Goal: Task Accomplishment & Management: Manage account settings

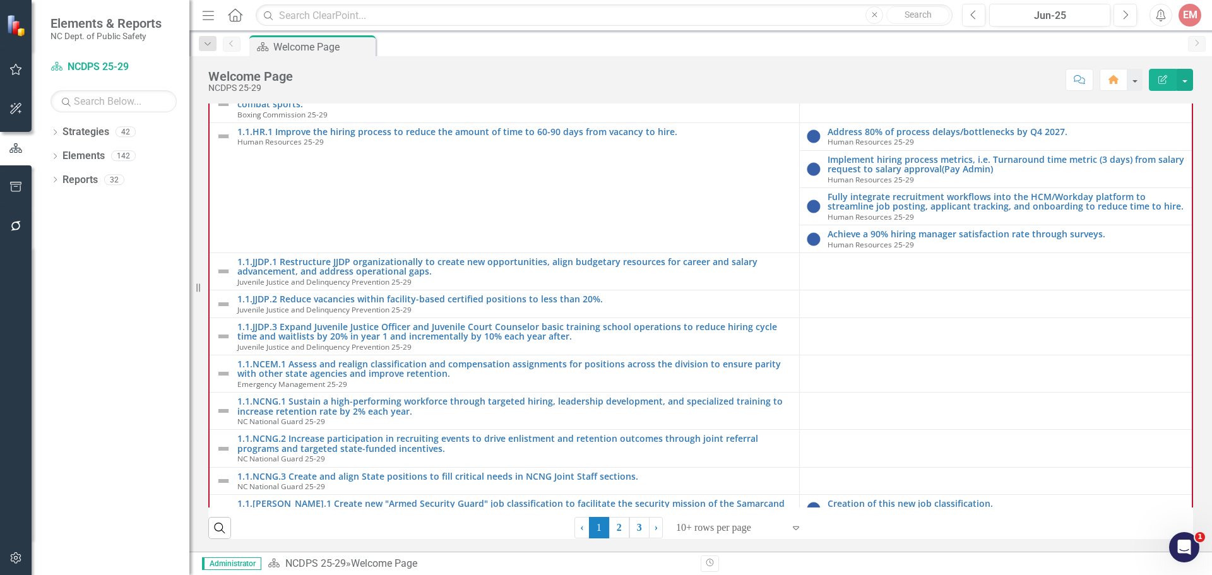
scroll to position [189, 0]
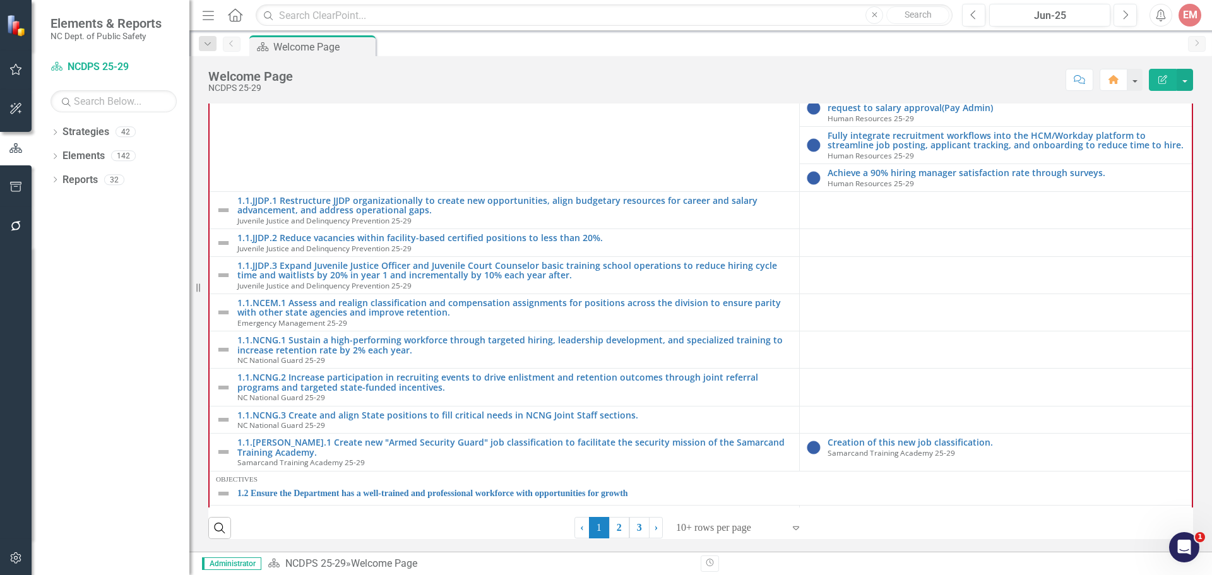
click at [17, 553] on icon "button" at bounding box center [15, 558] width 11 height 11
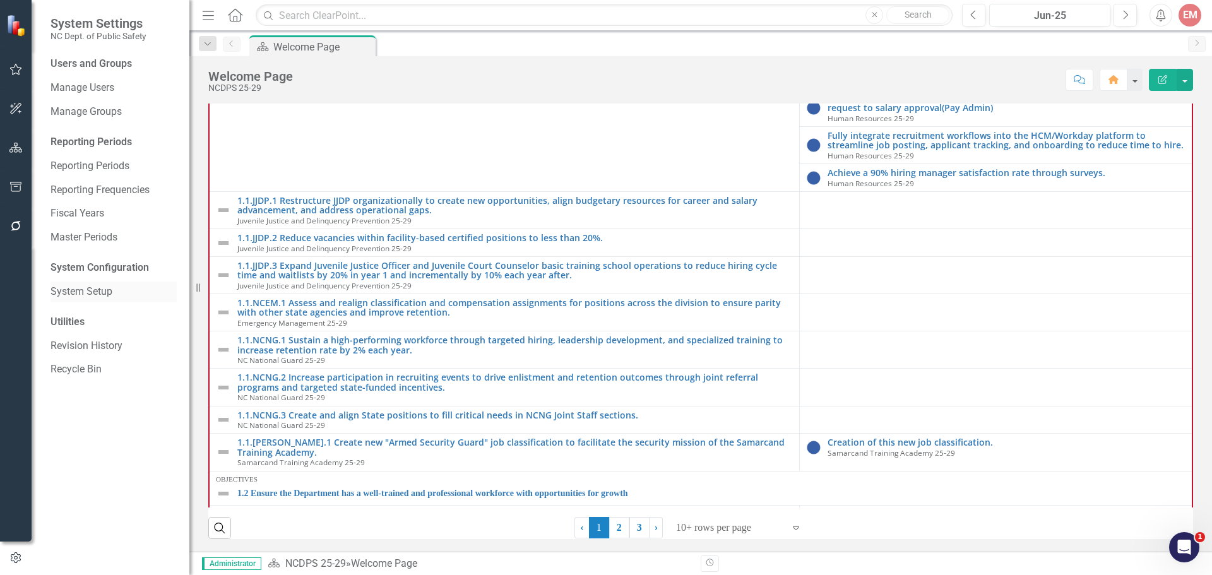
click at [101, 290] on link "System Setup" at bounding box center [114, 292] width 126 height 15
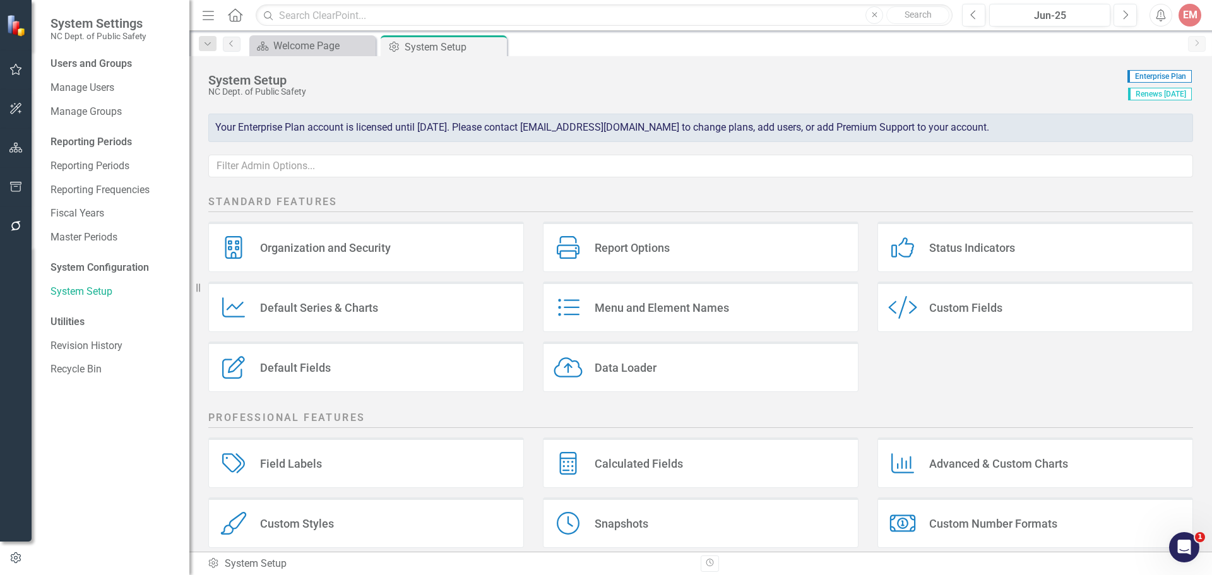
click at [316, 527] on div "Custom Styles" at bounding box center [297, 524] width 74 height 15
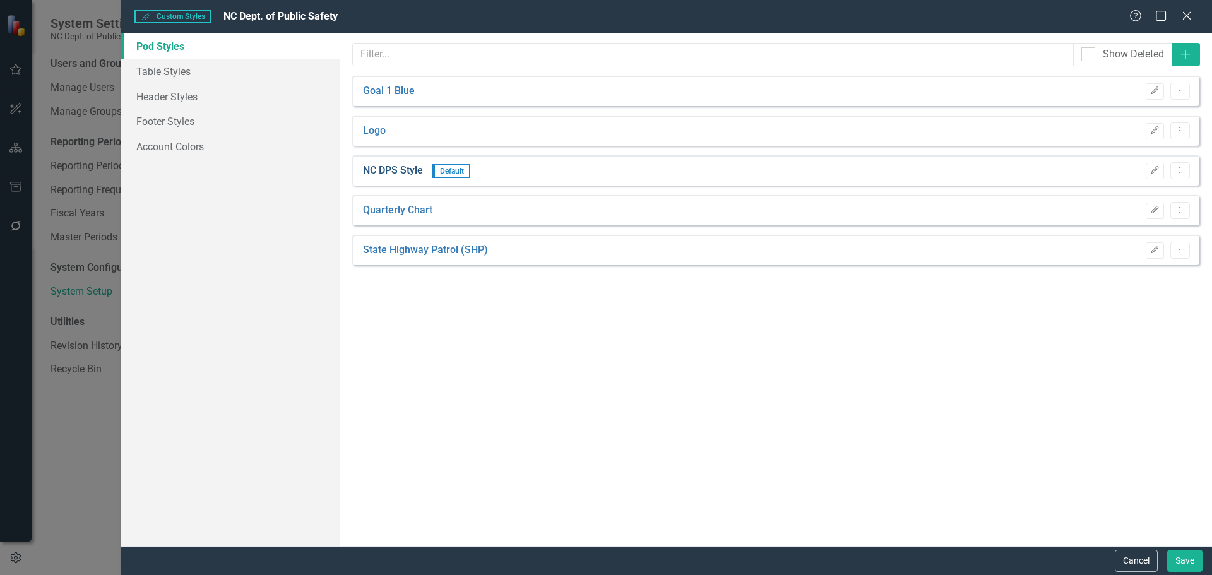
click at [412, 170] on link "NC DPS Style" at bounding box center [393, 171] width 60 height 15
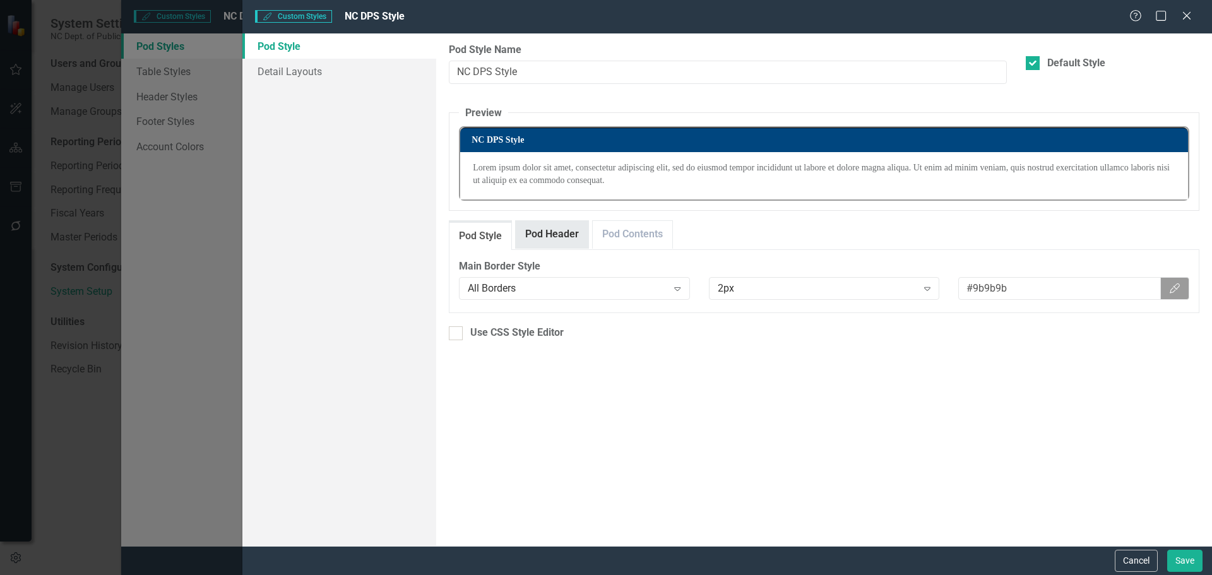
click at [561, 232] on link "Pod Header" at bounding box center [552, 234] width 73 height 27
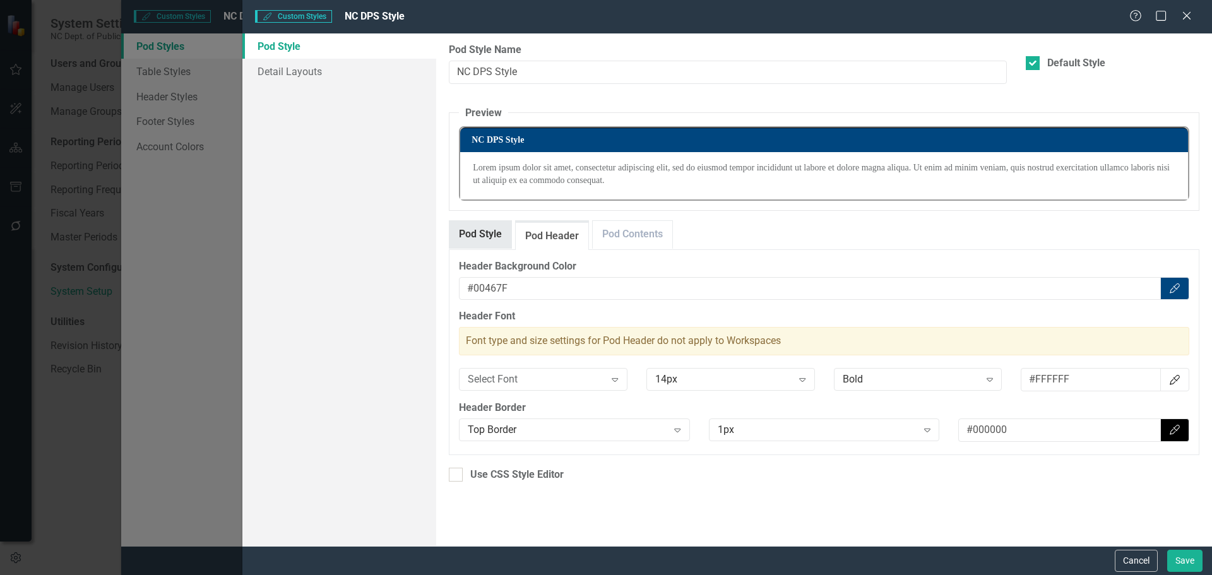
click at [491, 230] on link "Pod Style" at bounding box center [481, 234] width 62 height 27
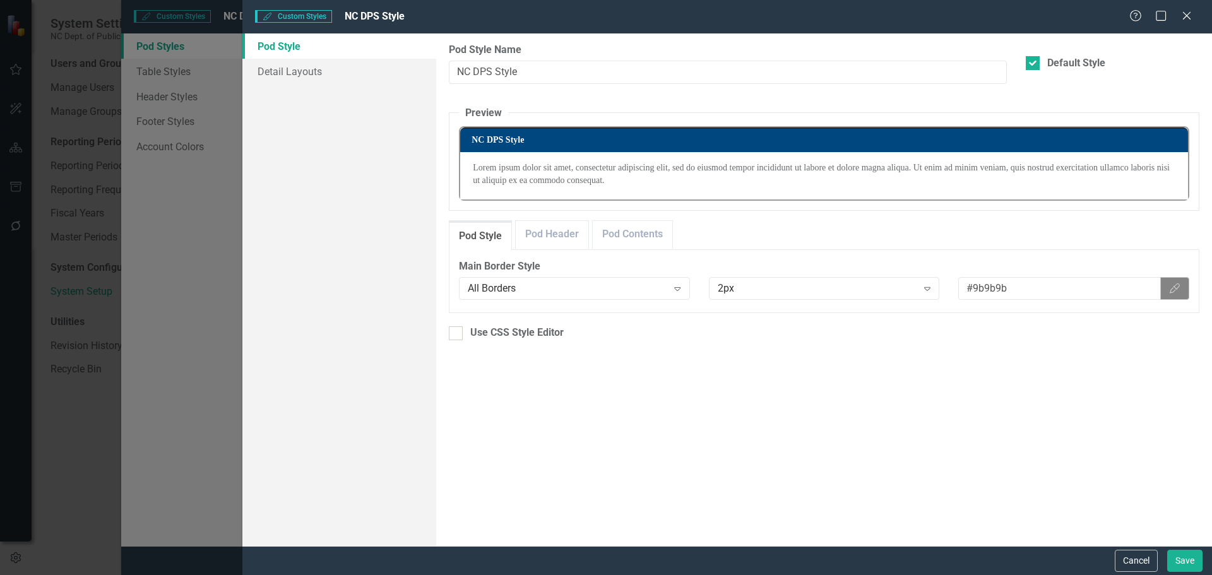
click at [1180, 287] on icon "Color Picker" at bounding box center [1175, 289] width 13 height 10
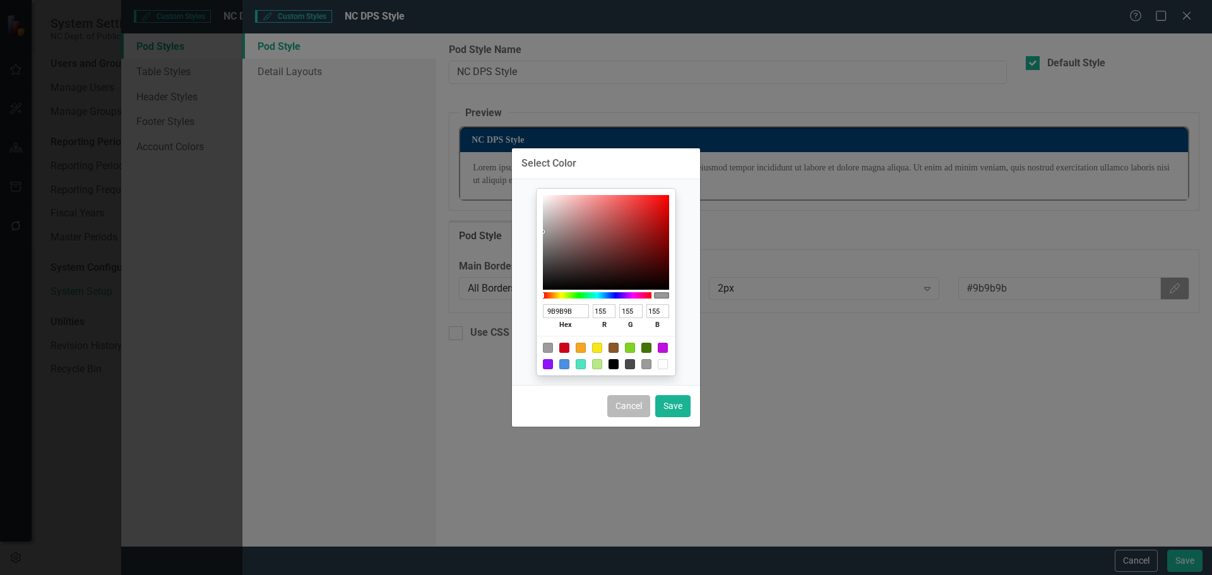
click at [637, 411] on button "Cancel" at bounding box center [629, 406] width 43 height 22
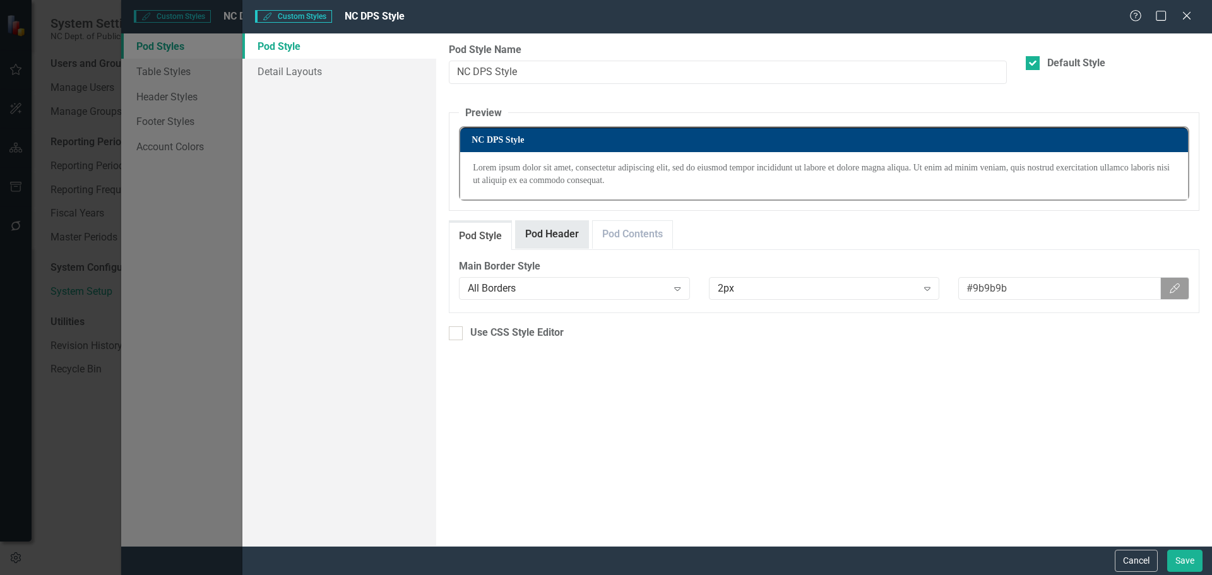
click at [566, 229] on link "Pod Header" at bounding box center [552, 234] width 73 height 27
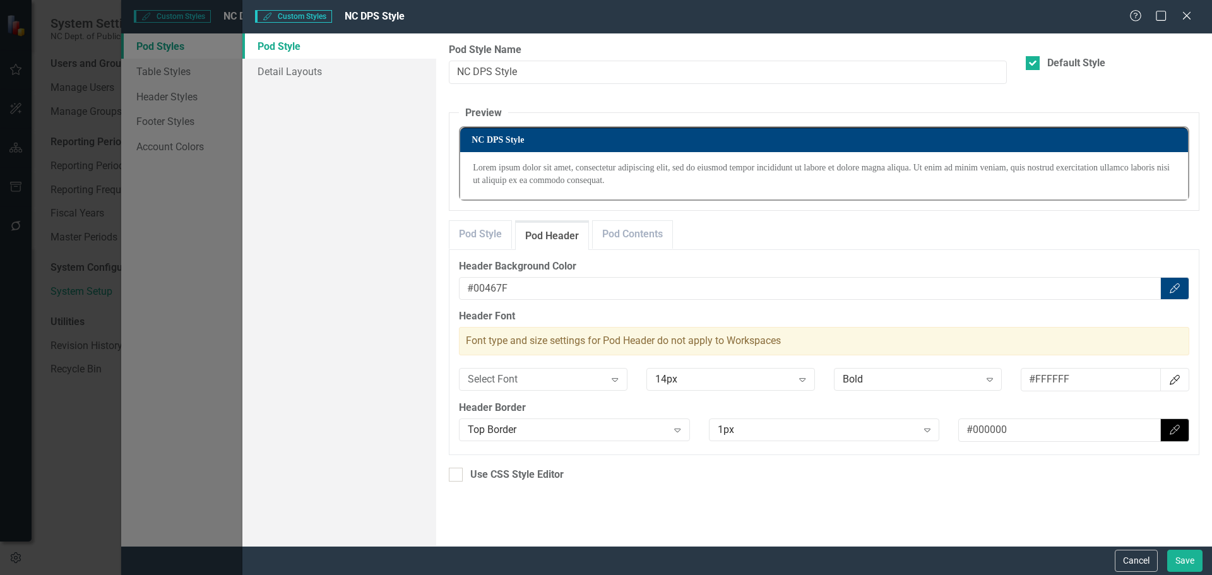
click at [1185, 438] on button "Color Picker" at bounding box center [1175, 430] width 29 height 23
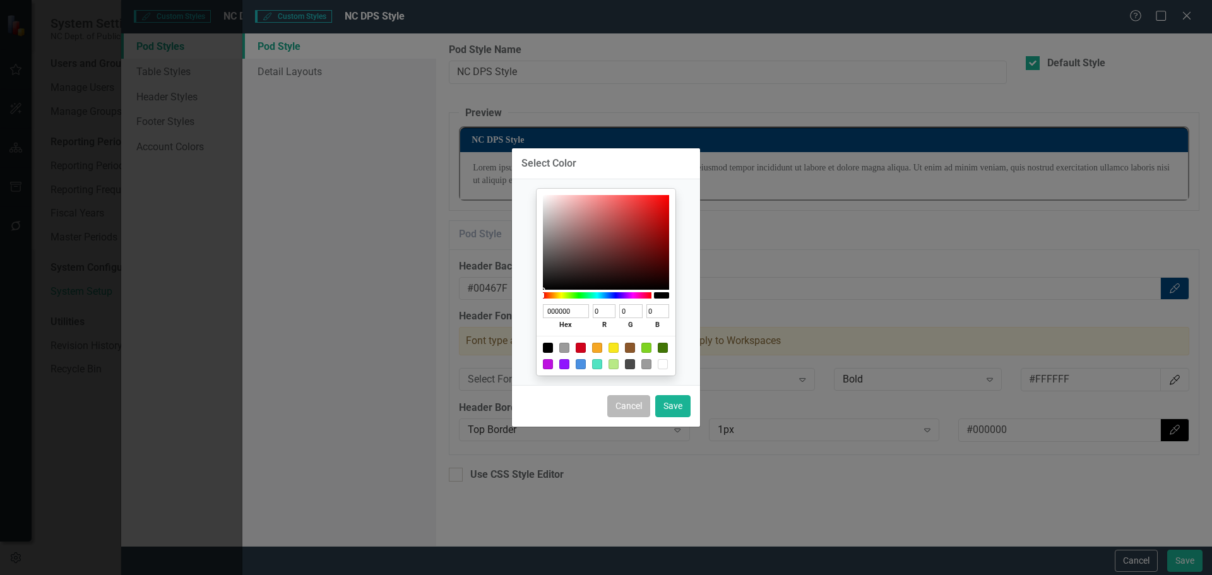
click at [629, 409] on button "Cancel" at bounding box center [629, 406] width 43 height 22
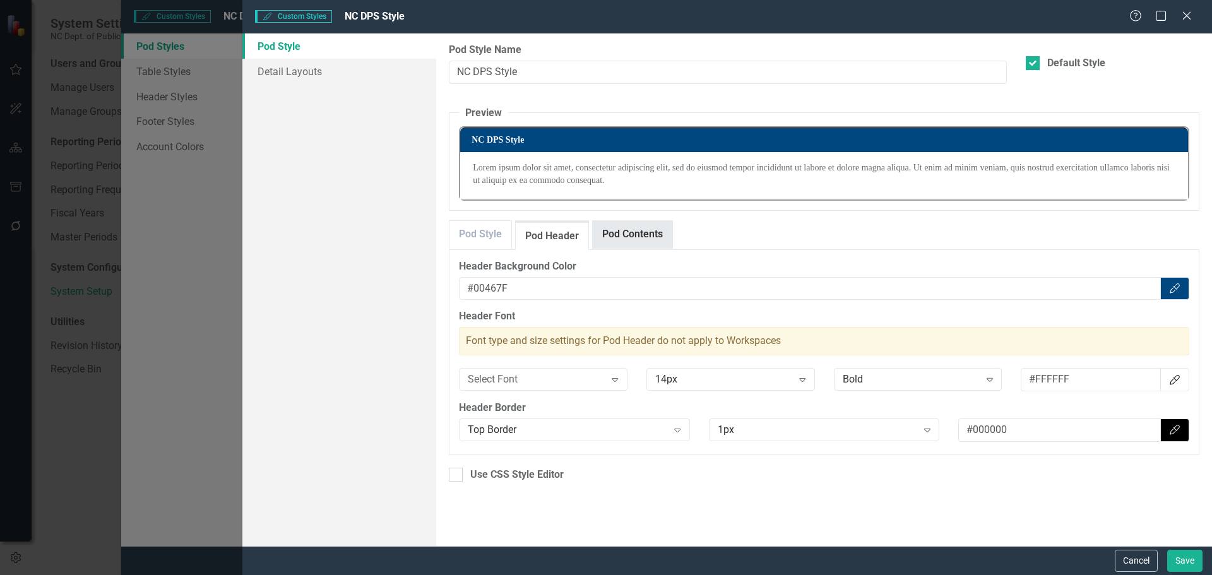
click at [623, 239] on link "Pod Contents" at bounding box center [633, 234] width 80 height 27
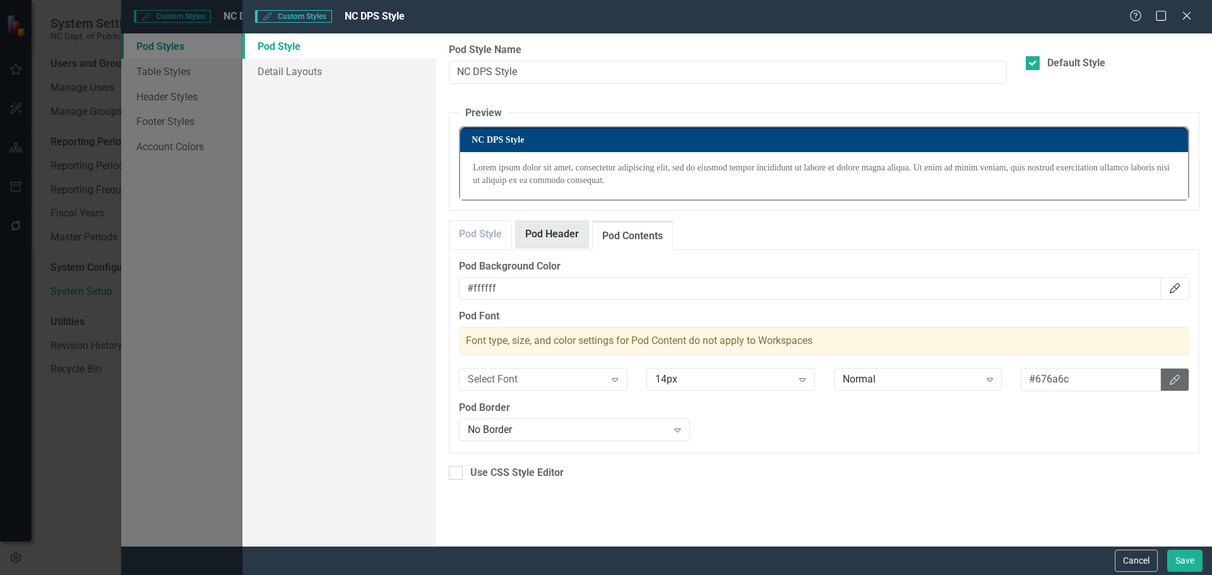
click at [555, 236] on link "Pod Header" at bounding box center [552, 234] width 73 height 27
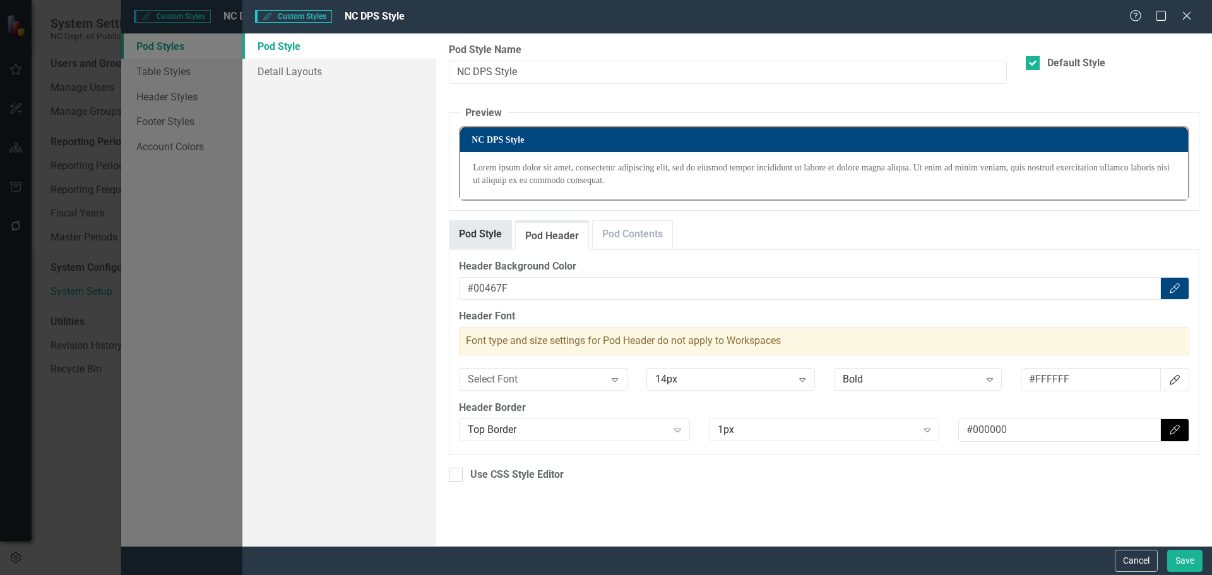
click at [491, 232] on link "Pod Style" at bounding box center [481, 234] width 62 height 27
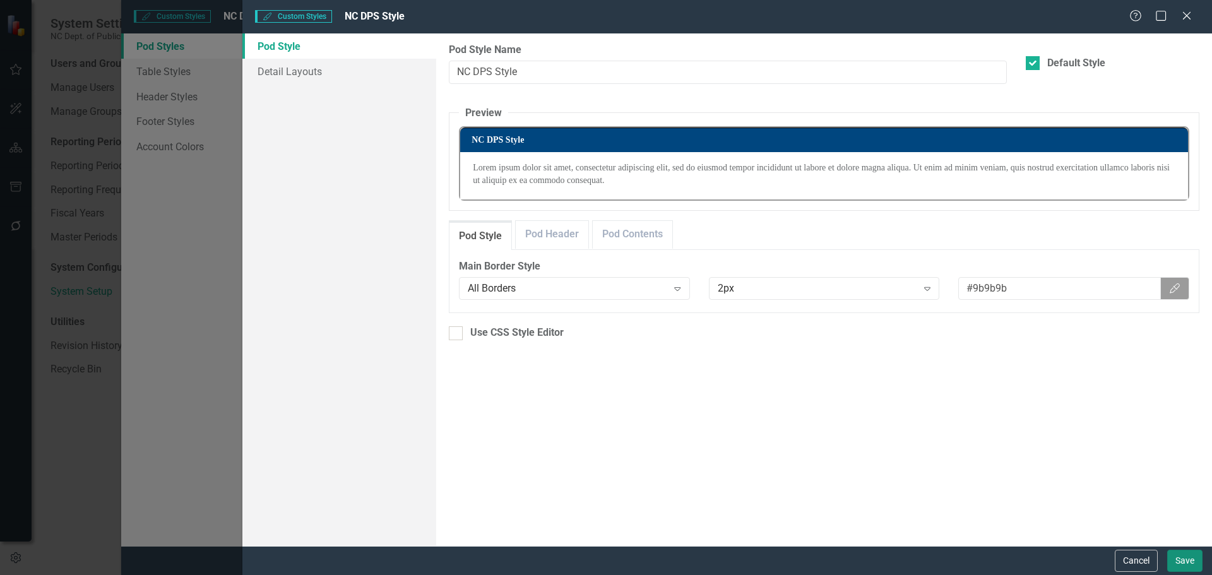
click at [1200, 562] on button "Save" at bounding box center [1185, 561] width 35 height 22
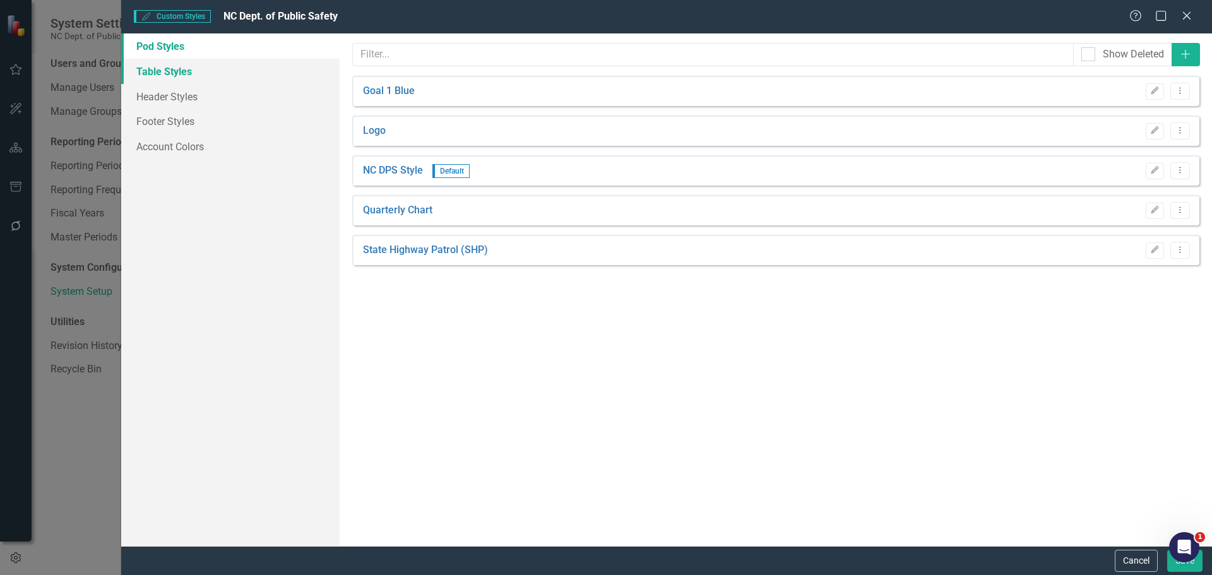
click at [147, 68] on link "Table Styles" at bounding box center [230, 71] width 218 height 25
click at [1160, 170] on icon "Edit" at bounding box center [1155, 171] width 9 height 8
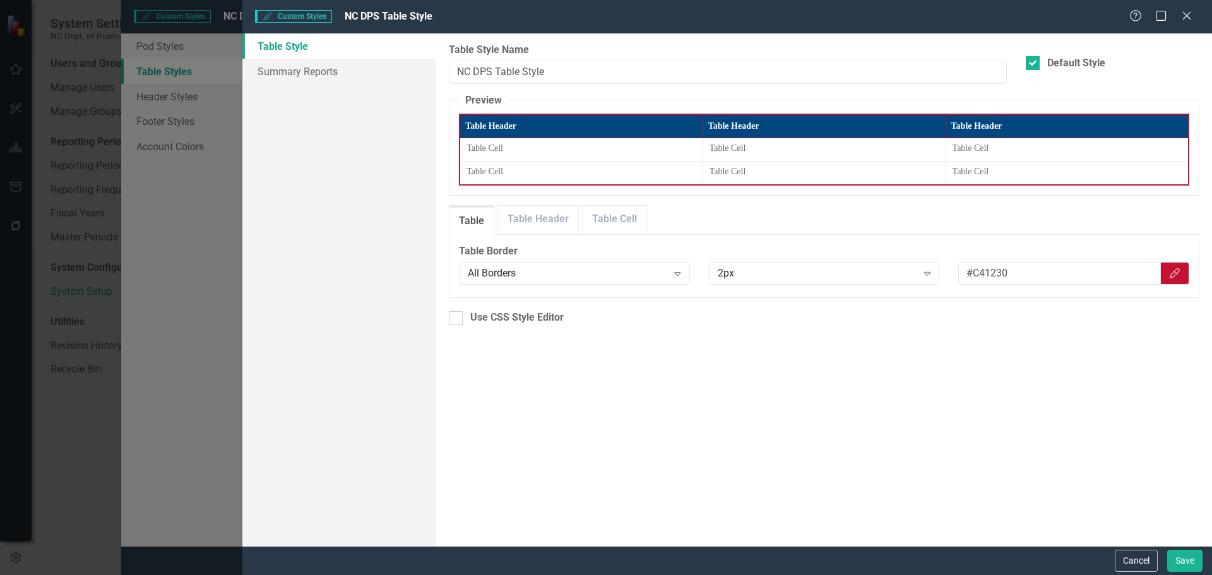
click at [1185, 13] on icon "Close" at bounding box center [1187, 16] width 13 height 10
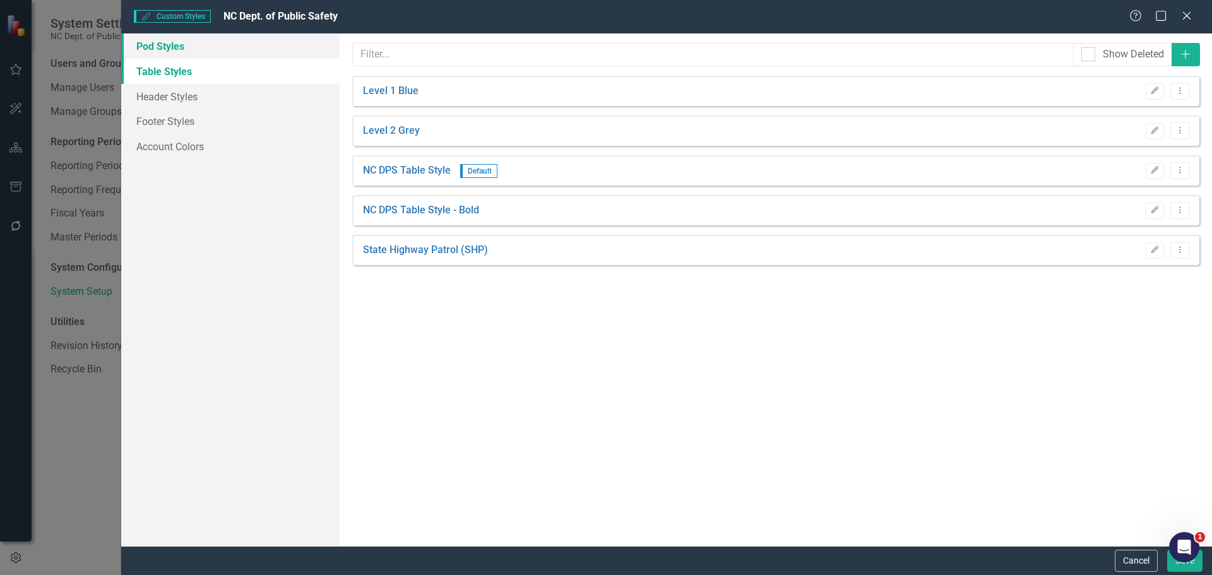
click at [184, 43] on link "Pod Styles" at bounding box center [230, 45] width 218 height 25
click at [1161, 171] on button "Edit" at bounding box center [1155, 171] width 18 height 16
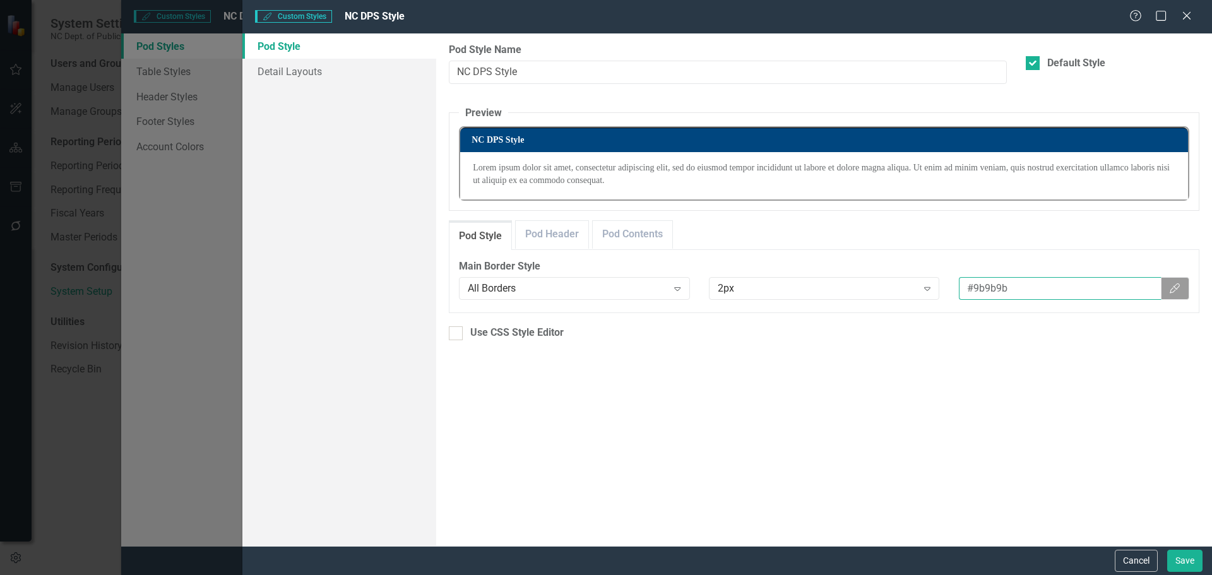
drag, startPoint x: 966, startPoint y: 288, endPoint x: 1041, endPoint y: 290, distance: 74.6
click at [1041, 290] on input "#9b9b9b" at bounding box center [1060, 288] width 202 height 23
click at [1190, 18] on icon "Close" at bounding box center [1187, 15] width 16 height 12
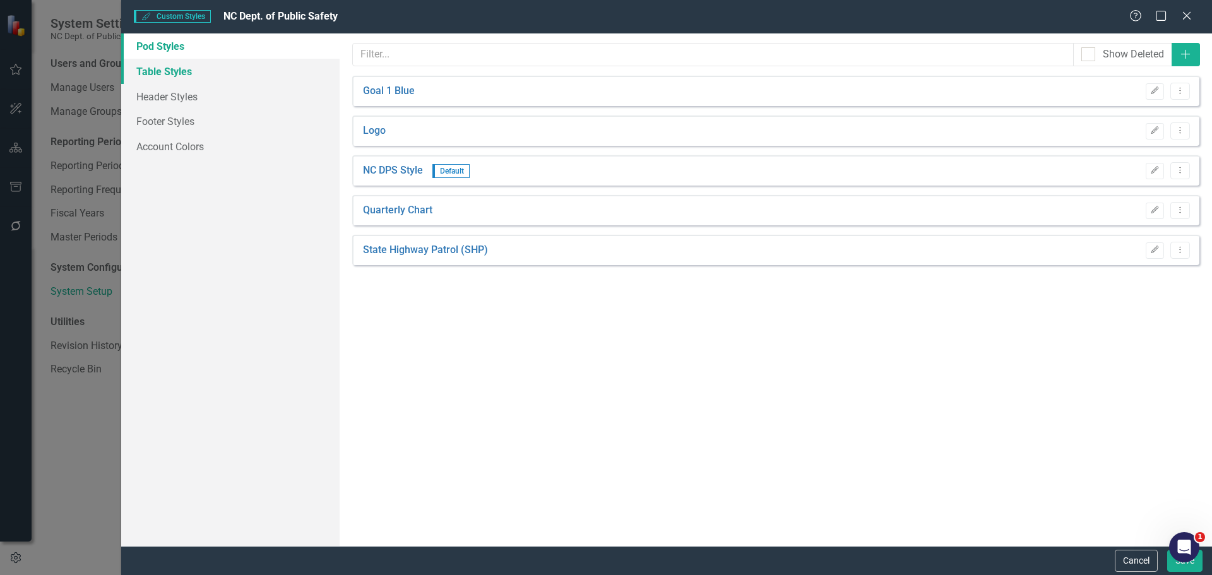
click at [180, 74] on link "Table Styles" at bounding box center [230, 71] width 218 height 25
click at [1163, 175] on button "Edit" at bounding box center [1155, 171] width 18 height 16
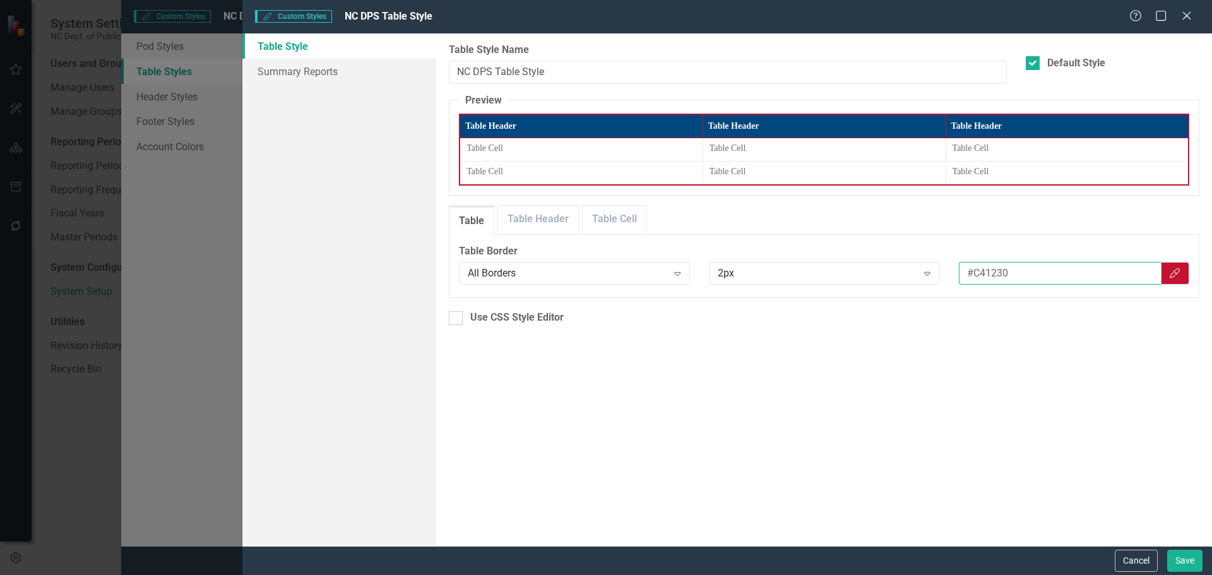
drag, startPoint x: 966, startPoint y: 272, endPoint x: 1034, endPoint y: 277, distance: 67.8
click at [1034, 277] on input "#C41230" at bounding box center [1060, 273] width 202 height 23
paste input "9b9b9b"
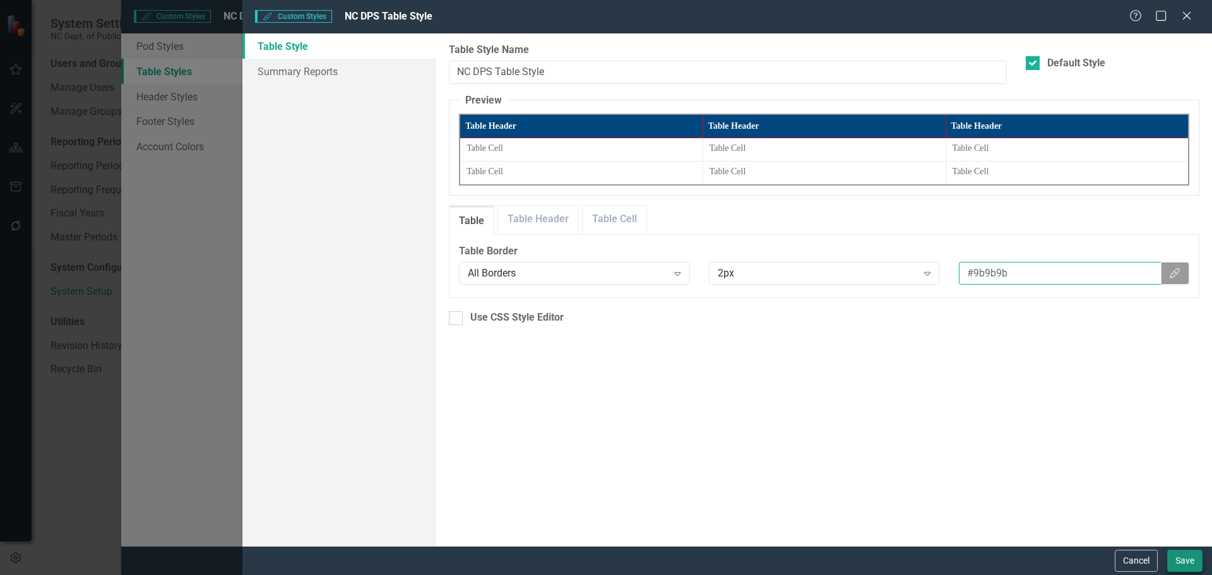
type input "#9b9b9b"
click at [1182, 568] on button "Save" at bounding box center [1185, 561] width 35 height 22
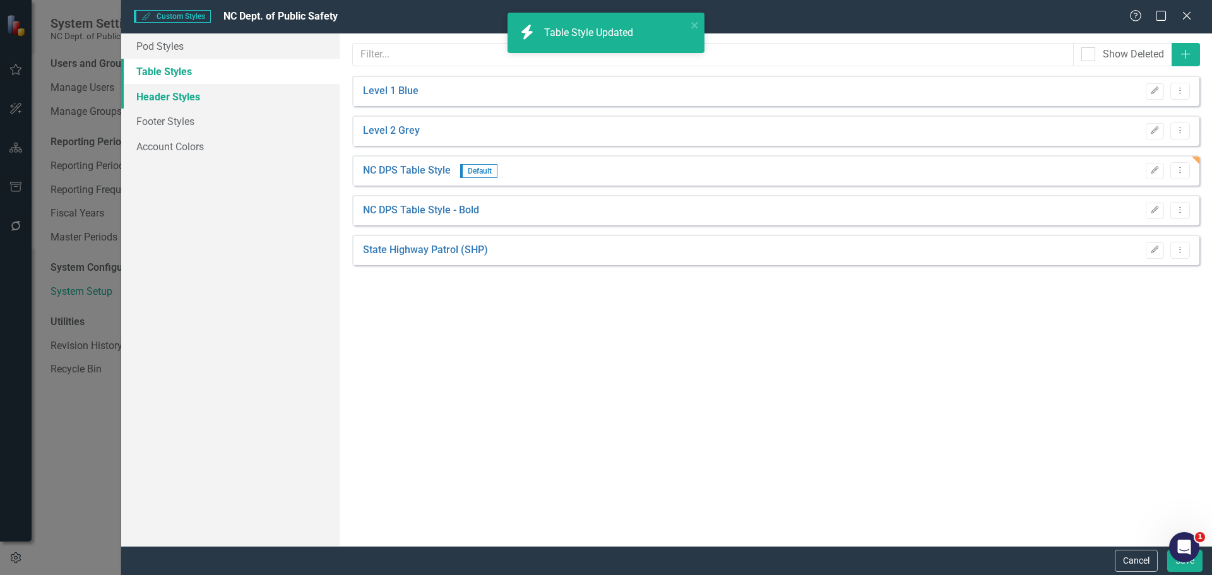
click at [141, 92] on link "Header Styles" at bounding box center [230, 96] width 218 height 25
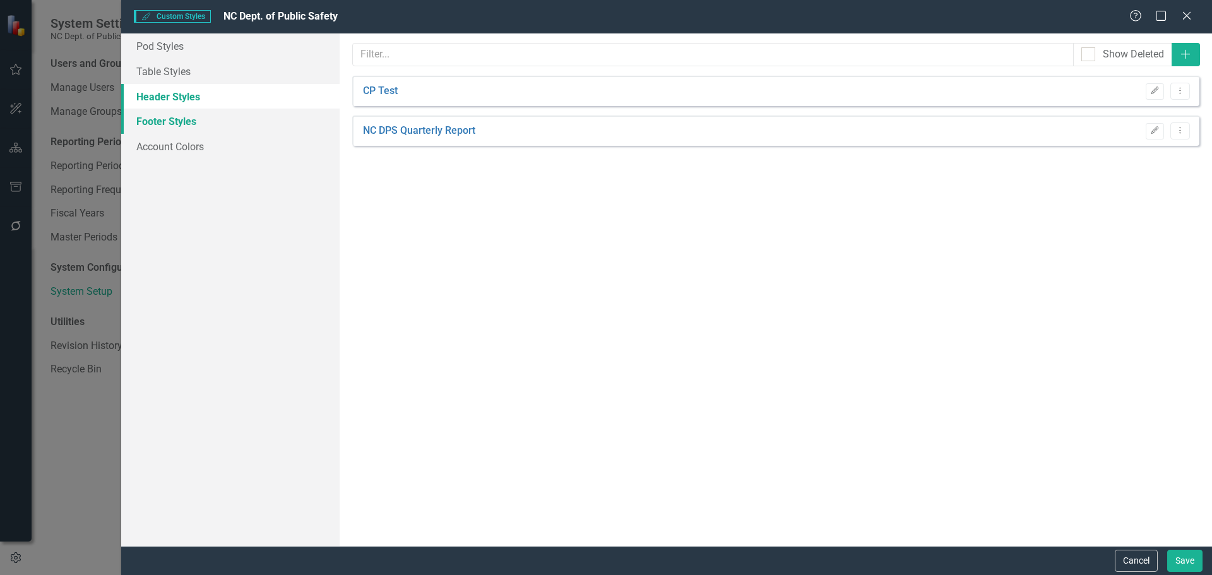
click at [143, 116] on link "Footer Styles" at bounding box center [230, 121] width 218 height 25
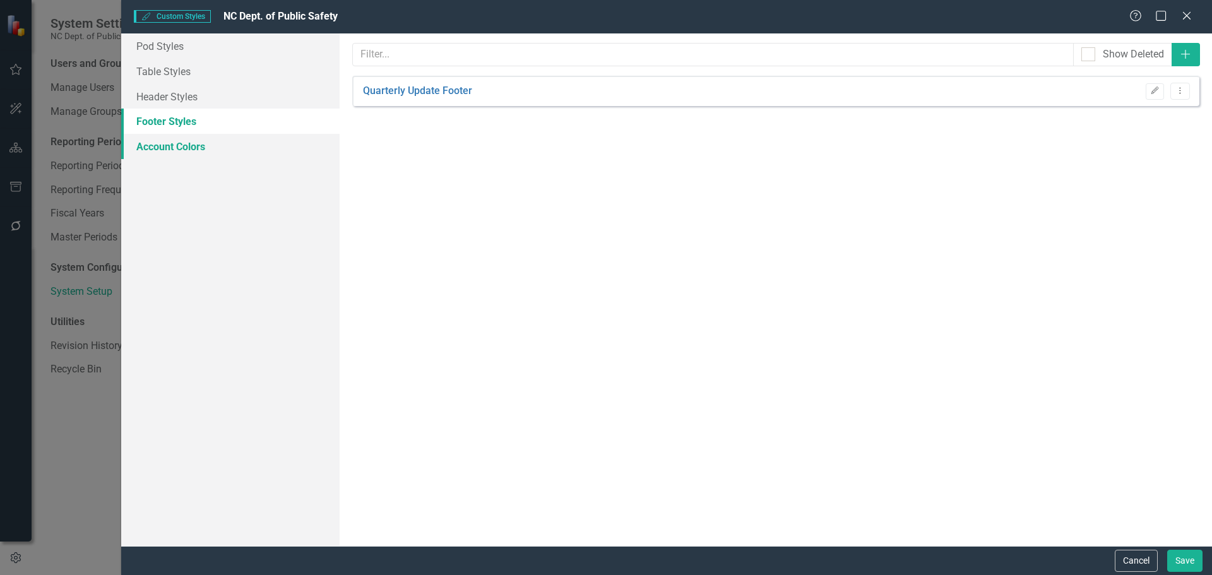
click at [138, 136] on link "Account Colors" at bounding box center [230, 146] width 218 height 25
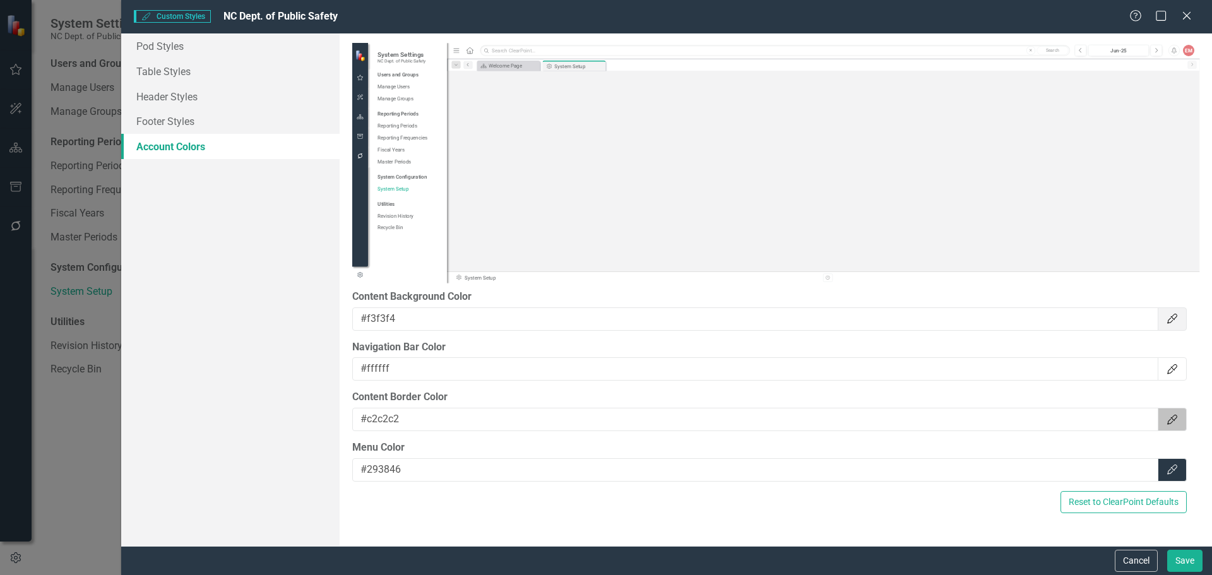
click at [1197, 573] on div "Cancel Save" at bounding box center [666, 560] width 1091 height 29
click at [1192, 564] on button "Save" at bounding box center [1185, 561] width 35 height 22
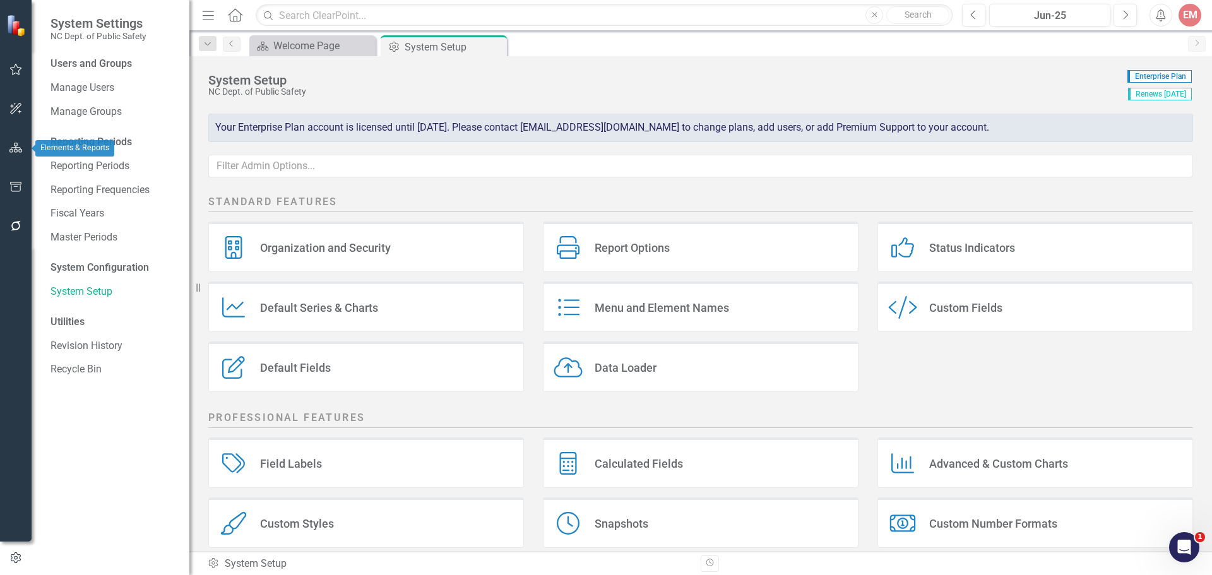
click at [15, 141] on button "button" at bounding box center [16, 148] width 28 height 27
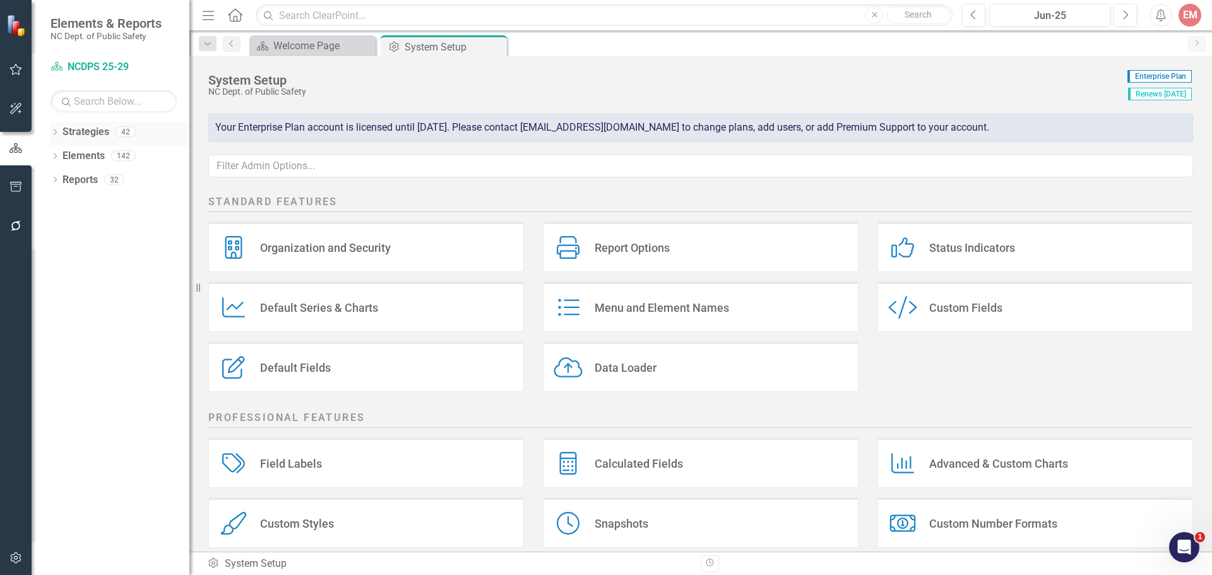
click at [53, 130] on icon "Dropdown" at bounding box center [55, 133] width 9 height 7
click at [75, 151] on link "NCDPS 25-29" at bounding box center [129, 156] width 120 height 15
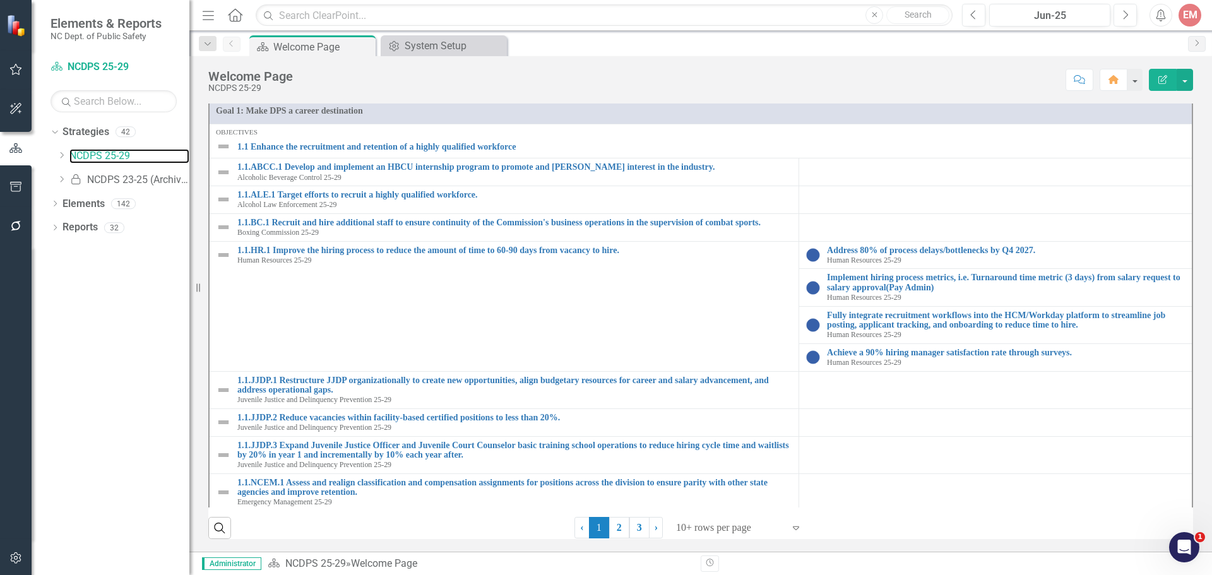
scroll to position [282, 0]
click at [15, 553] on button "button" at bounding box center [16, 559] width 28 height 27
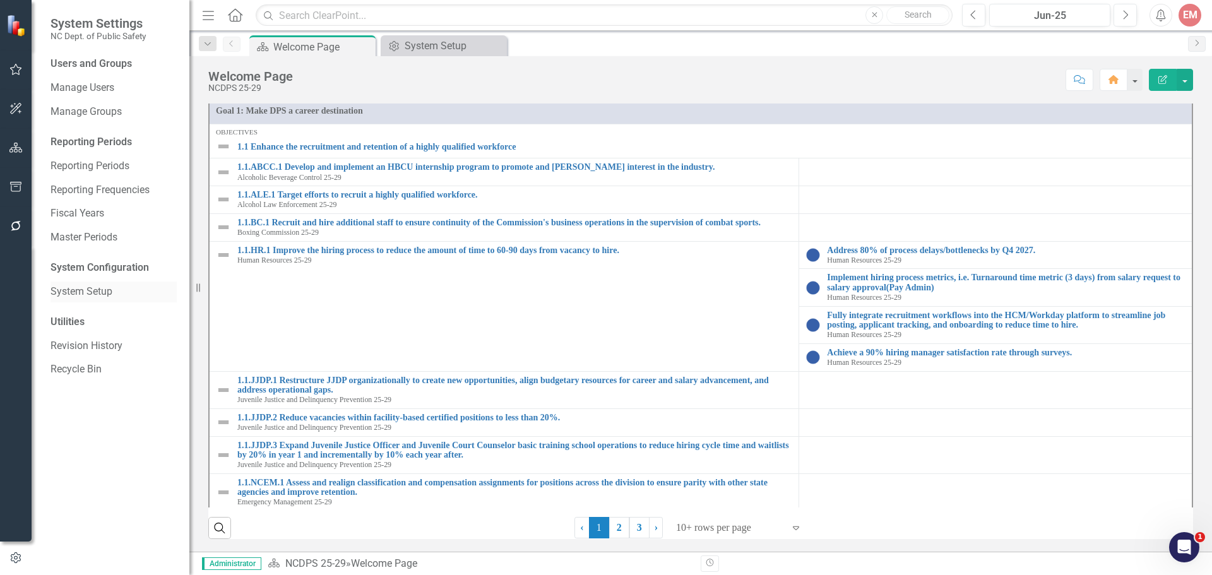
click at [76, 287] on link "System Setup" at bounding box center [114, 292] width 126 height 15
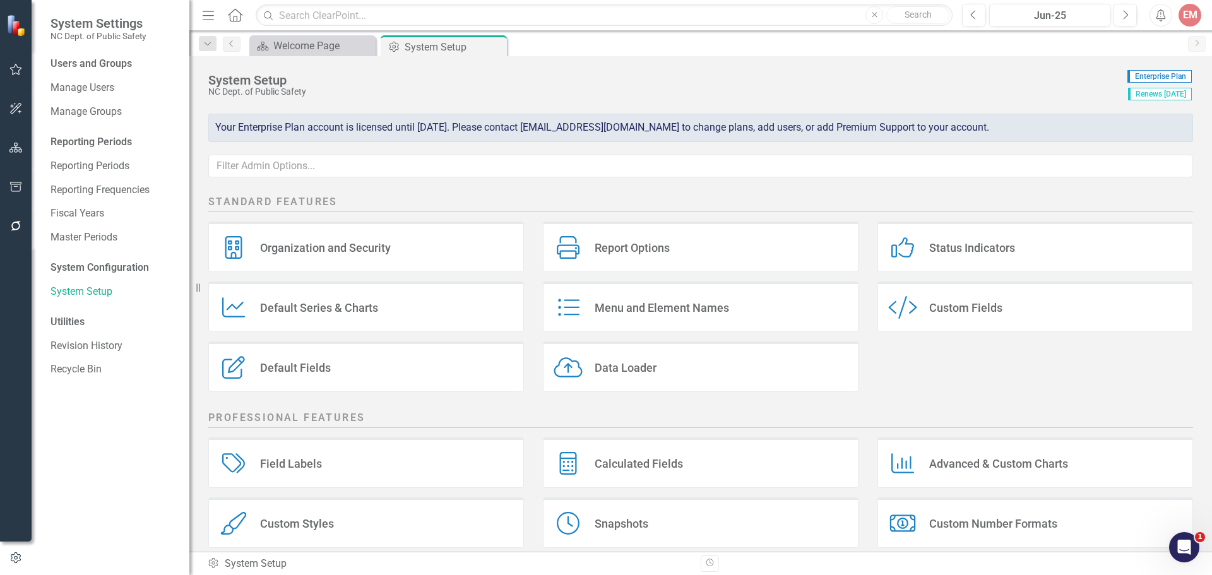
click at [268, 517] on div "Custom Styles" at bounding box center [297, 524] width 74 height 15
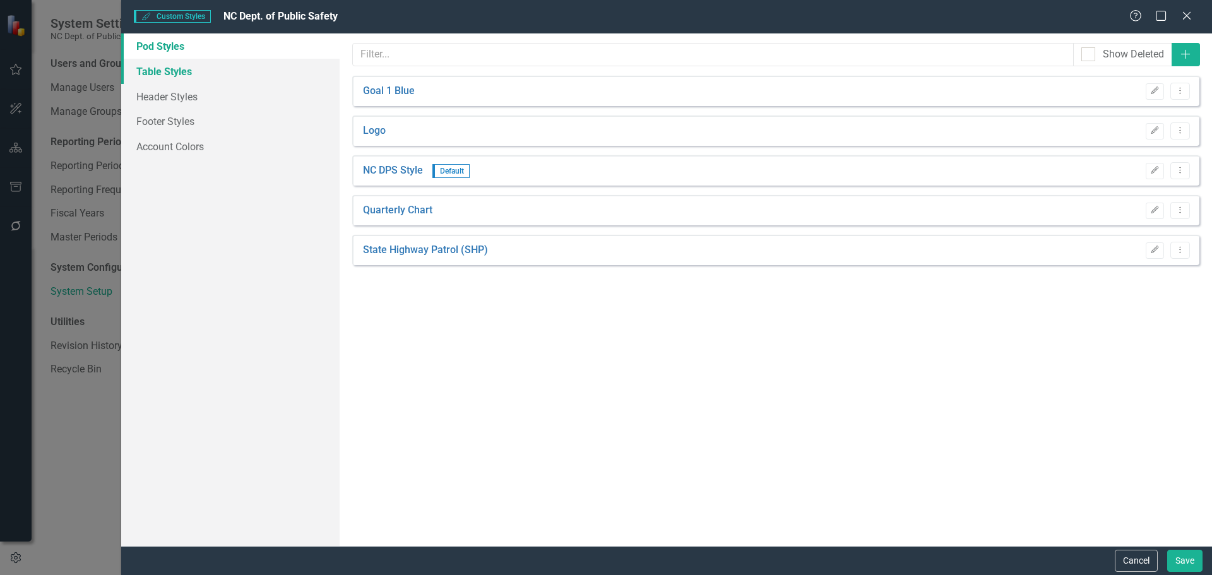
click at [169, 70] on link "Table Styles" at bounding box center [230, 71] width 218 height 25
click at [1155, 170] on icon "Edit" at bounding box center [1155, 171] width 9 height 8
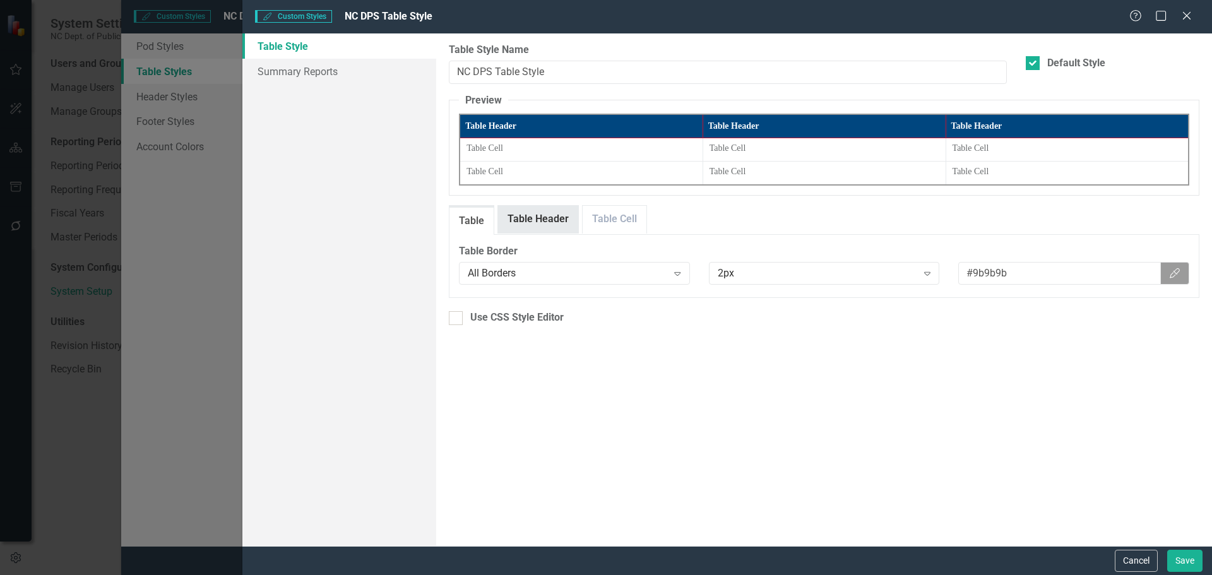
click at [542, 224] on link "Table Header" at bounding box center [538, 219] width 80 height 27
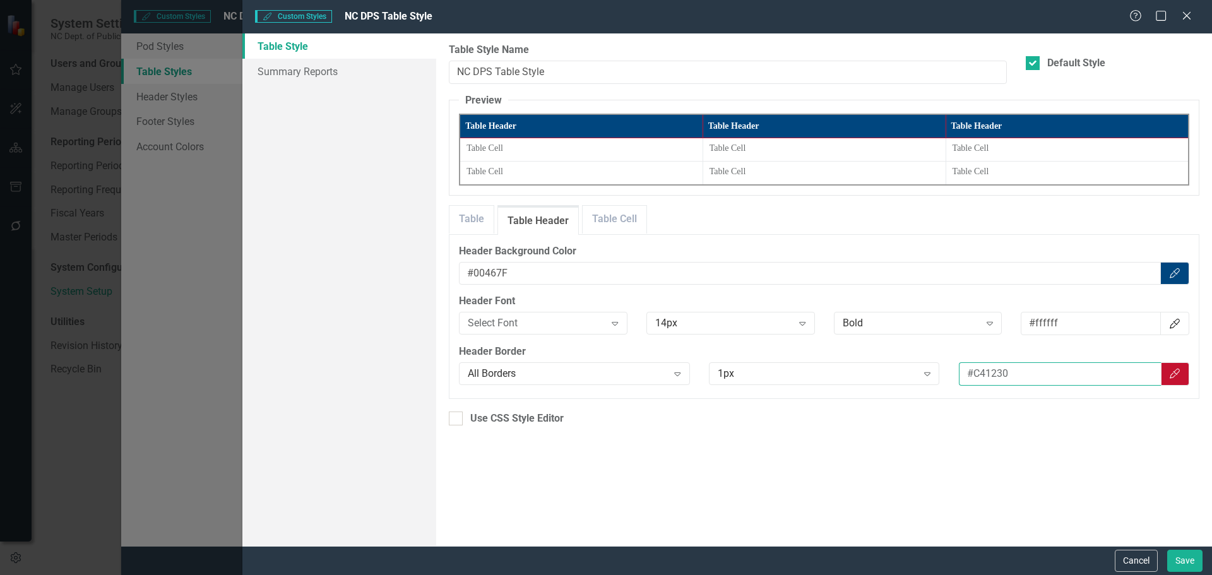
drag, startPoint x: 966, startPoint y: 378, endPoint x: 1015, endPoint y: 376, distance: 49.3
click at [1015, 376] on input "#C41230" at bounding box center [1060, 373] width 202 height 23
paste input "9b9b9b"
type input "#9b9b9b"
click at [1183, 558] on button "Save" at bounding box center [1185, 561] width 35 height 22
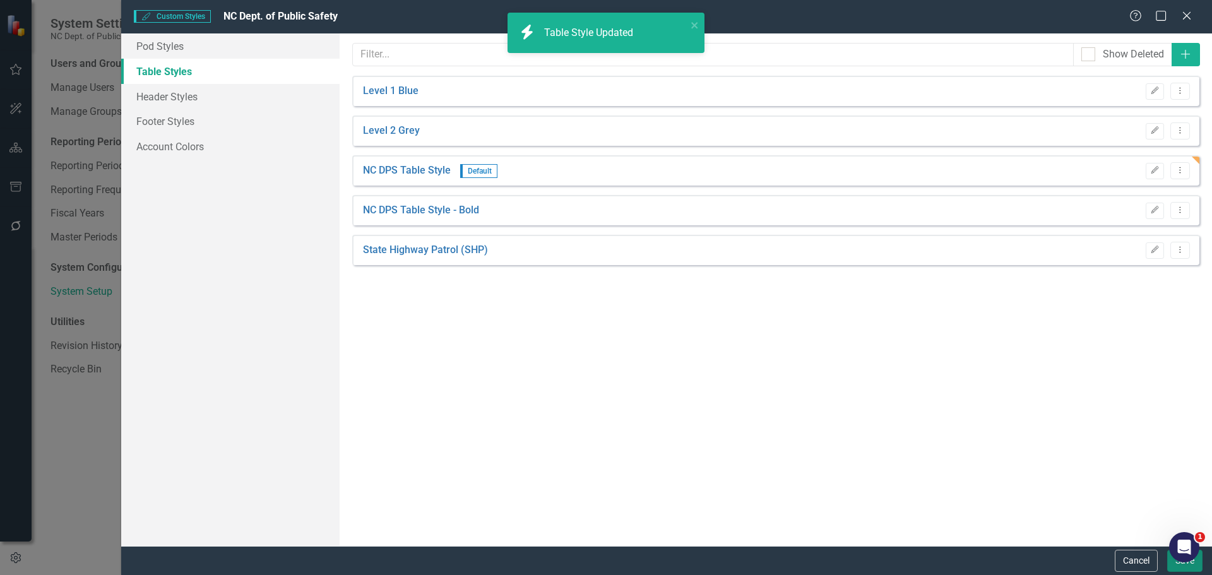
click at [1188, 568] on button "Save" at bounding box center [1185, 561] width 35 height 22
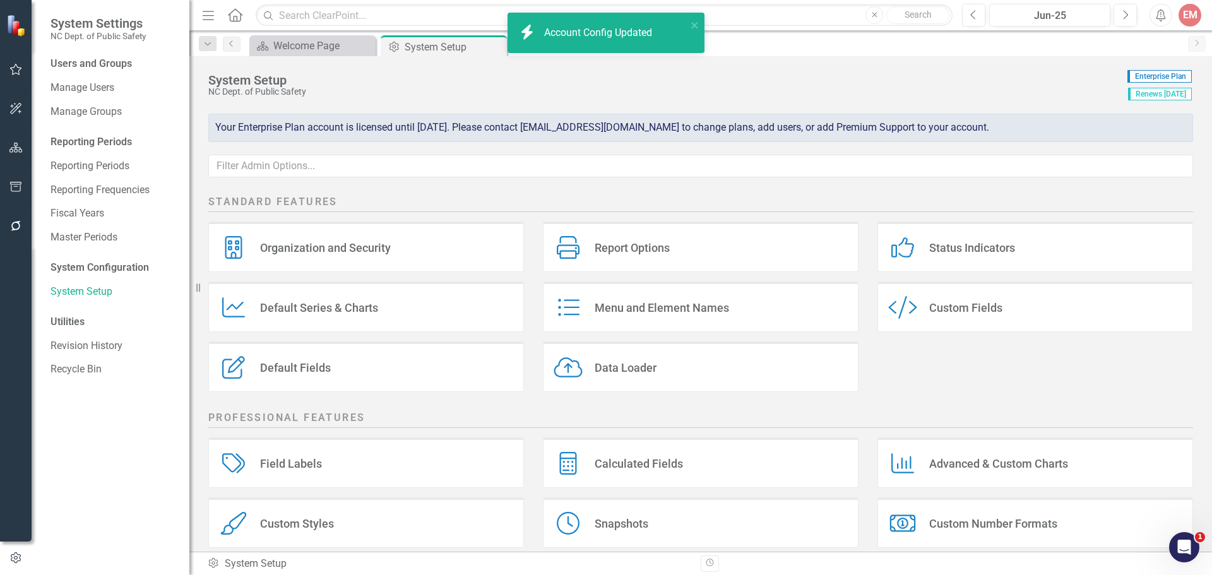
click at [19, 147] on icon "button" at bounding box center [15, 148] width 13 height 10
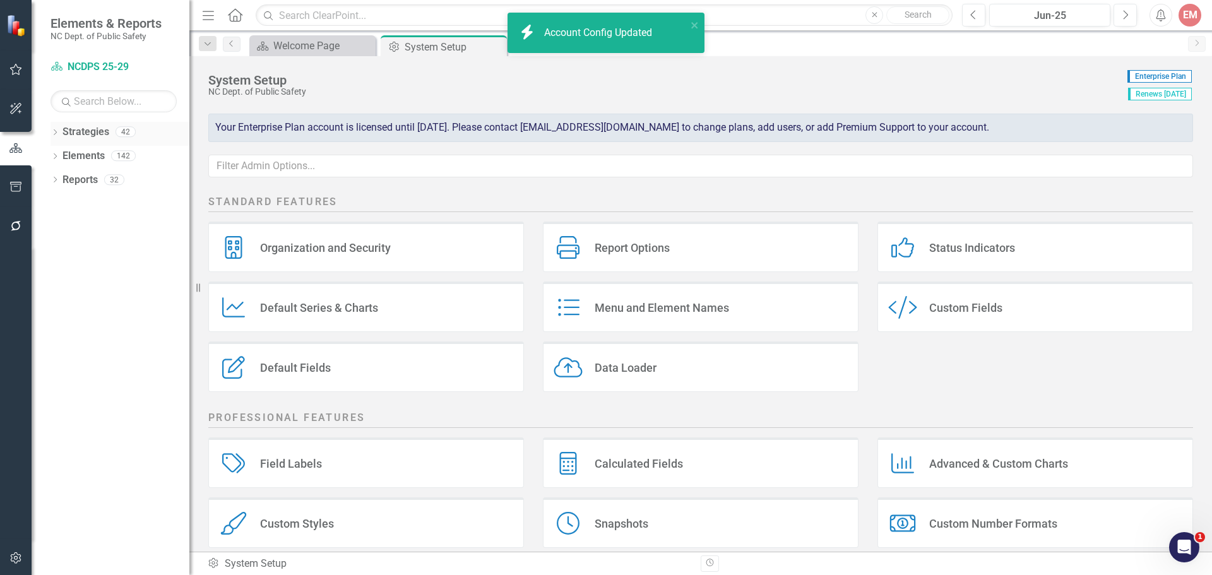
click at [71, 133] on link "Strategies" at bounding box center [86, 132] width 47 height 15
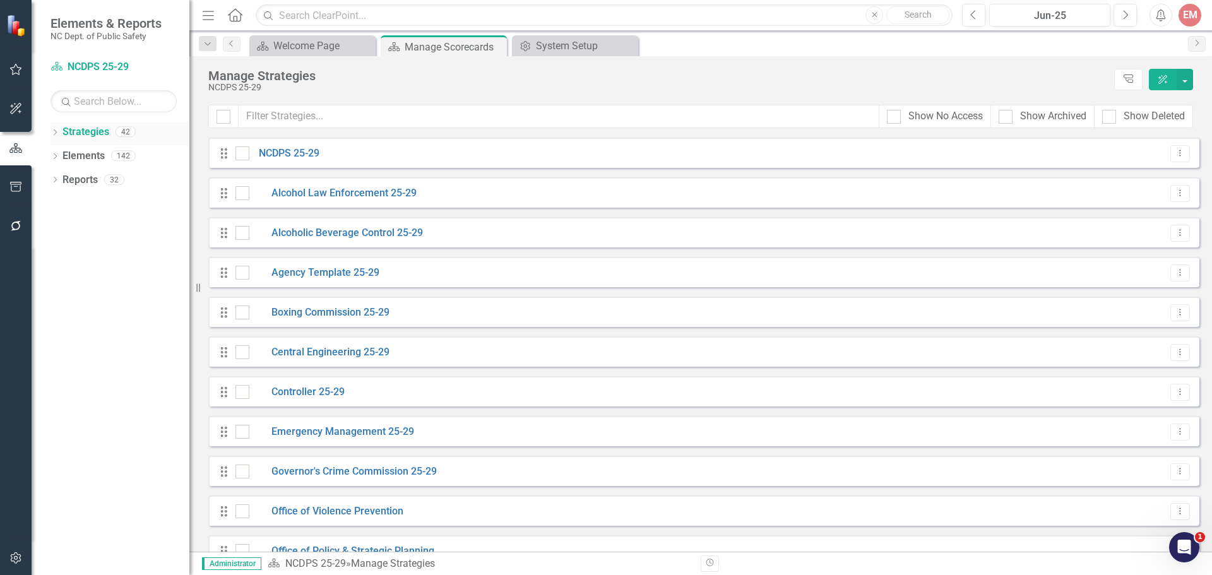
click at [56, 130] on icon "Dropdown" at bounding box center [55, 133] width 9 height 7
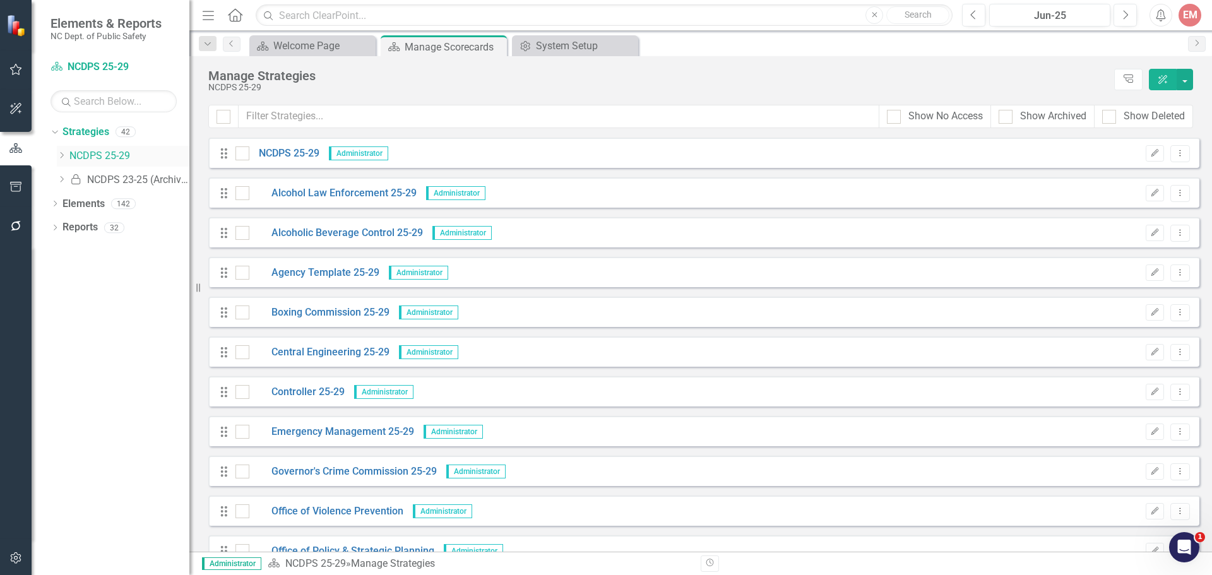
click at [96, 159] on link "NCDPS 25-29" at bounding box center [129, 156] width 120 height 15
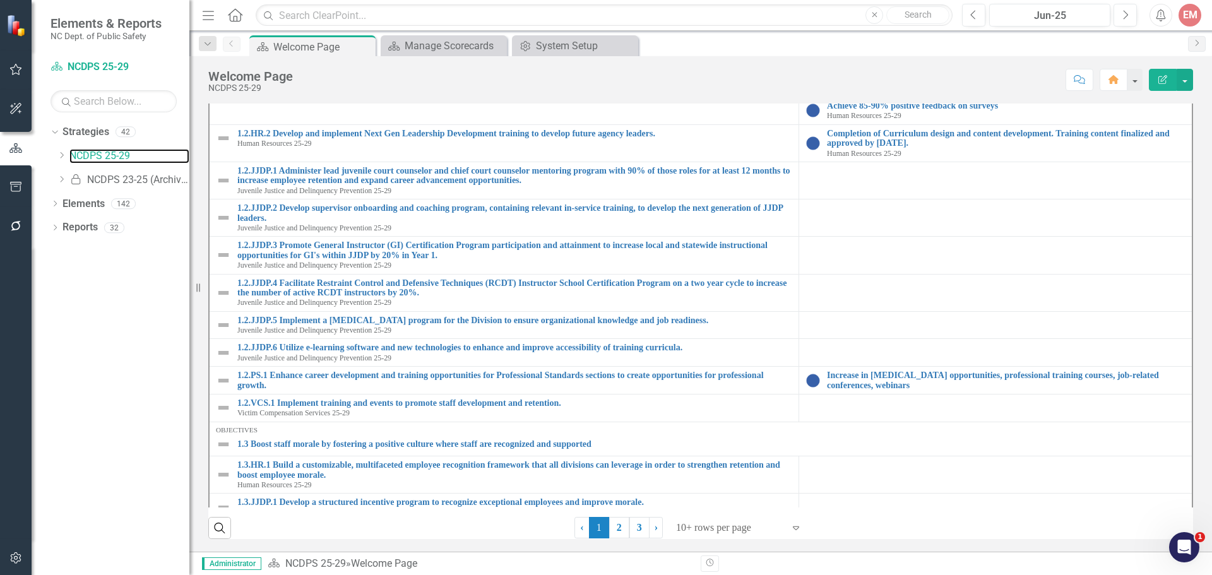
scroll to position [916, 0]
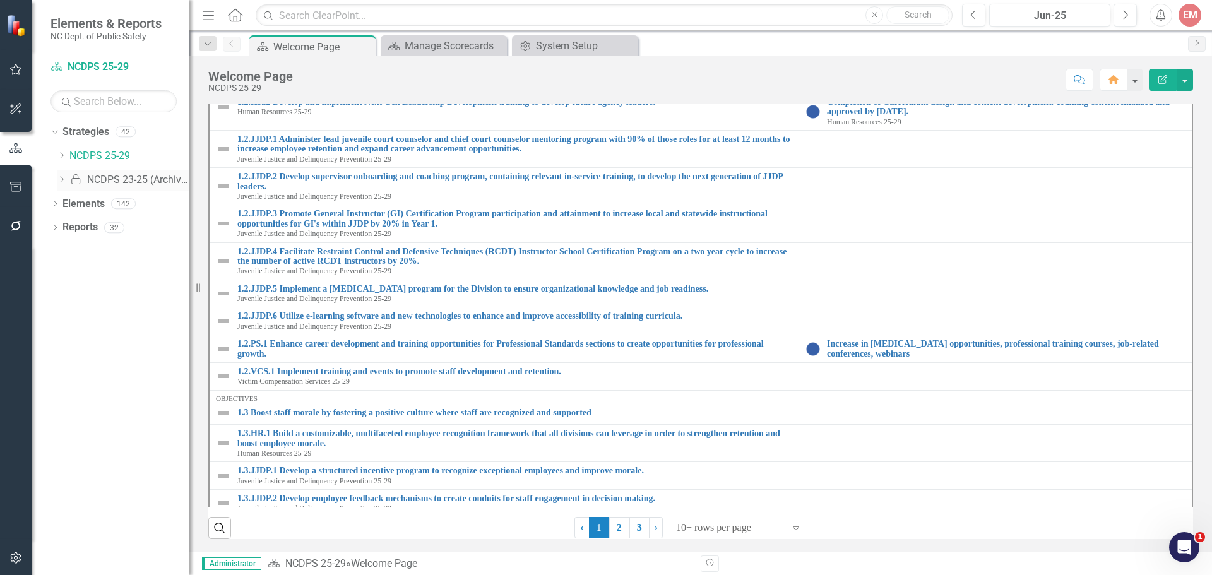
click at [61, 180] on icon "Dropdown" at bounding box center [61, 180] width 9 height 8
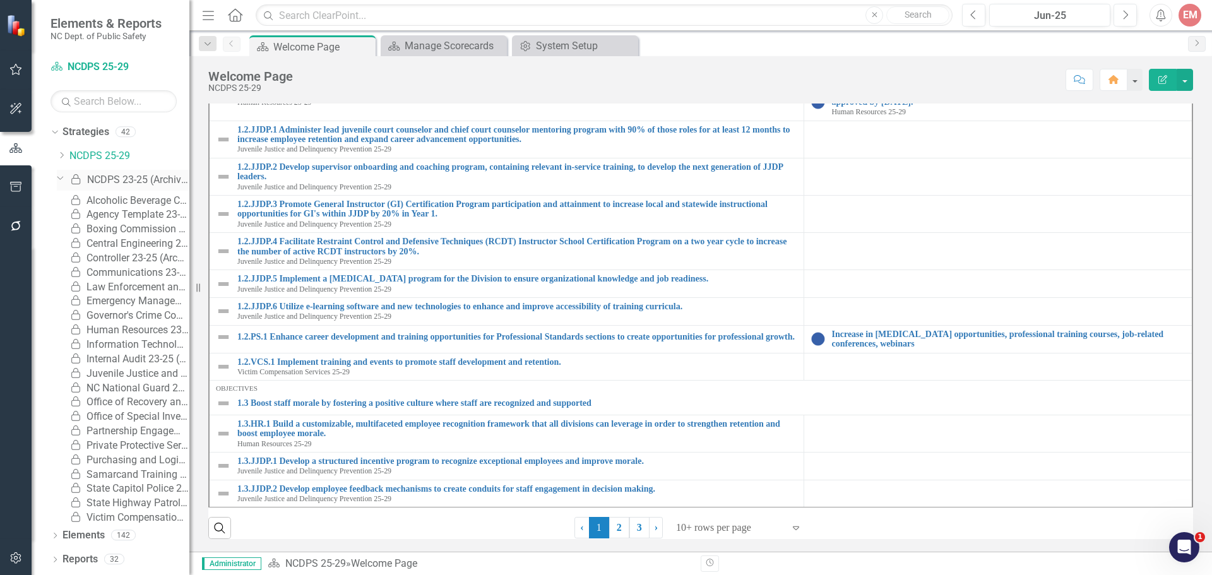
click at [61, 180] on icon "Dropdown" at bounding box center [61, 177] width 8 height 9
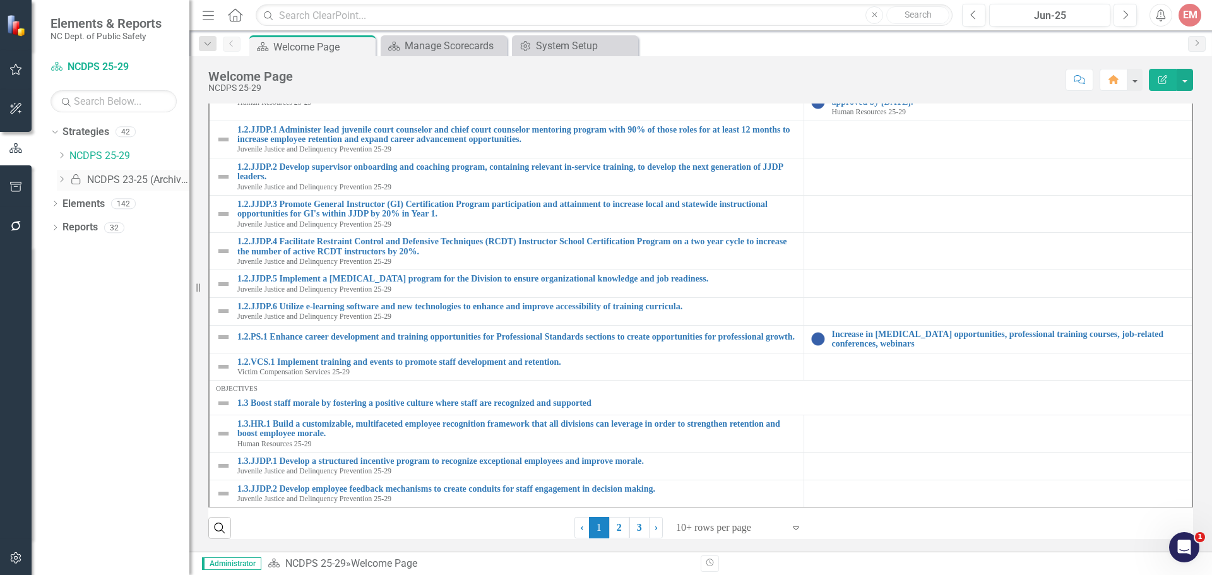
drag, startPoint x: 129, startPoint y: 177, endPoint x: 120, endPoint y: 177, distance: 8.8
click at [120, 177] on link "Locked NCDPS 23-25 (Archive)" at bounding box center [129, 180] width 120 height 15
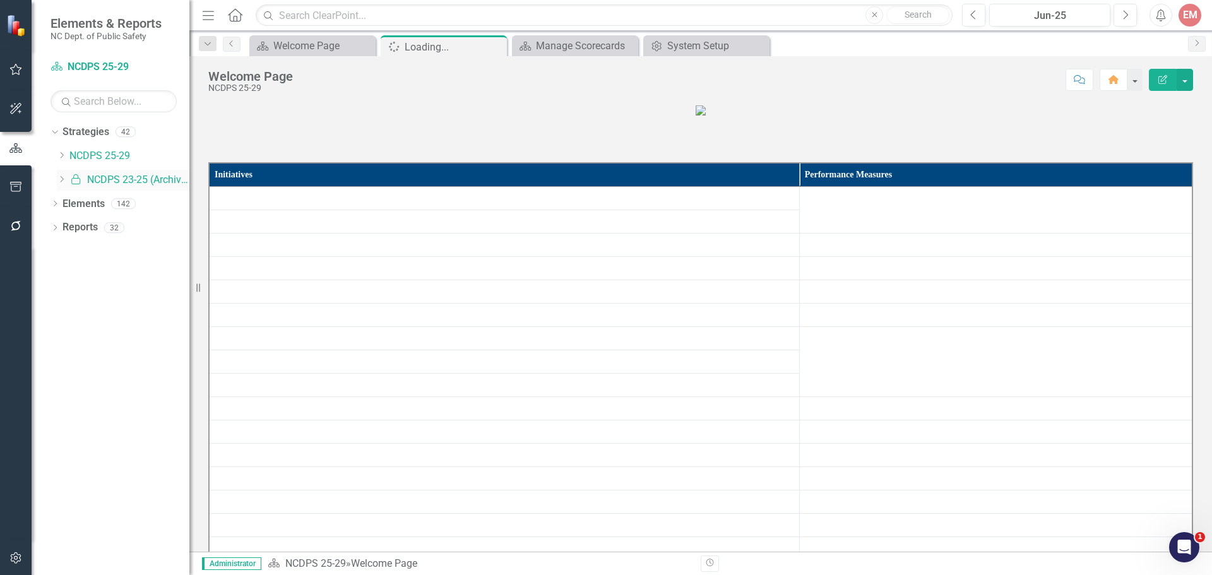
click at [116, 179] on link "Locked NCDPS 23-25 (Archive)" at bounding box center [129, 180] width 120 height 15
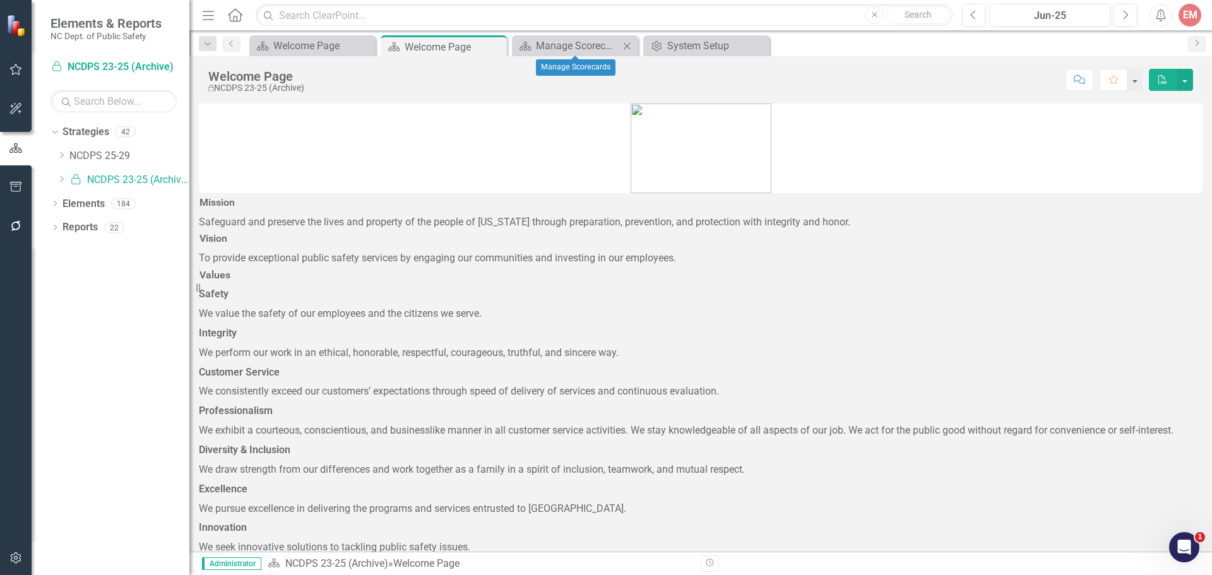
click at [627, 45] on icon "Close" at bounding box center [627, 46] width 13 height 10
click at [0, 0] on icon "Close" at bounding box center [0, 0] width 0 height 0
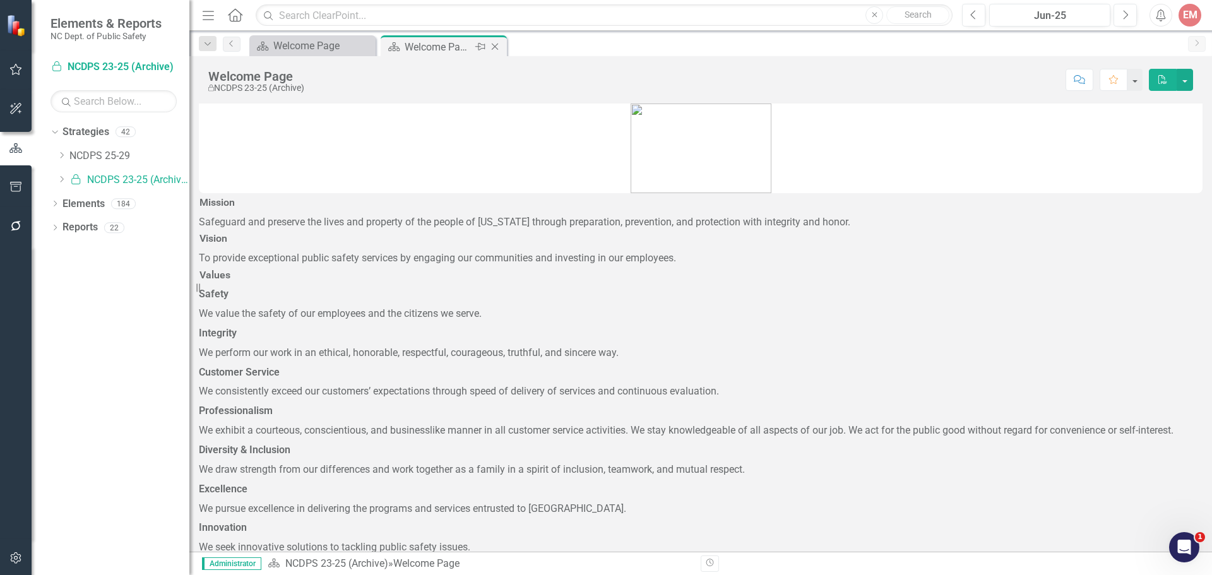
click at [491, 44] on icon "Close" at bounding box center [495, 47] width 13 height 10
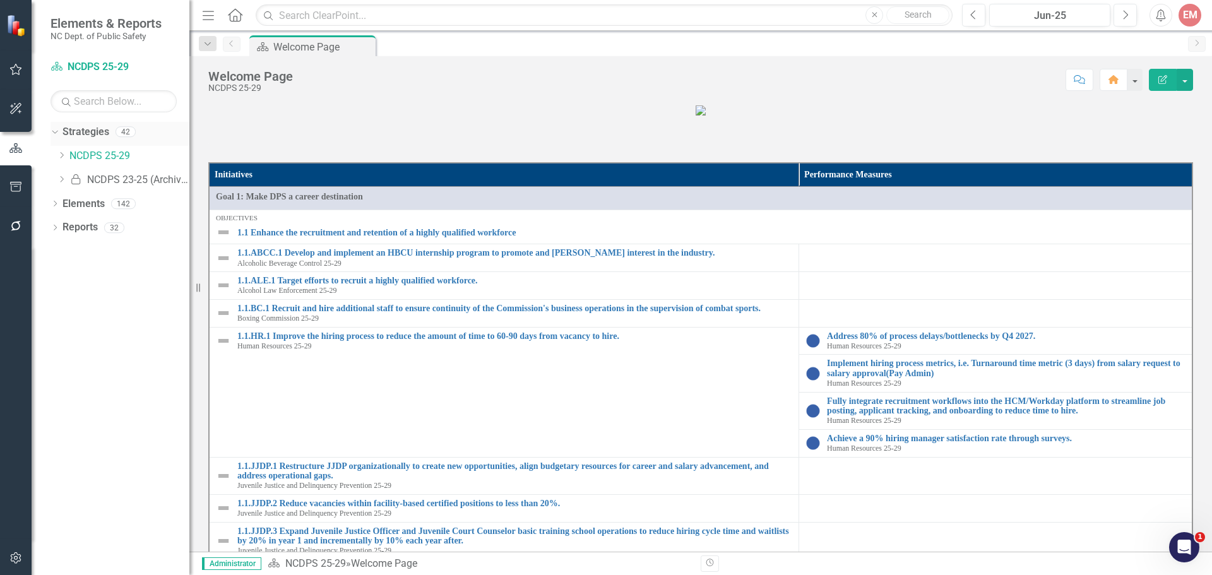
click at [103, 133] on link "Strategies" at bounding box center [86, 132] width 47 height 15
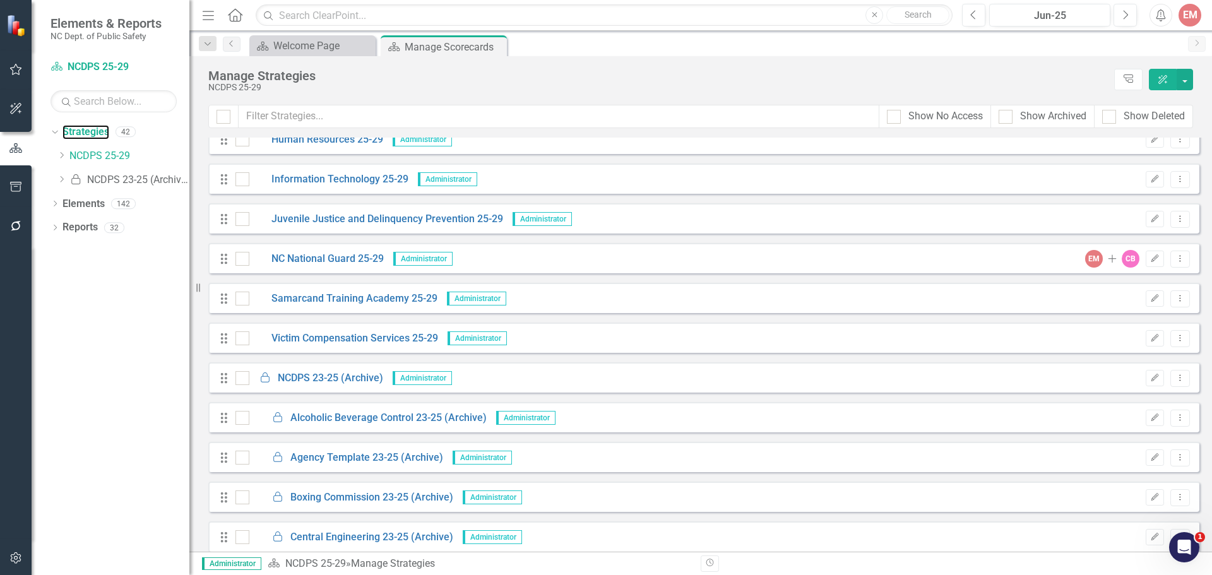
scroll to position [568, 0]
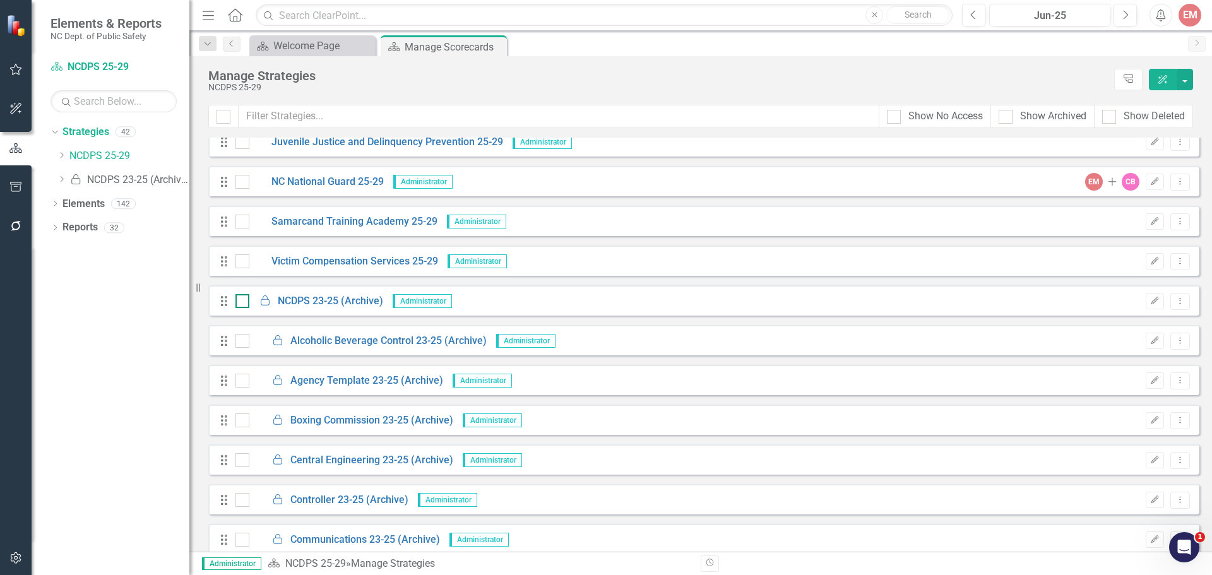
click at [246, 301] on div at bounding box center [243, 301] width 14 height 14
click at [244, 301] on input "checkbox" at bounding box center [240, 298] width 8 height 8
click at [1176, 305] on button "Dropdown Menu" at bounding box center [1181, 301] width 20 height 17
click at [1199, 157] on div "Looks like you don't have any Strategies set up yet. Why don't you add a Strate…" at bounding box center [700, 345] width 1023 height 414
click at [1185, 83] on button "button" at bounding box center [1185, 79] width 16 height 21
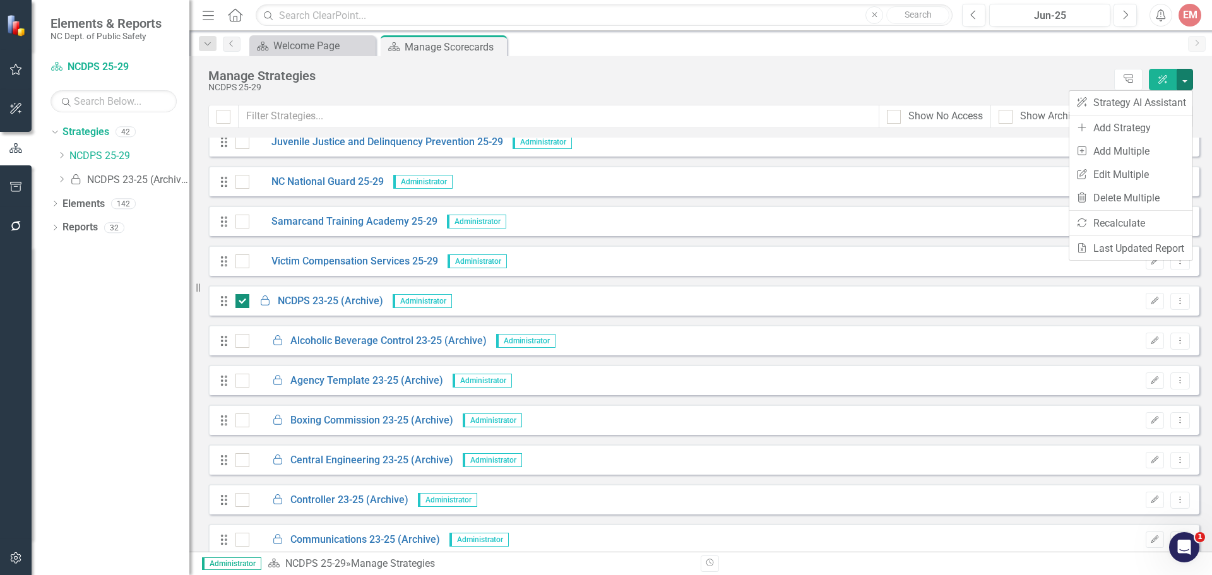
click at [239, 303] on div at bounding box center [243, 301] width 14 height 14
click at [239, 302] on input "checkbox" at bounding box center [240, 298] width 8 height 8
checkbox input "false"
click at [58, 227] on icon "Dropdown" at bounding box center [55, 228] width 9 height 7
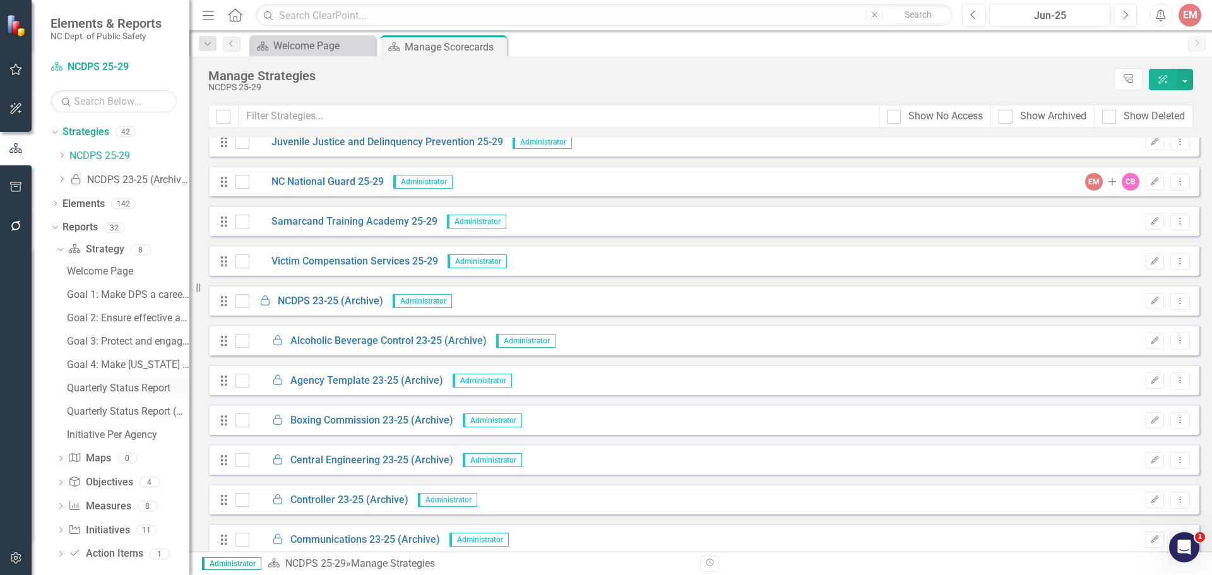
click at [120, 390] on div "Quarterly Status Report" at bounding box center [128, 388] width 123 height 11
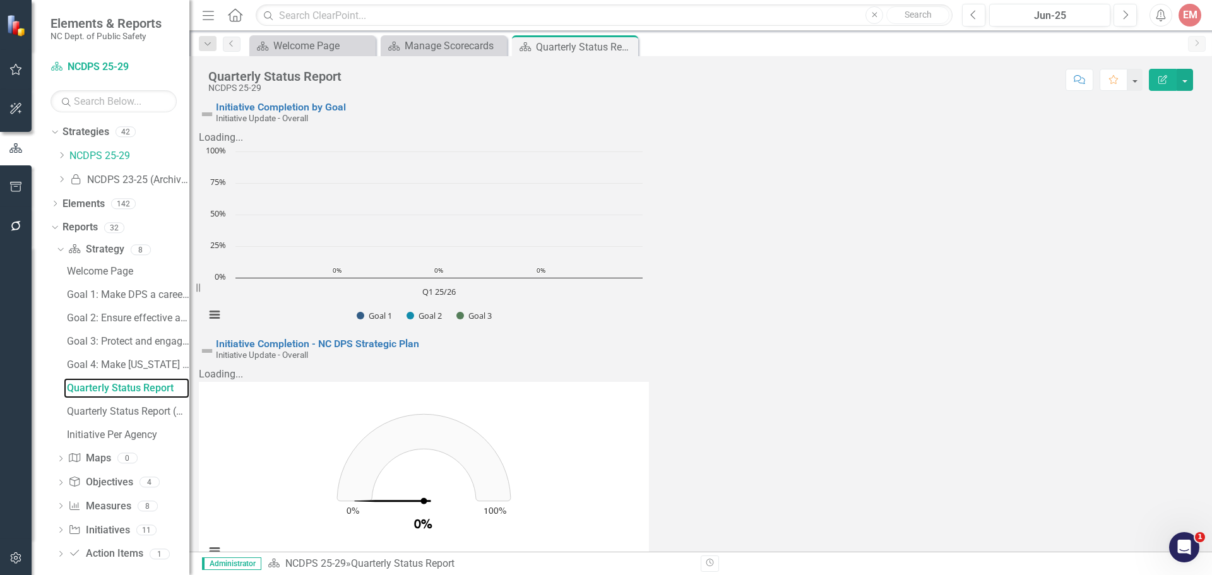
scroll to position [126, 0]
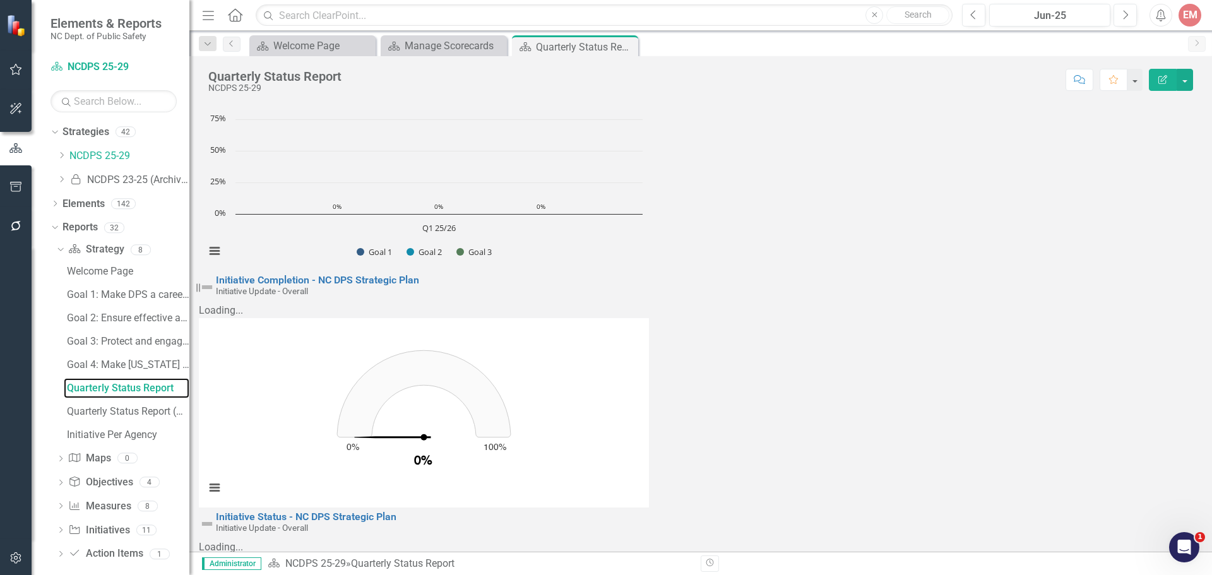
click at [1163, 85] on button "Edit Report" at bounding box center [1163, 80] width 28 height 22
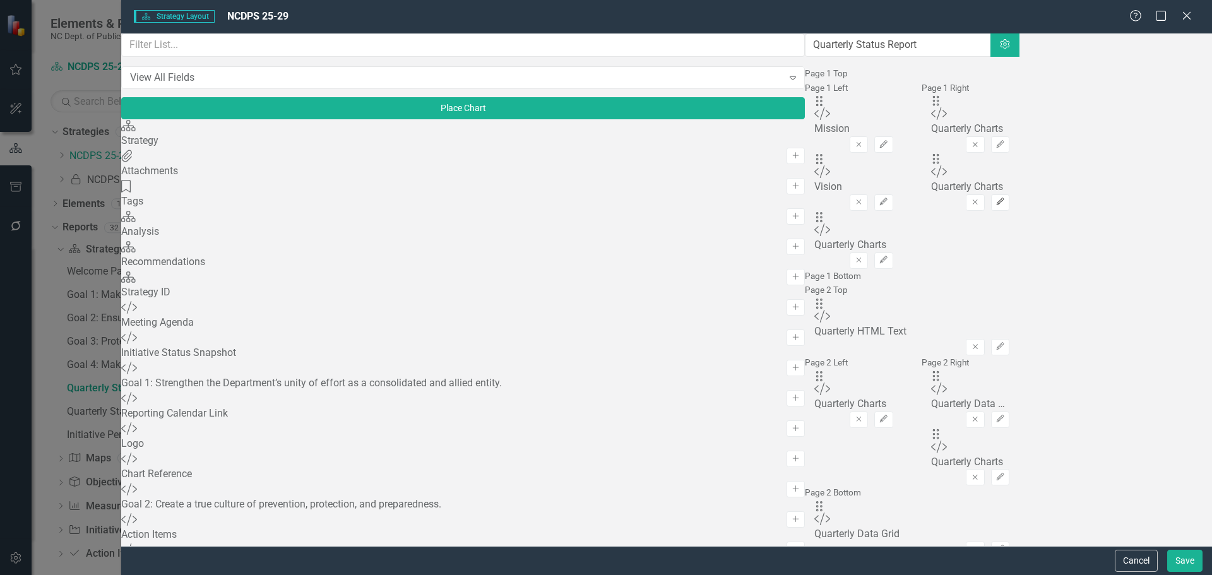
click at [1005, 206] on icon "Edit" at bounding box center [1000, 202] width 9 height 8
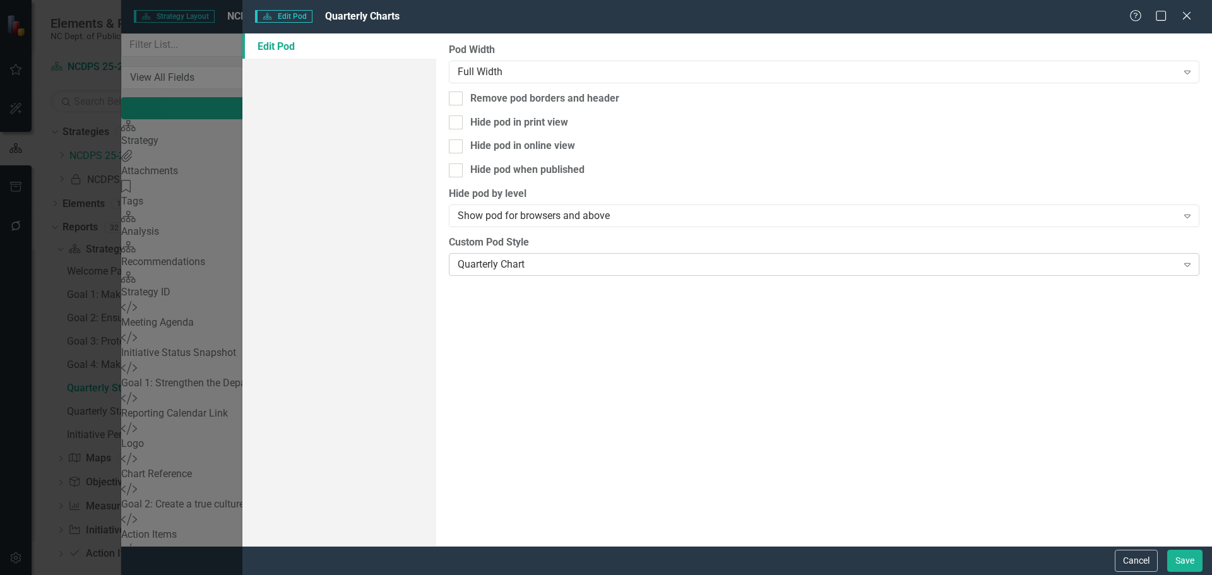
click at [1197, 256] on div "Expand" at bounding box center [1187, 264] width 23 height 20
click at [373, 198] on div "Edit Pod" at bounding box center [339, 289] width 194 height 513
click at [1188, 14] on icon "Close" at bounding box center [1187, 15] width 16 height 12
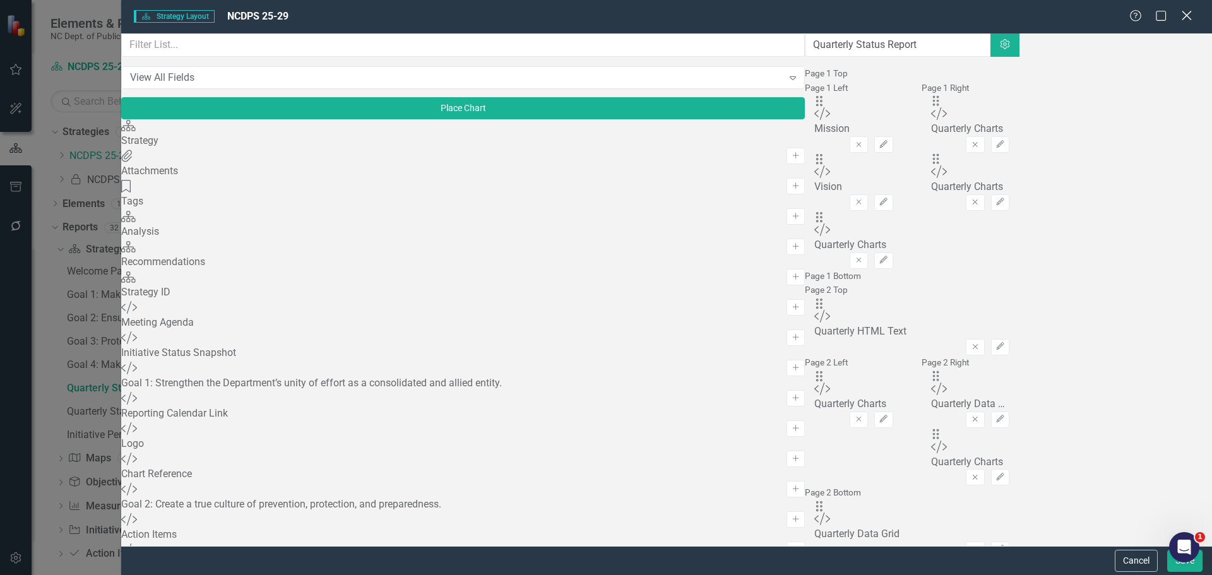
click at [1188, 13] on icon "Close" at bounding box center [1187, 15] width 16 height 12
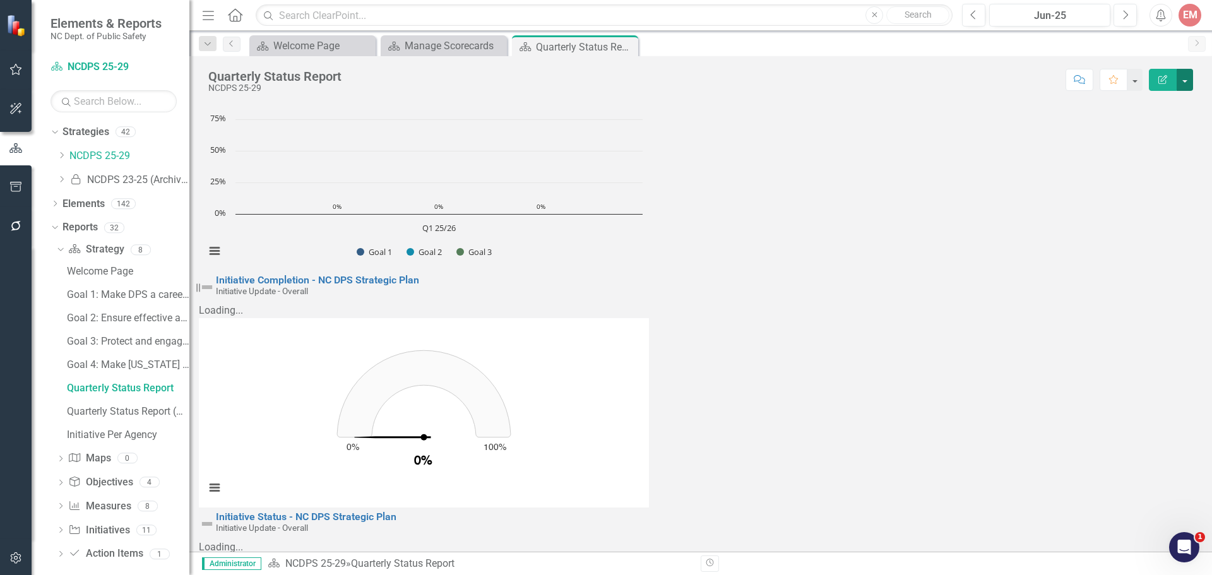
click at [1178, 85] on button "button" at bounding box center [1185, 80] width 16 height 22
click at [1151, 106] on link "Edit Edit Strategy" at bounding box center [1142, 103] width 102 height 23
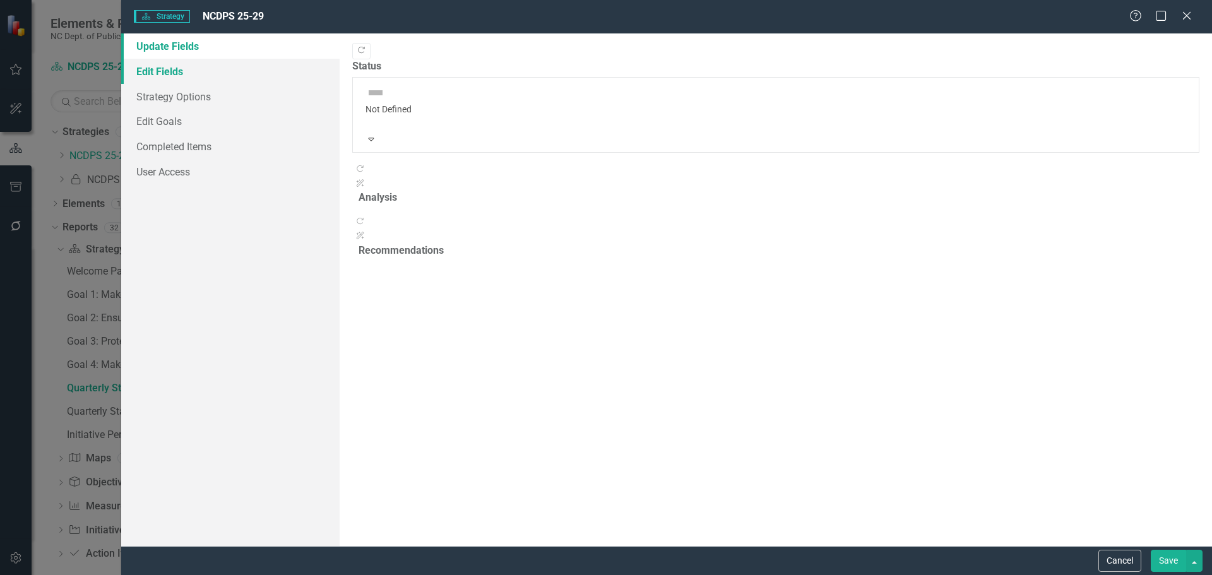
click at [169, 76] on link "Edit Fields" at bounding box center [230, 71] width 218 height 25
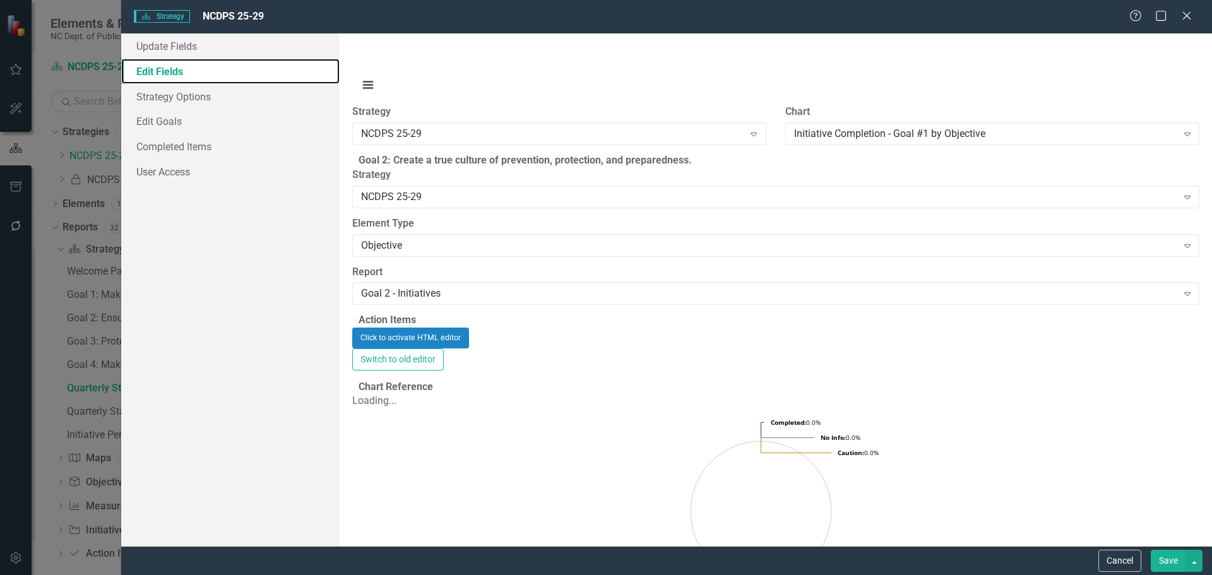
scroll to position [1137, 0]
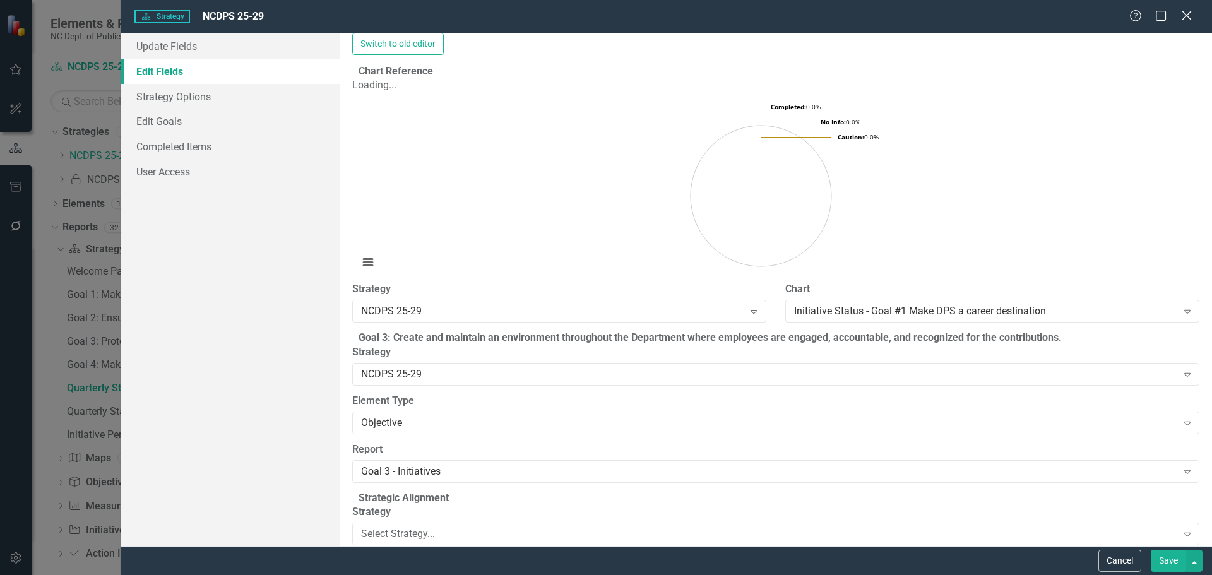
click at [1188, 13] on icon "Close" at bounding box center [1187, 15] width 16 height 12
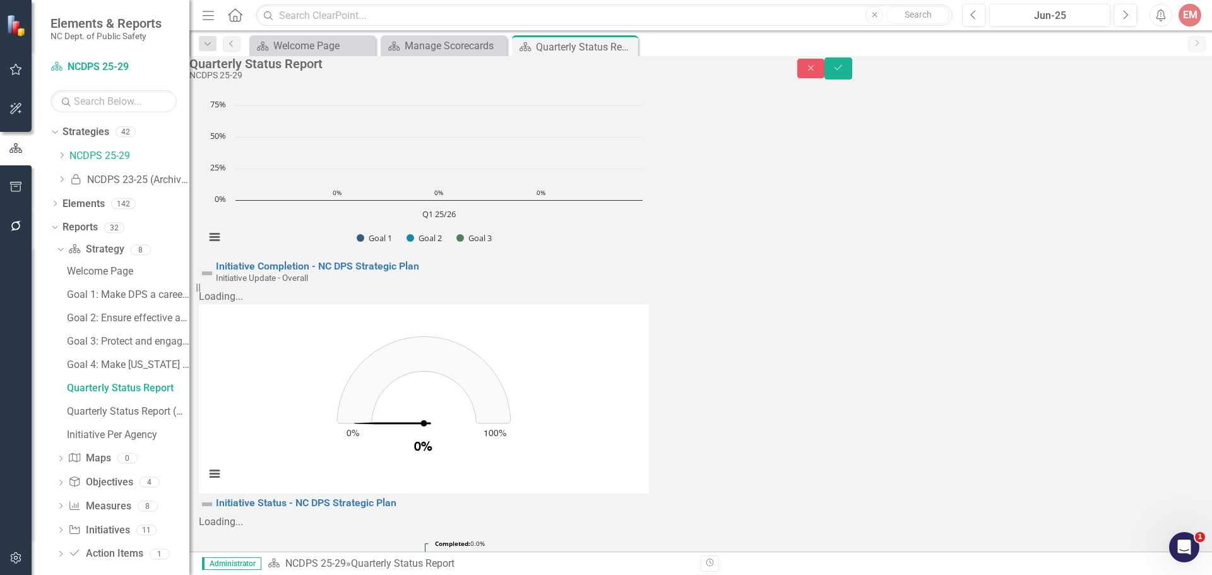
click at [844, 72] on icon "Save" at bounding box center [838, 67] width 11 height 9
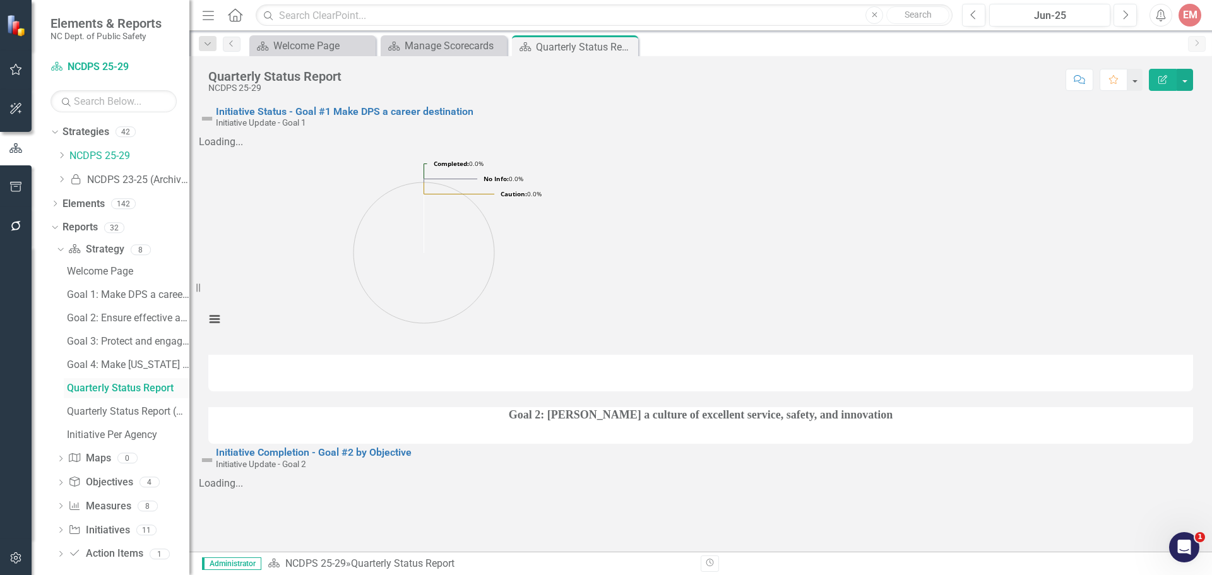
scroll to position [11, 0]
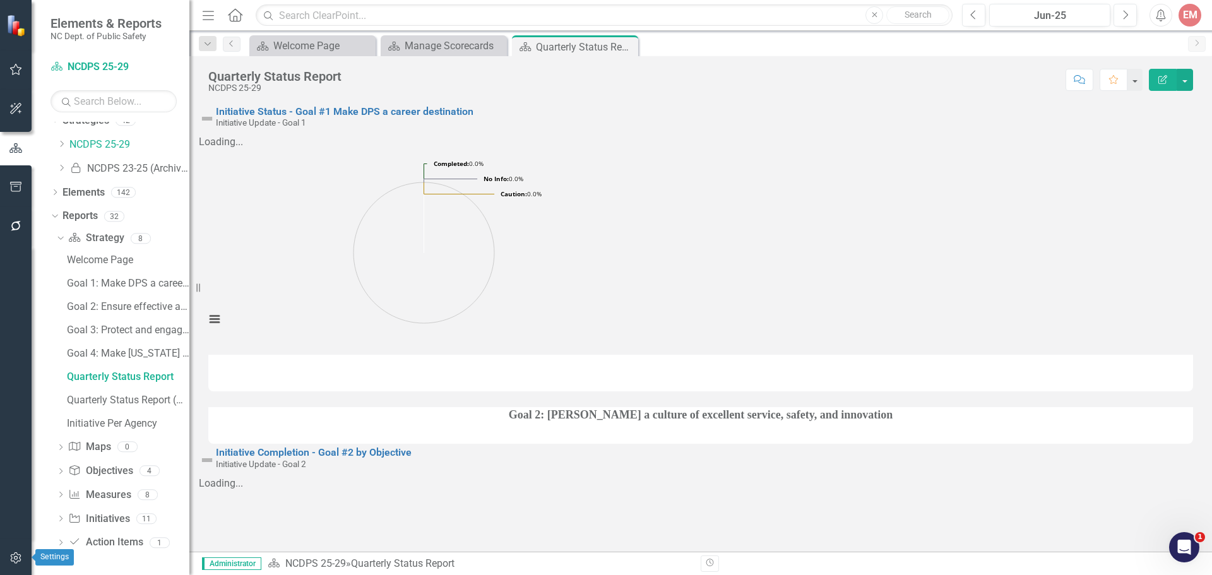
click at [16, 558] on icon "button" at bounding box center [15, 558] width 13 height 10
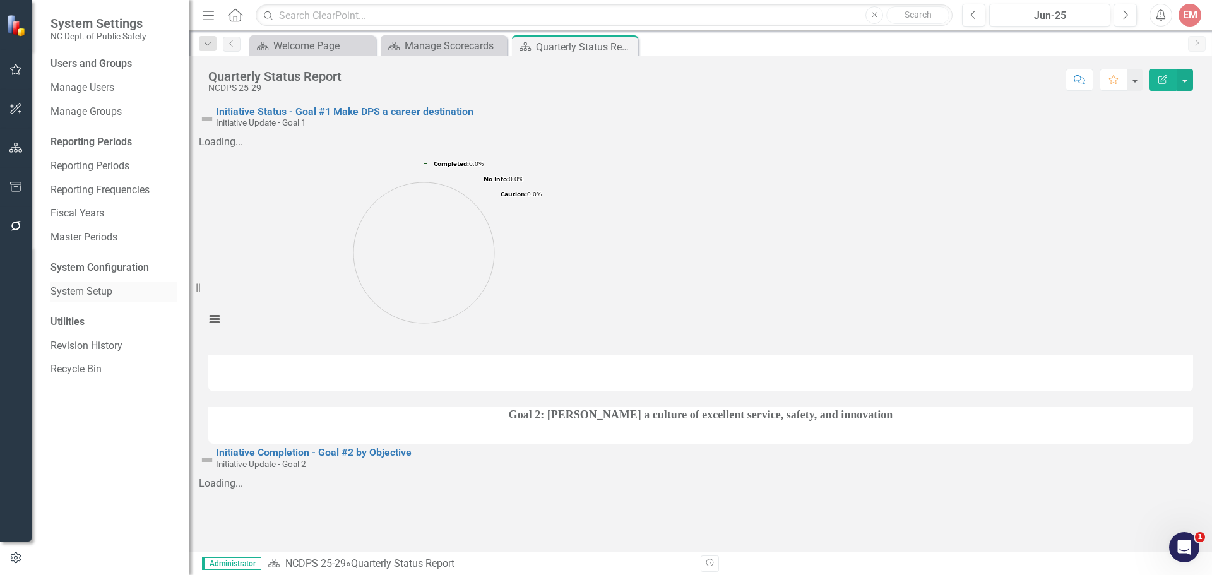
click at [88, 290] on link "System Setup" at bounding box center [114, 292] width 126 height 15
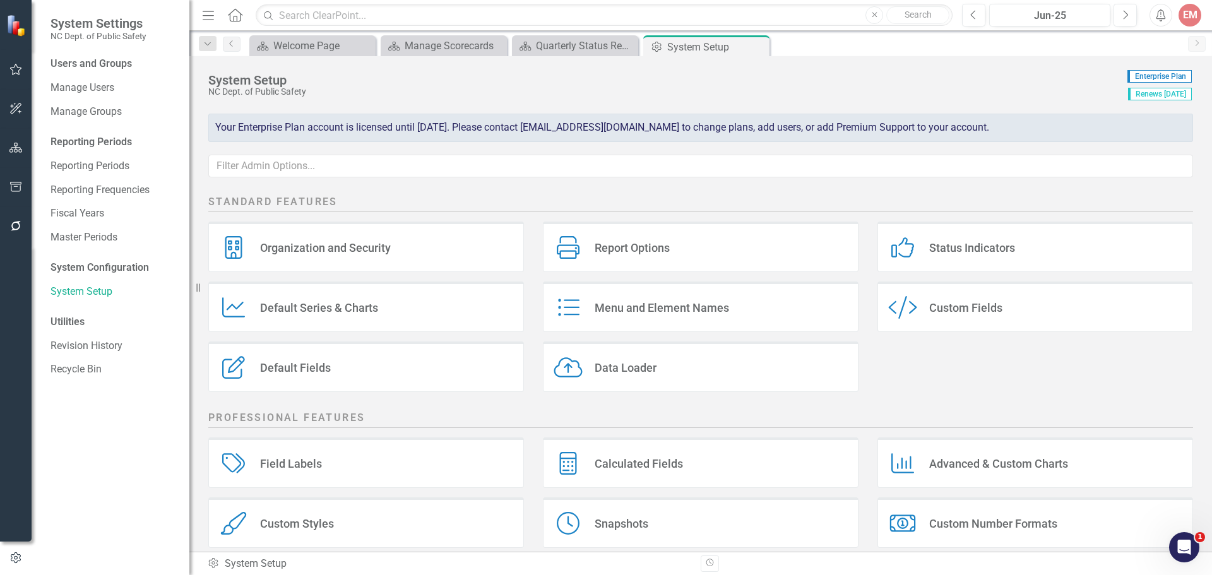
click at [323, 309] on div "Default Series & Charts" at bounding box center [319, 308] width 118 height 15
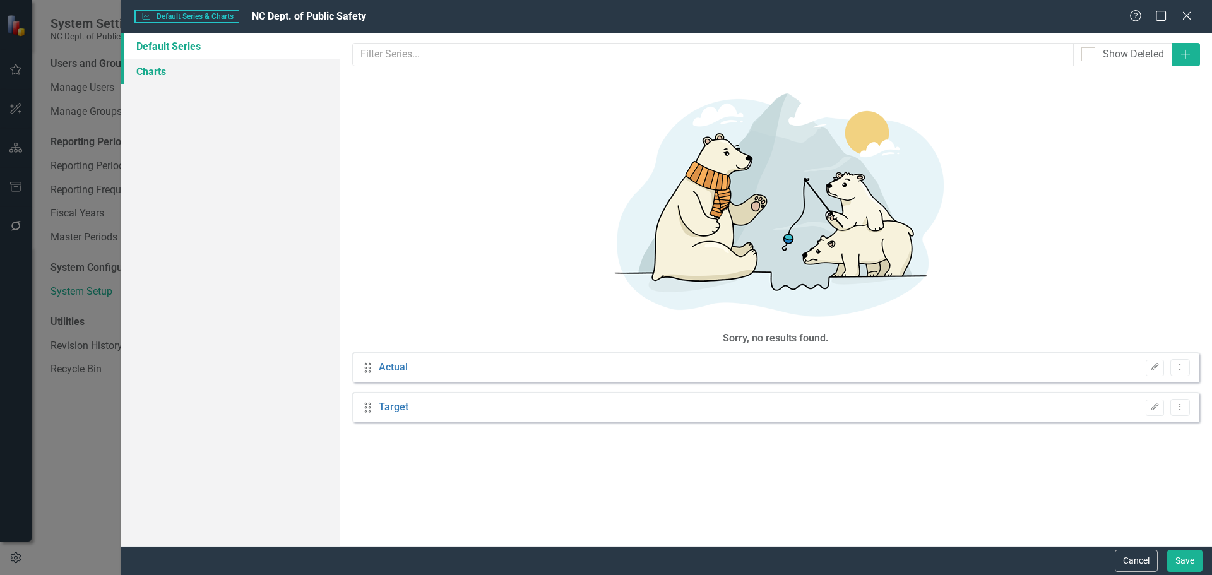
click at [162, 69] on link "Charts" at bounding box center [230, 71] width 218 height 25
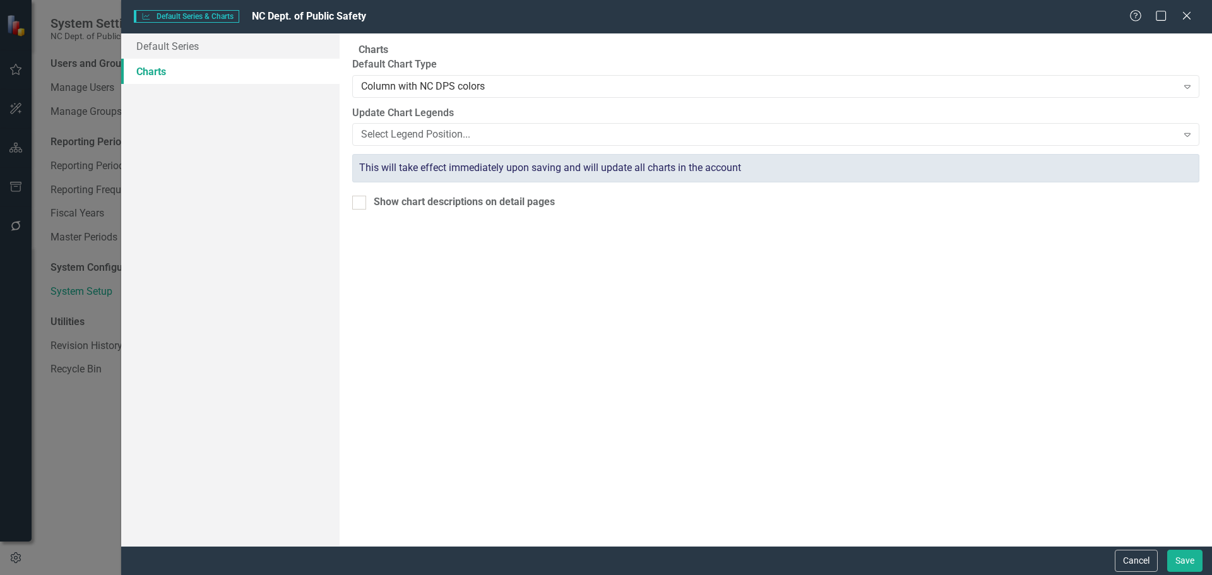
click at [1194, 14] on div "Help Maximize Close" at bounding box center [1165, 16] width 70 height 15
click at [1187, 16] on icon at bounding box center [1186, 15] width 9 height 9
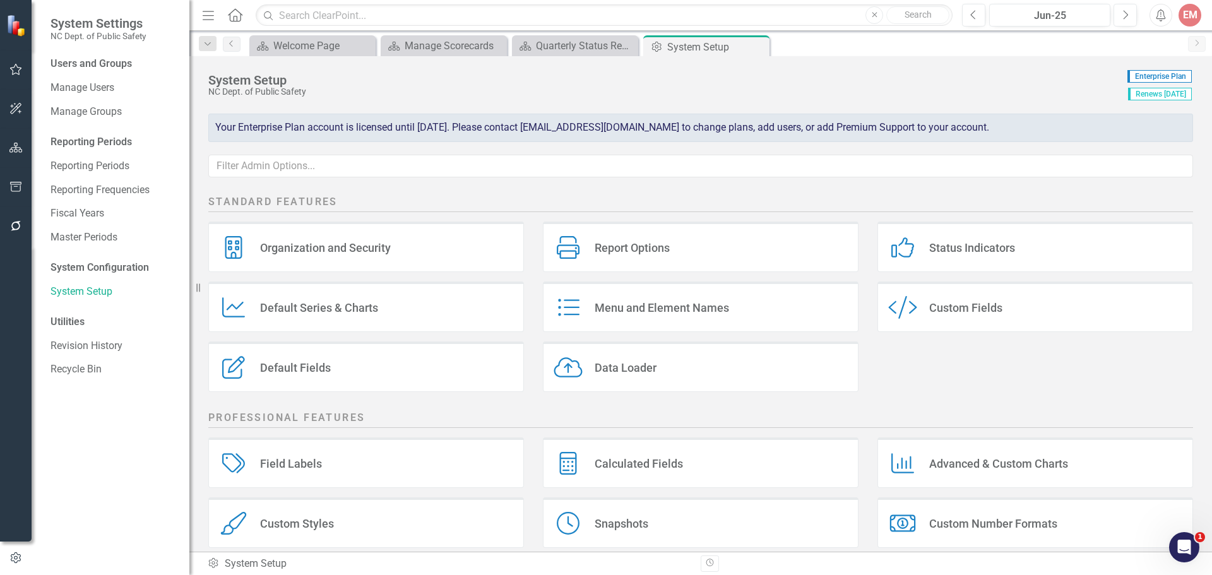
click at [1022, 462] on div "Advanced & Custom Charts" at bounding box center [999, 464] width 139 height 15
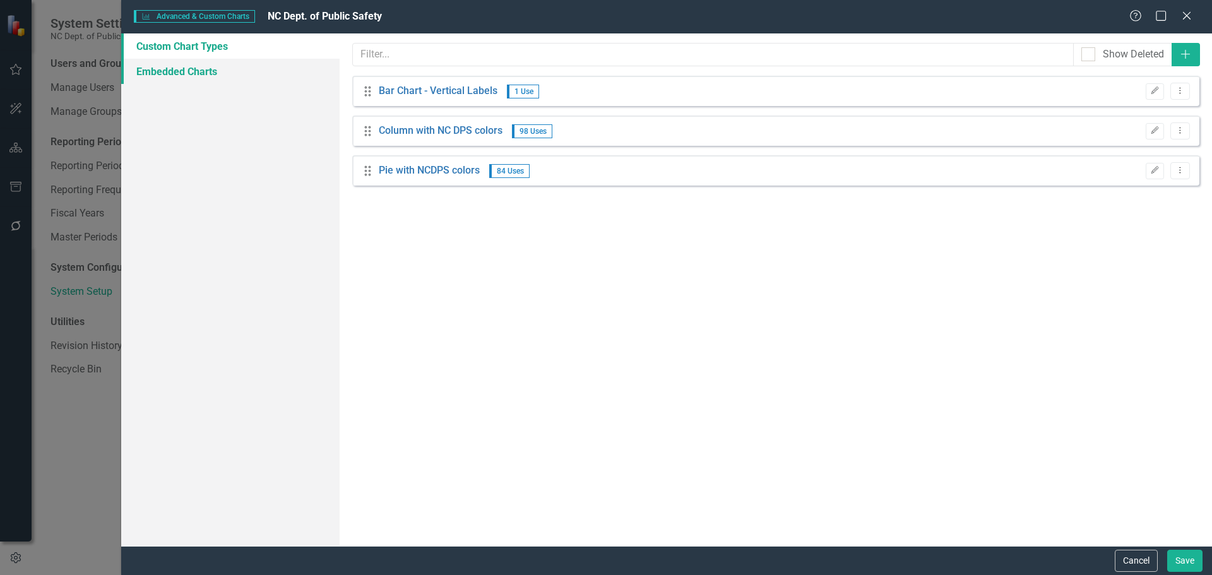
click at [170, 66] on link "Embedded Charts" at bounding box center [230, 71] width 218 height 25
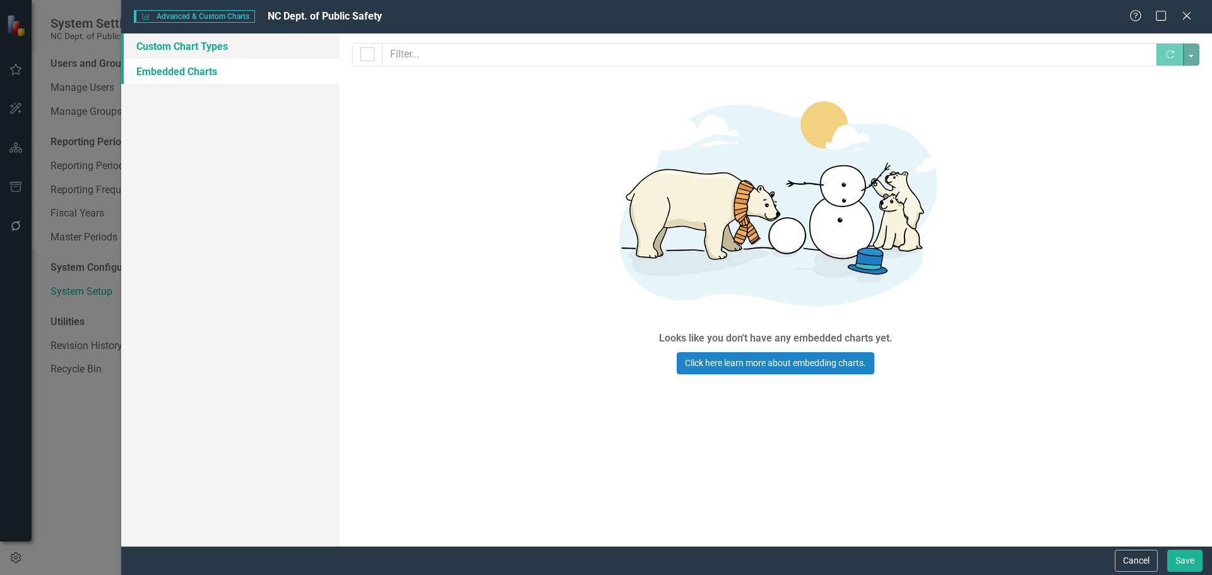
click at [175, 41] on link "Custom Chart Types" at bounding box center [230, 45] width 218 height 25
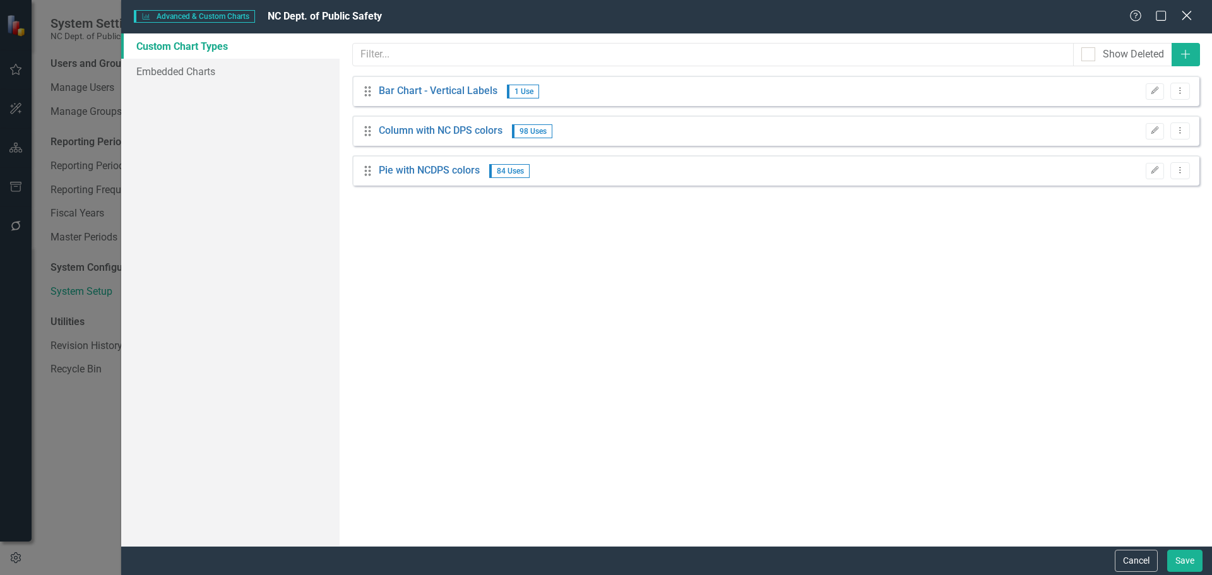
click at [1186, 13] on icon "Close" at bounding box center [1187, 15] width 16 height 12
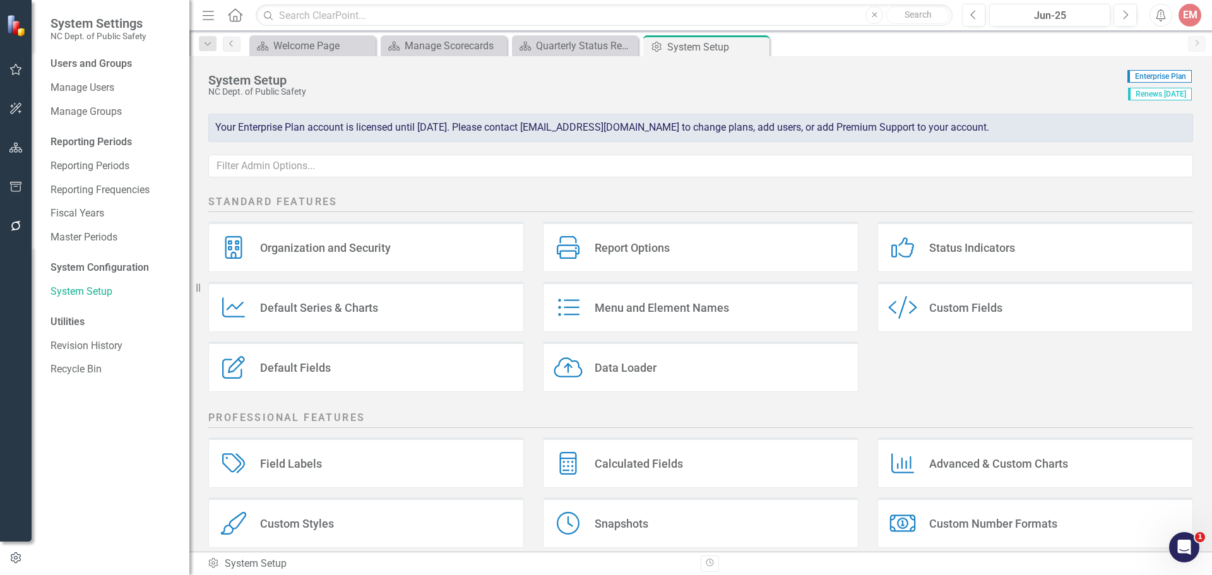
scroll to position [171, 0]
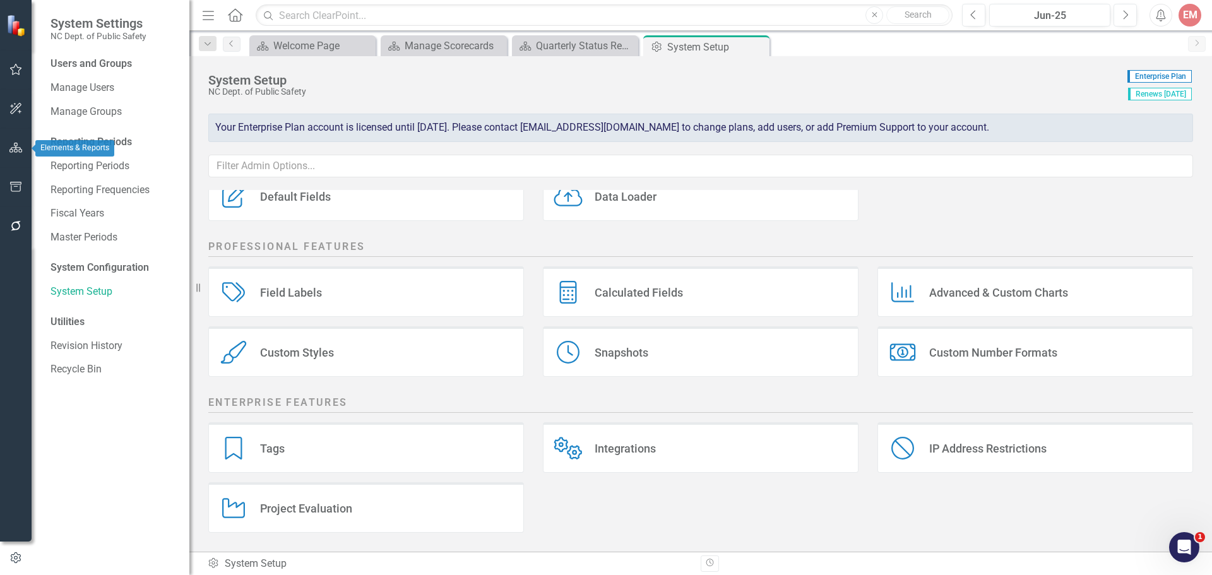
click at [20, 146] on icon "button" at bounding box center [15, 148] width 13 height 10
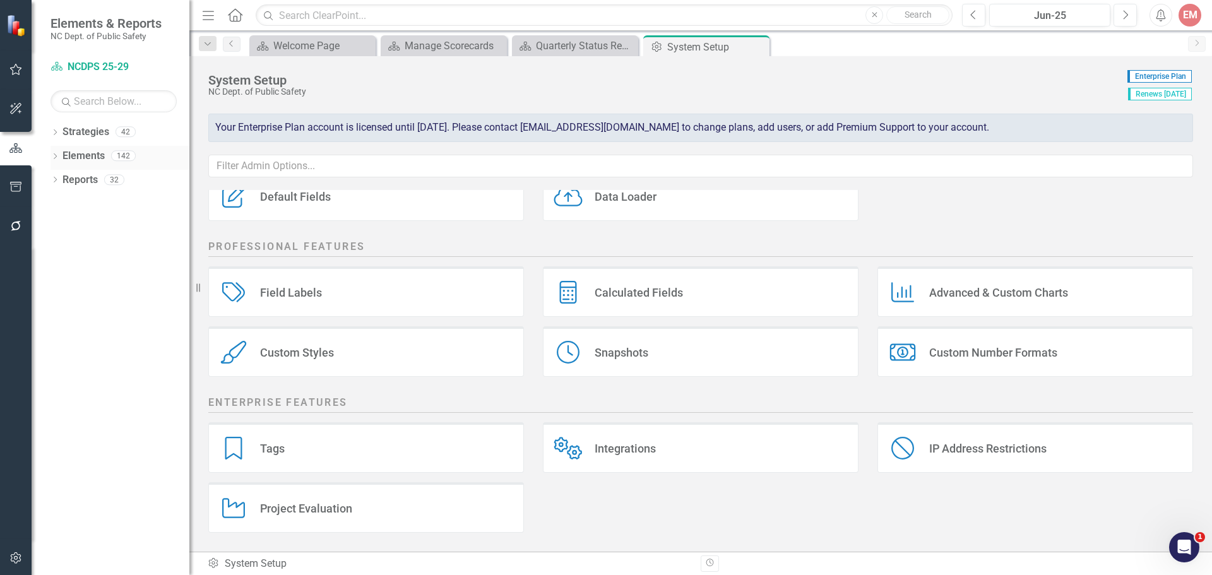
click at [55, 152] on div "Dropdown" at bounding box center [55, 157] width 9 height 11
click at [62, 199] on div "Dropdown Performance Measure Measures 34" at bounding box center [123, 206] width 133 height 24
click at [59, 205] on icon "Dropdown" at bounding box center [61, 204] width 9 height 7
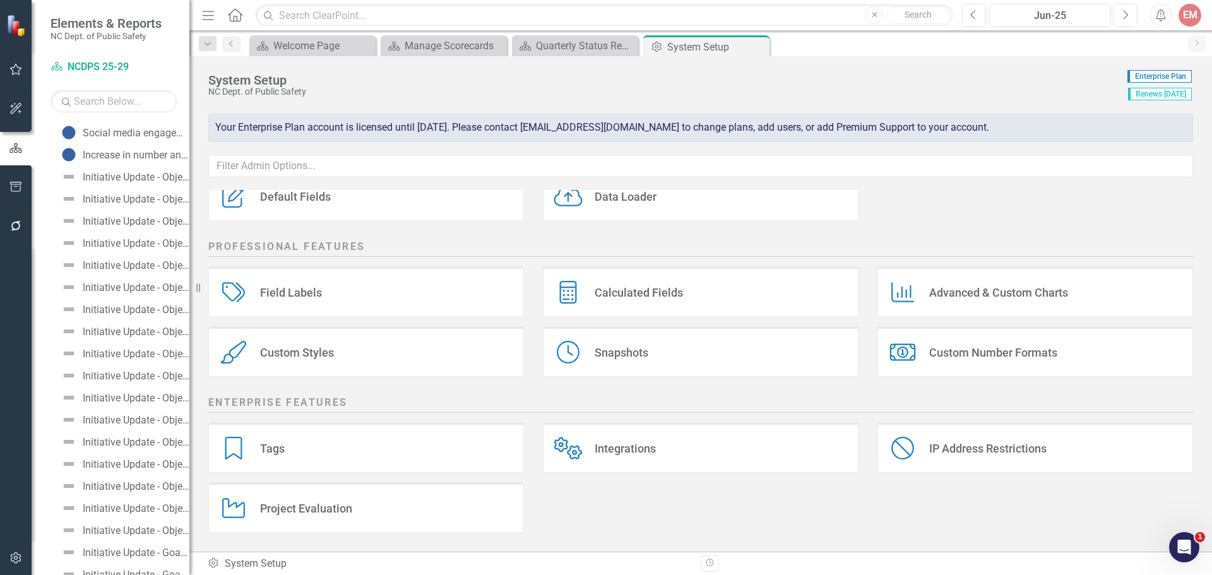
scroll to position [253, 0]
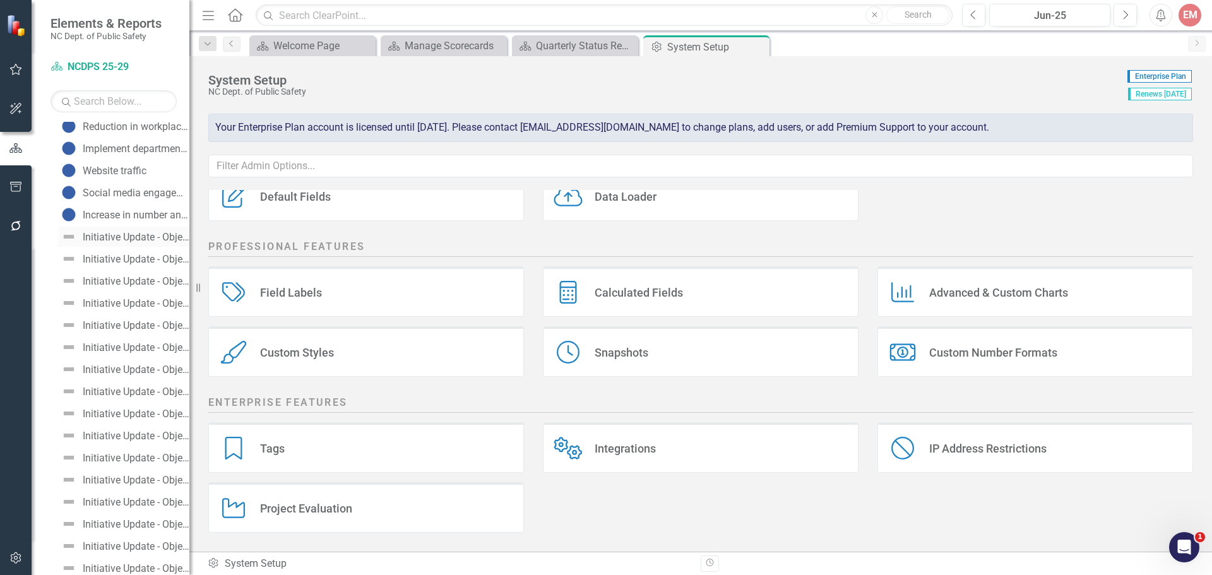
click at [150, 239] on div "Initiative Update - Objective 1.1" at bounding box center [136, 237] width 107 height 11
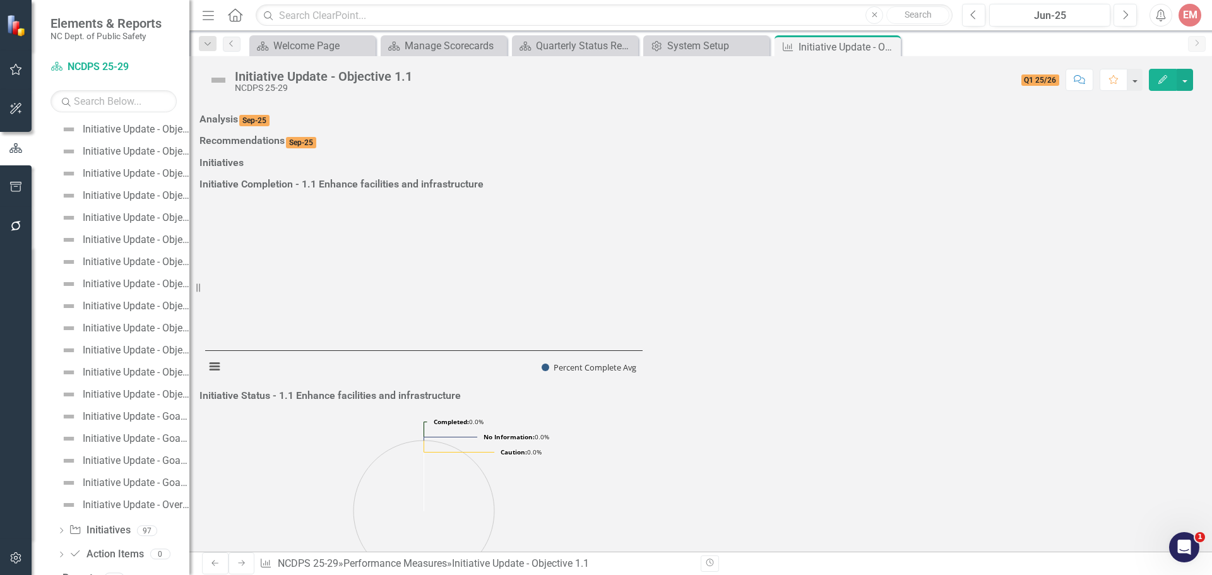
scroll to position [465, 0]
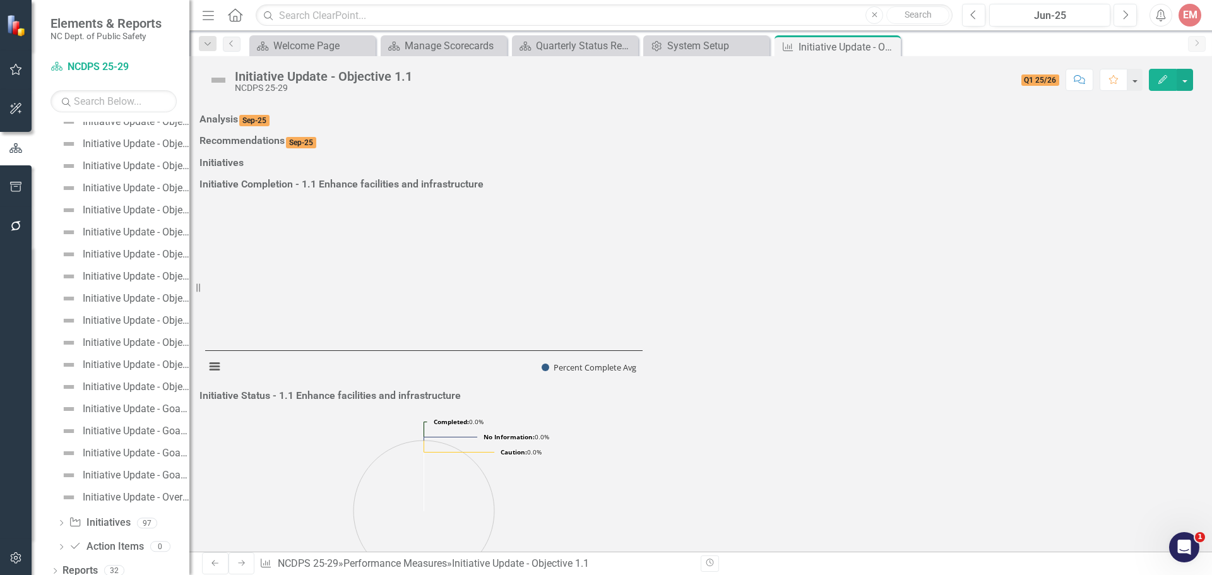
click at [127, 410] on div "Increase in [MEDICAL_DATA] opportunities, professional training courses, job-re…" at bounding box center [120, 128] width 139 height 759
click at [125, 426] on div "Initiative Update - Goal 2" at bounding box center [136, 431] width 107 height 11
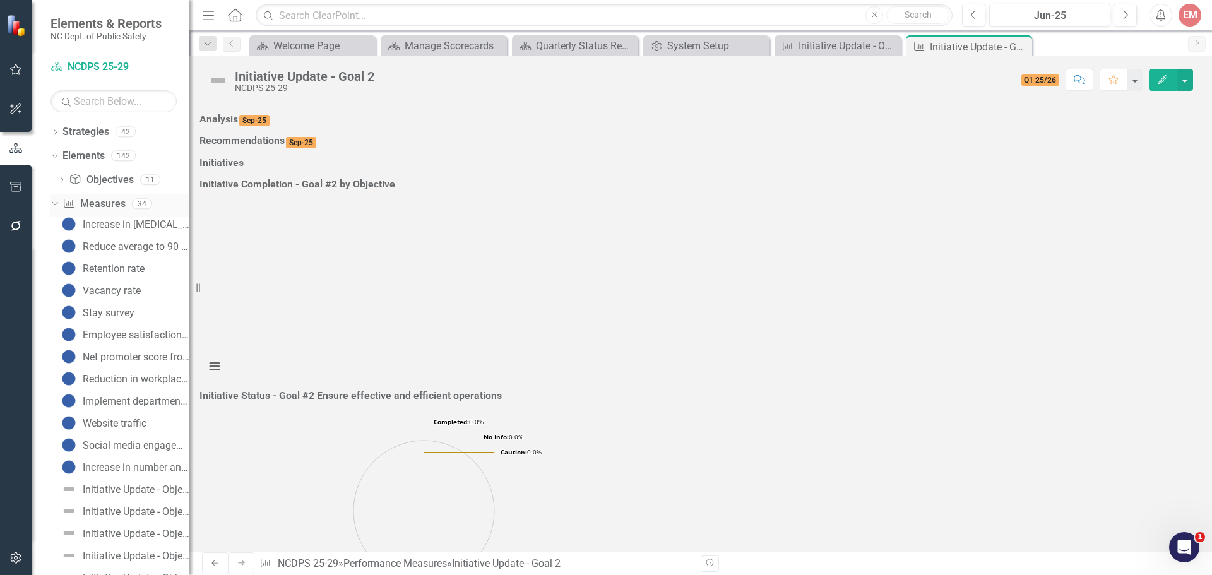
click at [57, 204] on icon "Dropdown" at bounding box center [53, 203] width 7 height 9
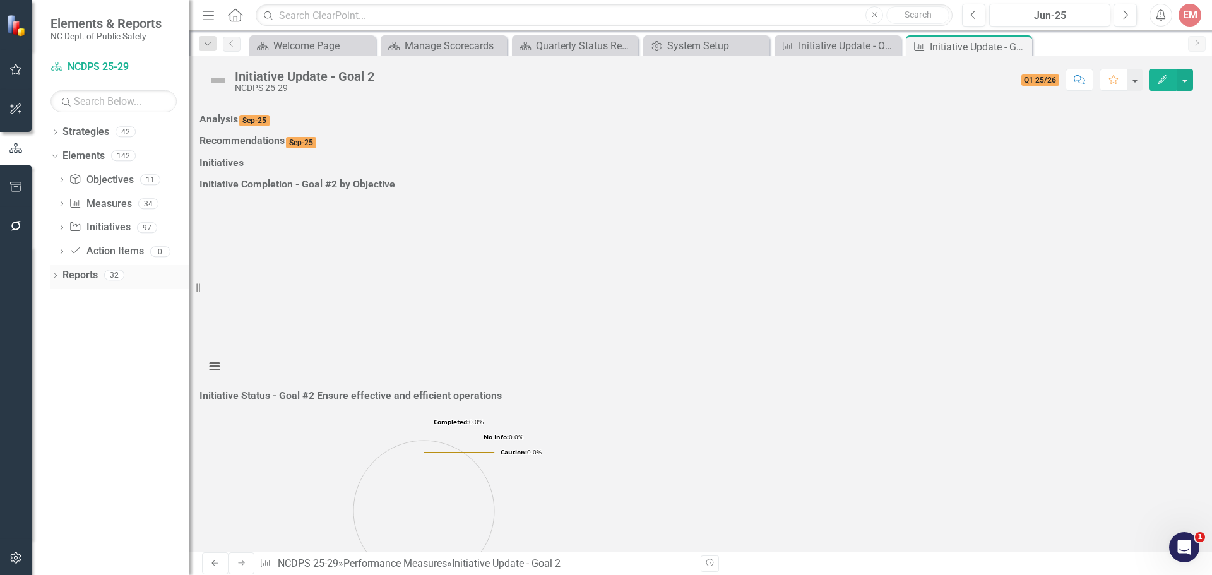
click at [56, 277] on icon "Dropdown" at bounding box center [55, 276] width 9 height 7
click at [62, 372] on icon "Dropdown" at bounding box center [60, 370] width 9 height 7
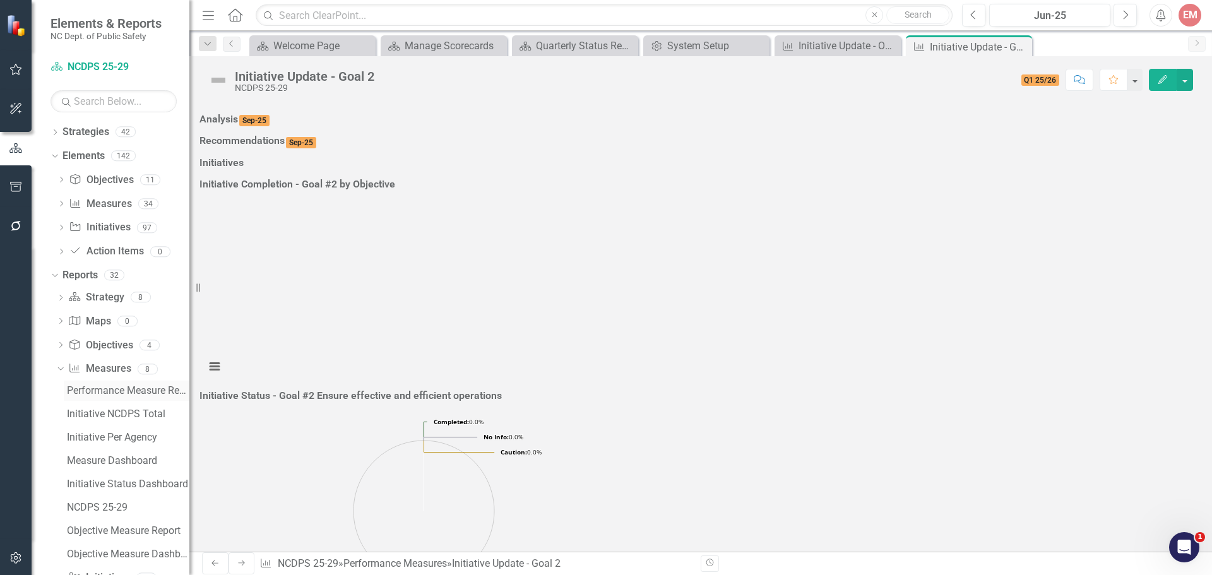
click at [101, 389] on div "Performance Measure Report" at bounding box center [128, 390] width 123 height 11
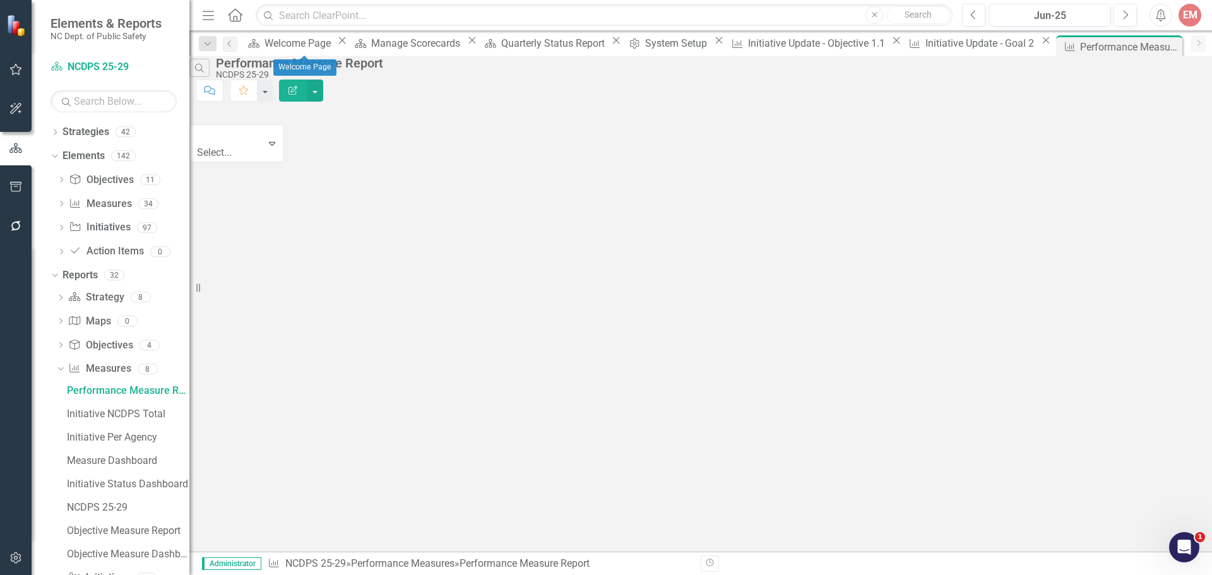
click at [347, 43] on icon "Close" at bounding box center [342, 40] width 13 height 10
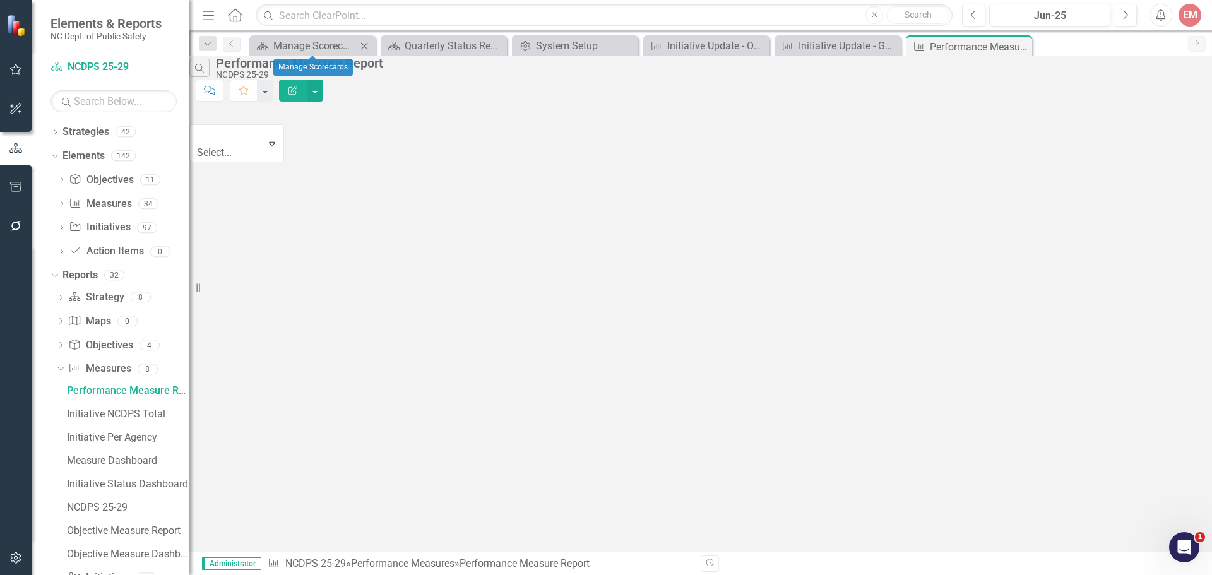
click at [361, 44] on icon "Close" at bounding box center [364, 46] width 13 height 10
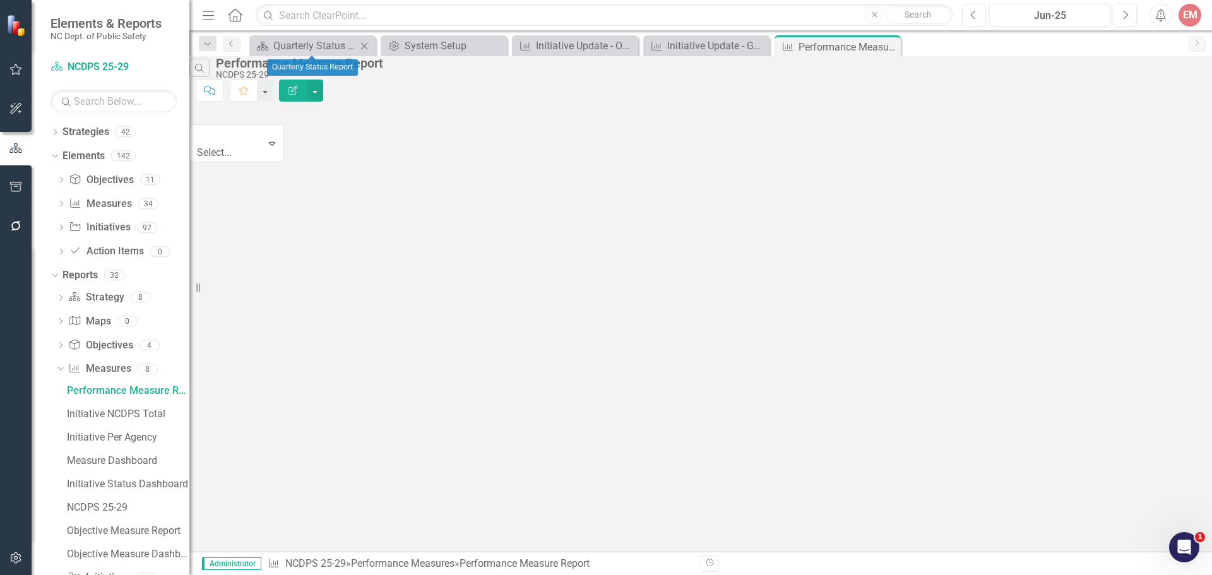
click at [361, 44] on icon "Close" at bounding box center [364, 46] width 13 height 10
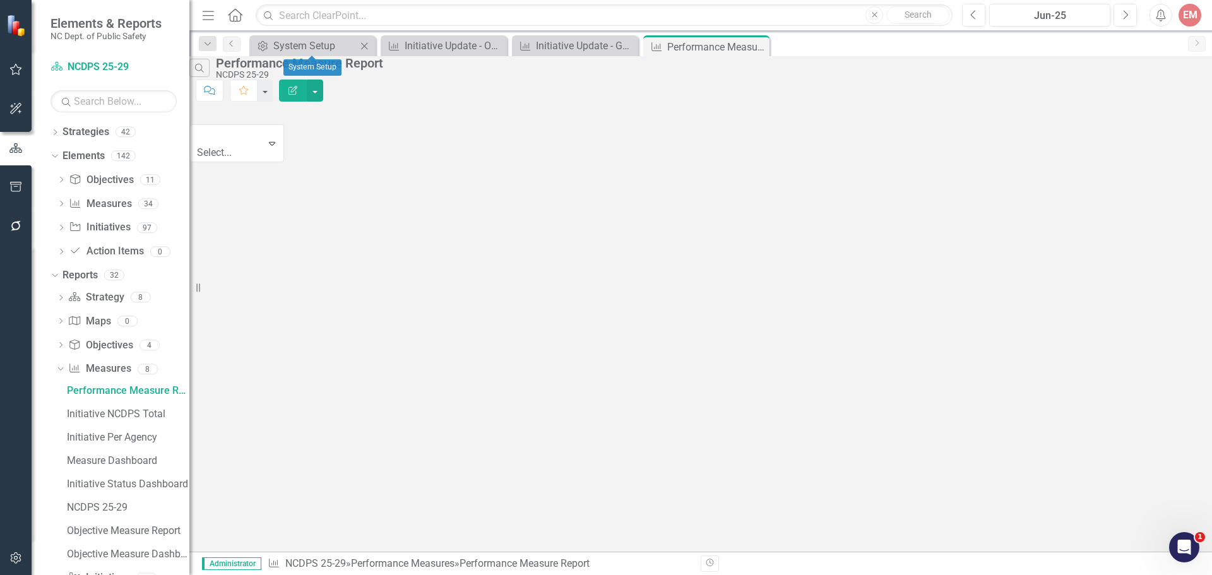
click at [366, 45] on icon "Close" at bounding box center [364, 46] width 13 height 10
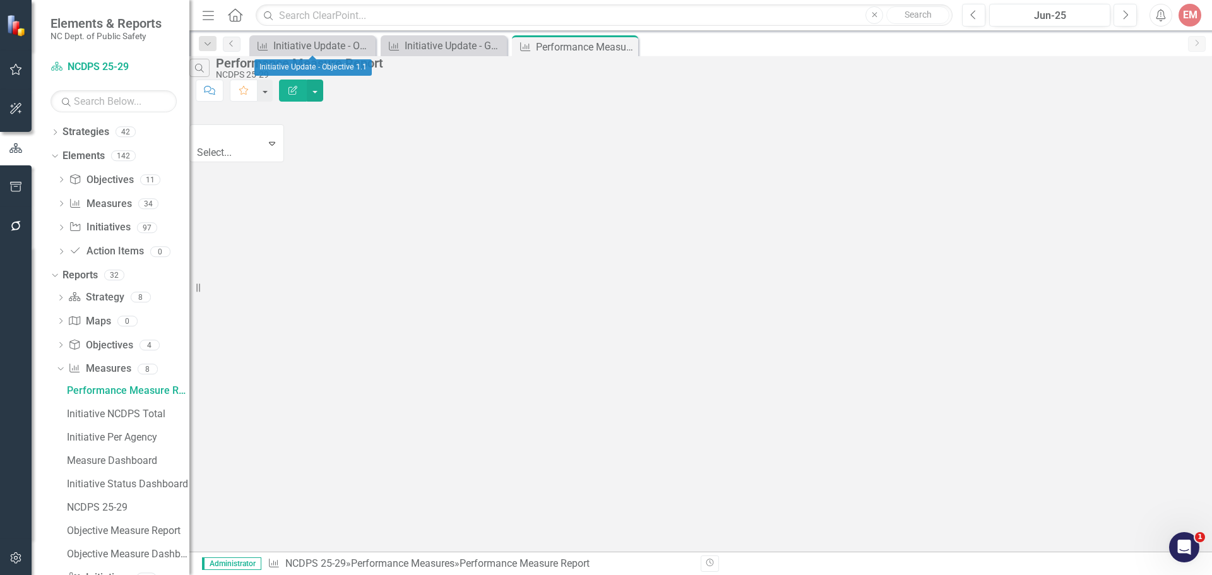
click at [0, 0] on icon "Close" at bounding box center [0, 0] width 0 height 0
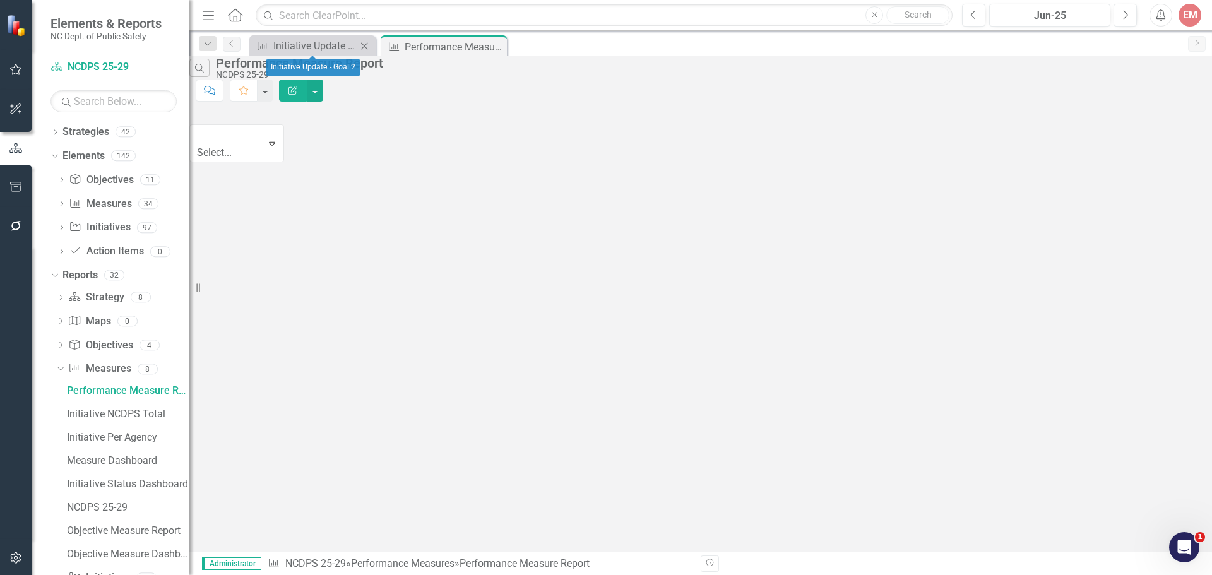
click at [366, 45] on icon "Close" at bounding box center [364, 46] width 13 height 10
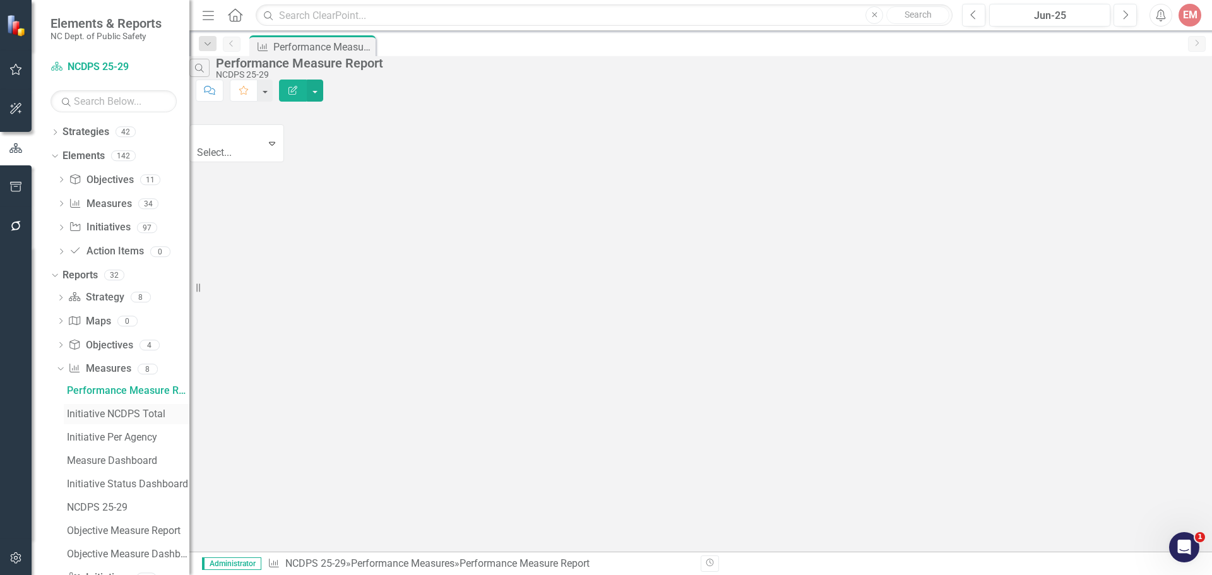
click at [131, 406] on link "Initiative NCDPS Total" at bounding box center [127, 414] width 126 height 20
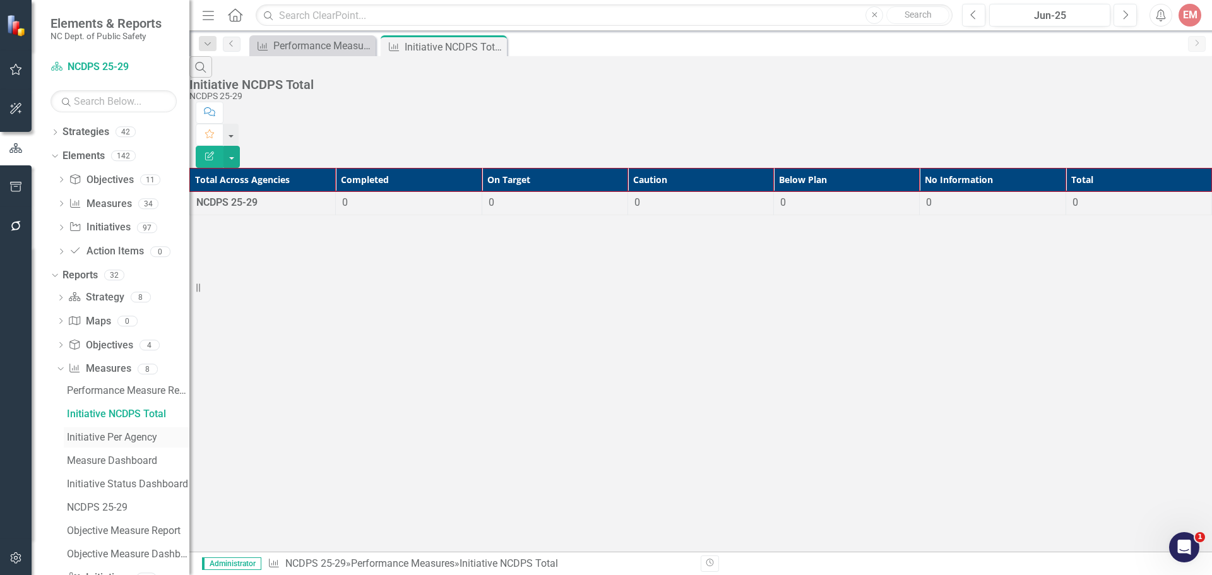
click at [120, 436] on div "Initiative Per Agency" at bounding box center [128, 437] width 123 height 11
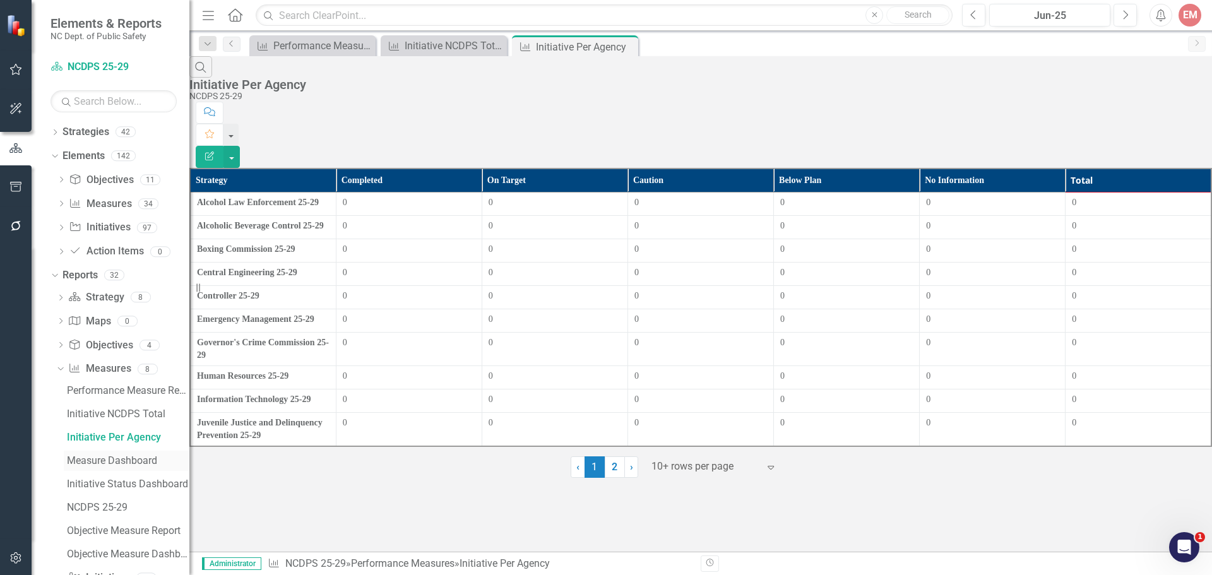
click at [133, 461] on div "Measure Dashboard" at bounding box center [128, 460] width 123 height 11
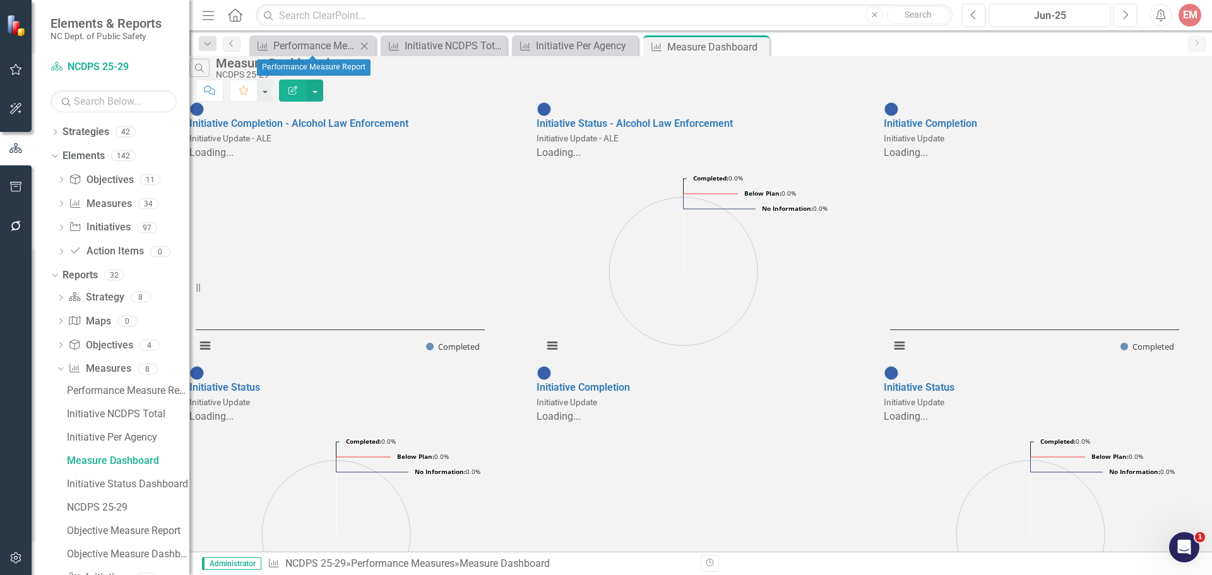
click at [368, 45] on icon "Close" at bounding box center [364, 46] width 13 height 10
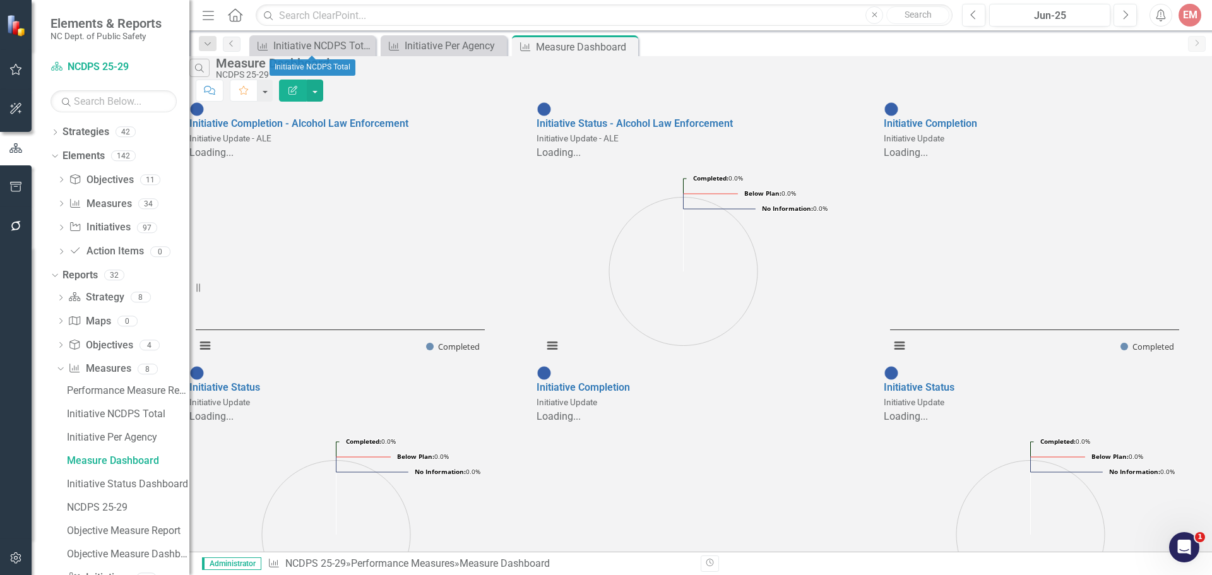
click at [0, 0] on icon "Close" at bounding box center [0, 0] width 0 height 0
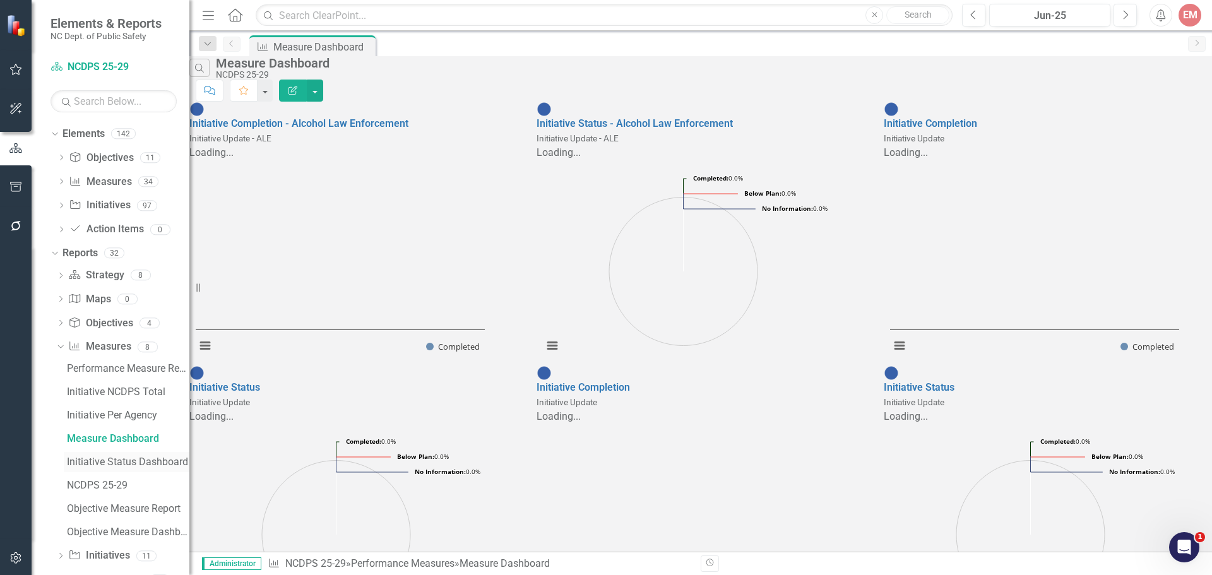
scroll to position [59, 0]
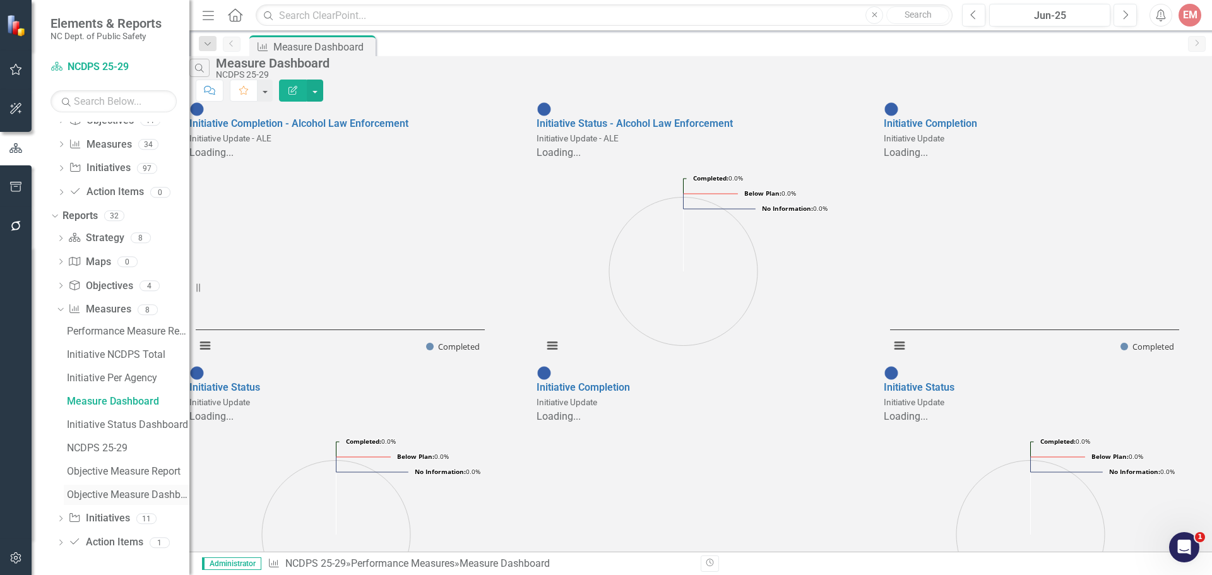
click at [121, 494] on div "Objective Measure Dashboard Report" at bounding box center [128, 494] width 123 height 11
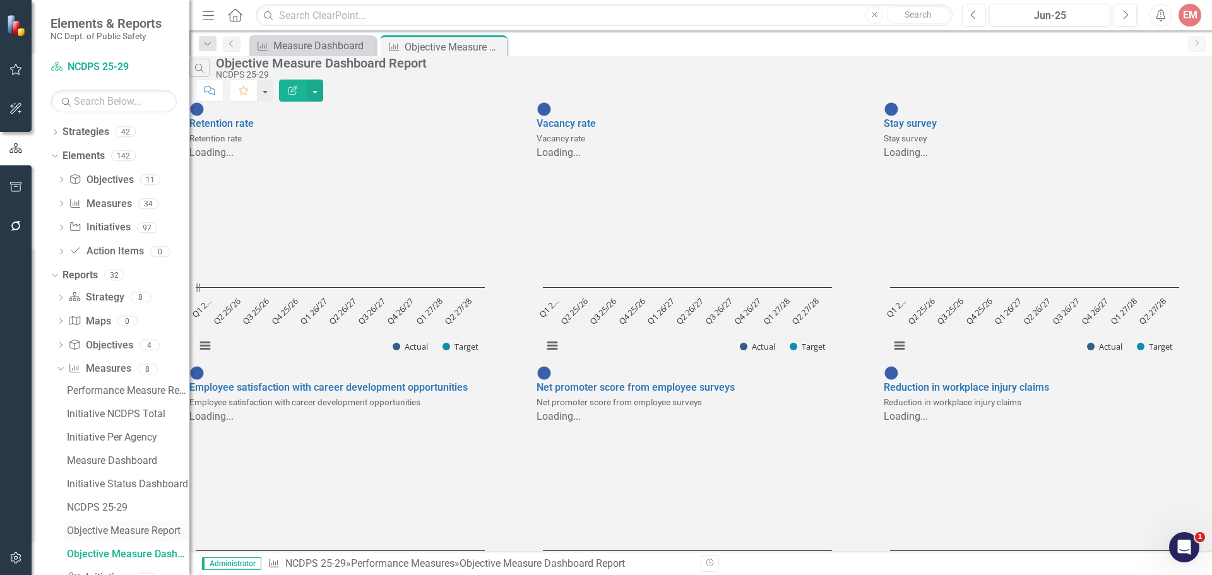
click at [109, 529] on div "Objective Measure Report" at bounding box center [128, 530] width 123 height 11
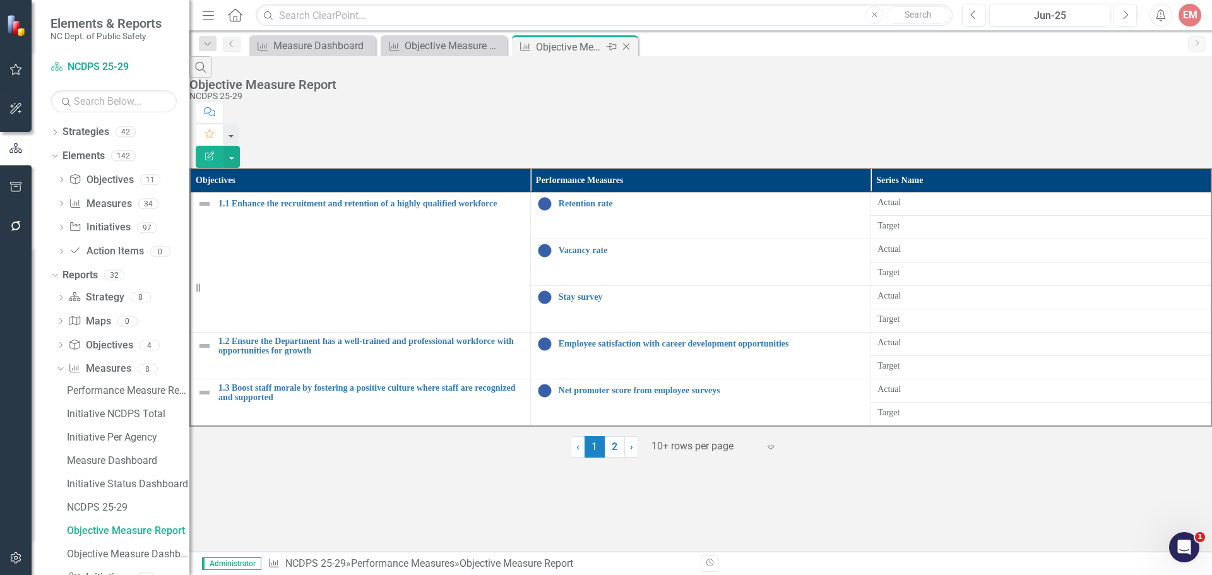
click at [630, 48] on icon "Close" at bounding box center [626, 47] width 13 height 10
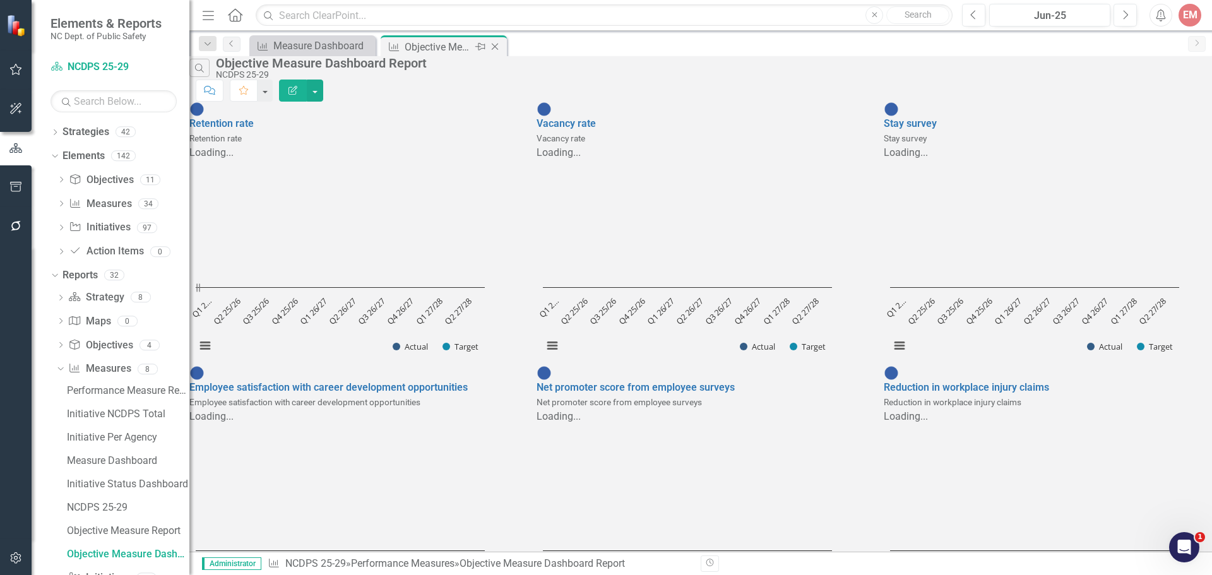
click at [498, 45] on icon "Close" at bounding box center [495, 47] width 13 height 10
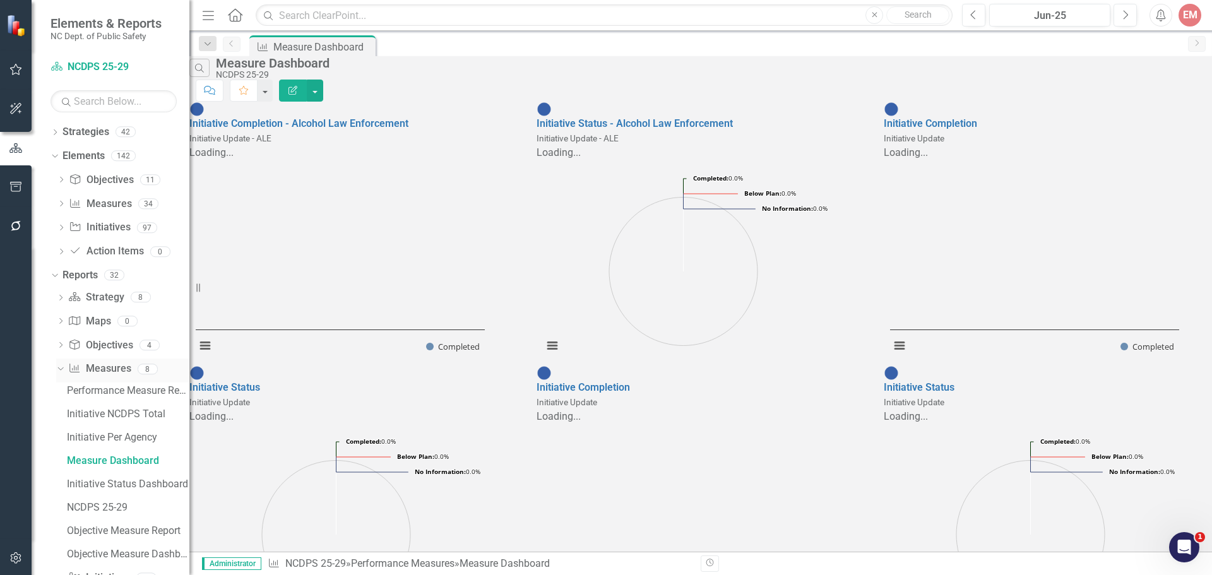
click at [58, 368] on icon "Dropdown" at bounding box center [59, 368] width 7 height 9
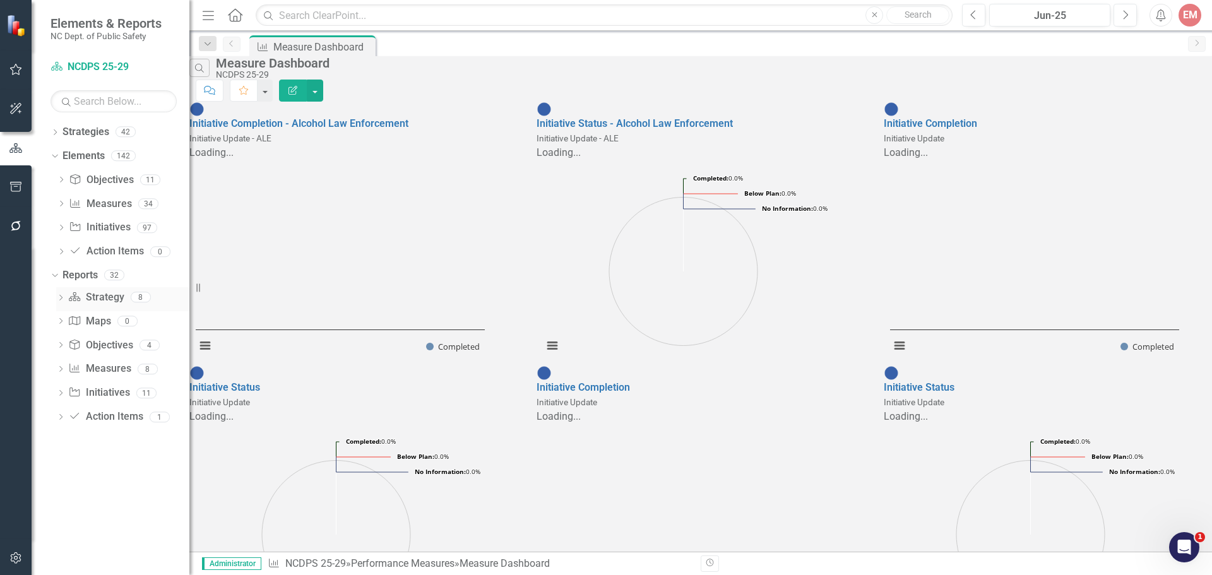
click at [63, 296] on icon "Dropdown" at bounding box center [60, 299] width 9 height 7
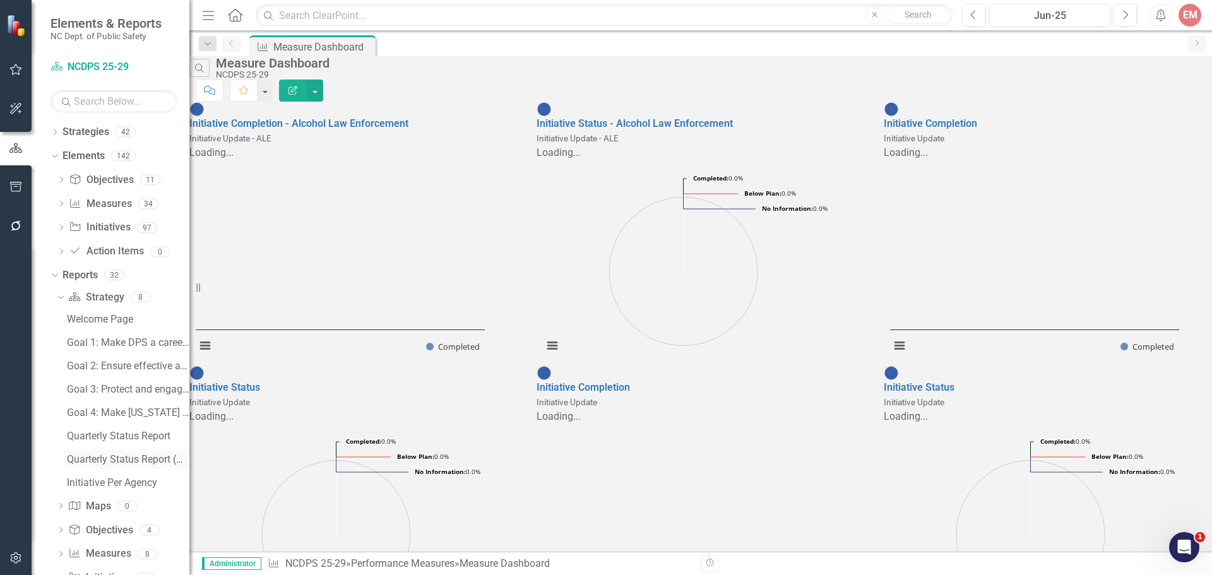
click at [105, 454] on div "Quarterly Status Report (Objective Measures)" at bounding box center [128, 459] width 123 height 11
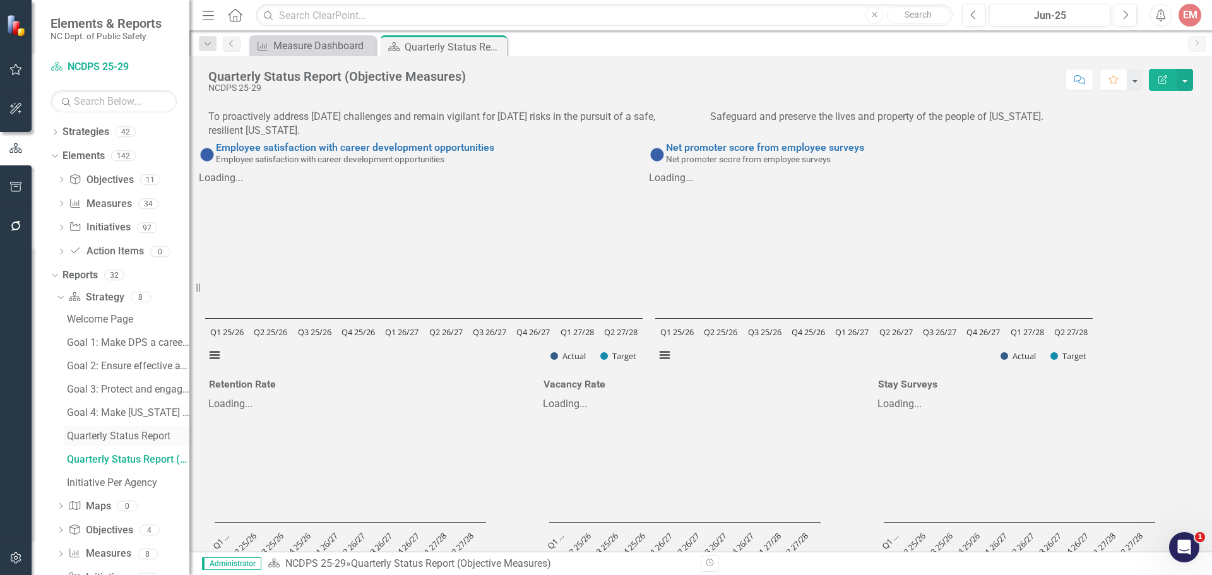
click at [109, 434] on div "Quarterly Status Report" at bounding box center [128, 436] width 123 height 11
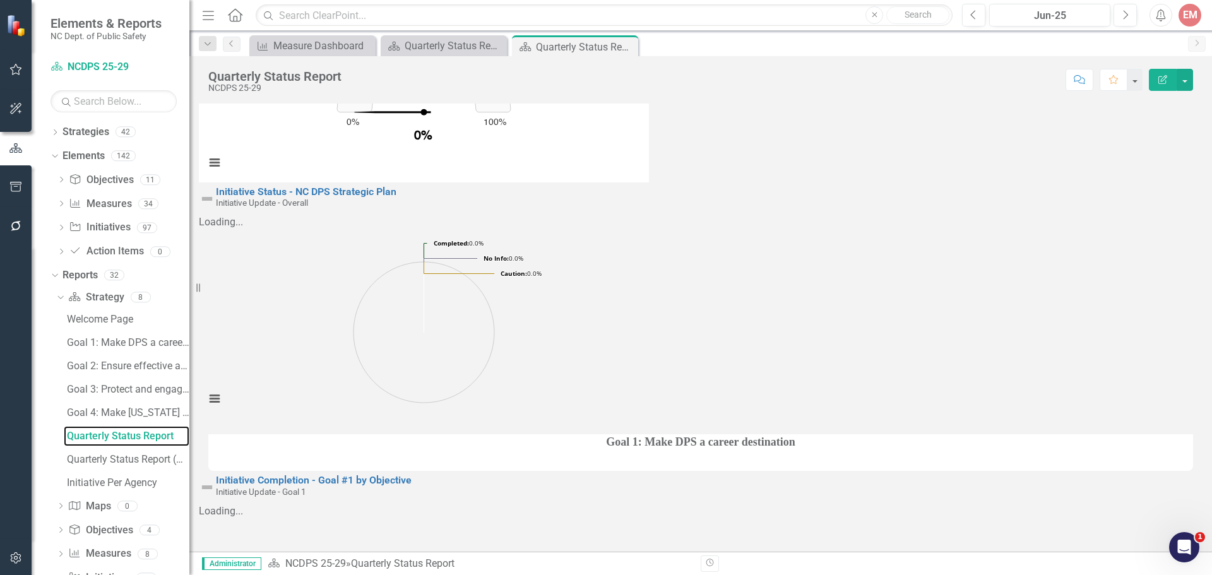
scroll to position [442, 0]
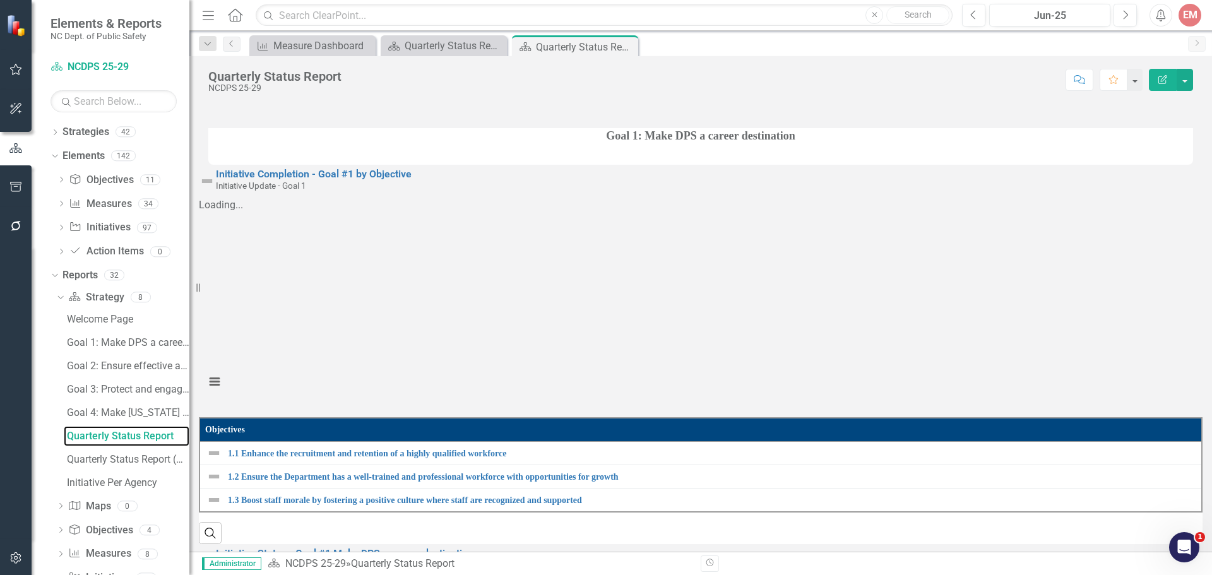
scroll to position [1010, 0]
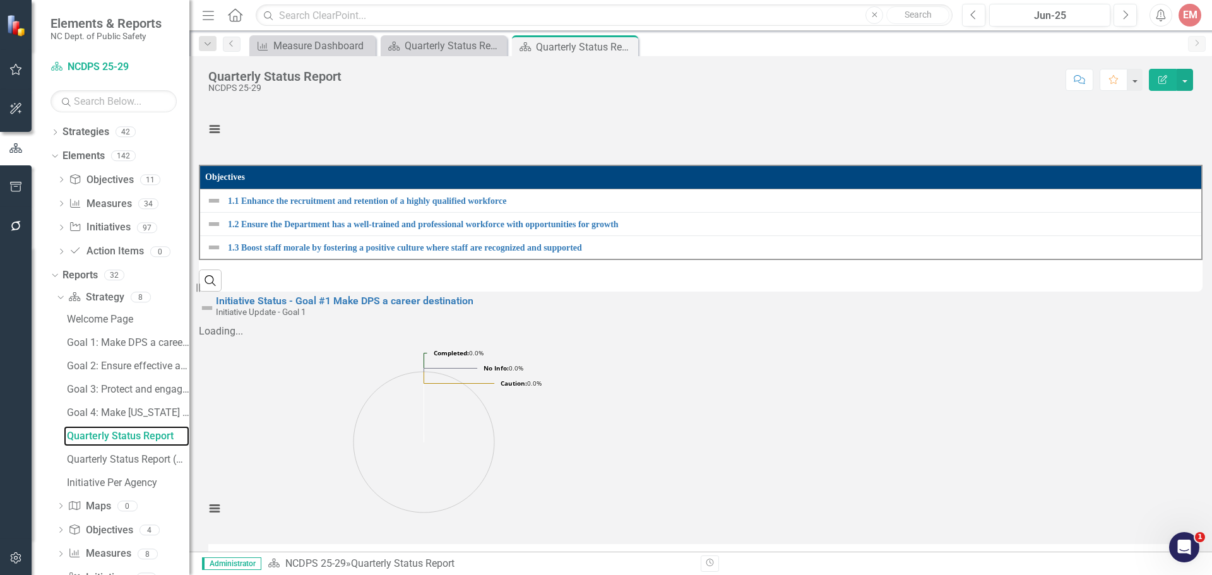
click at [1187, 80] on button "button" at bounding box center [1185, 80] width 16 height 22
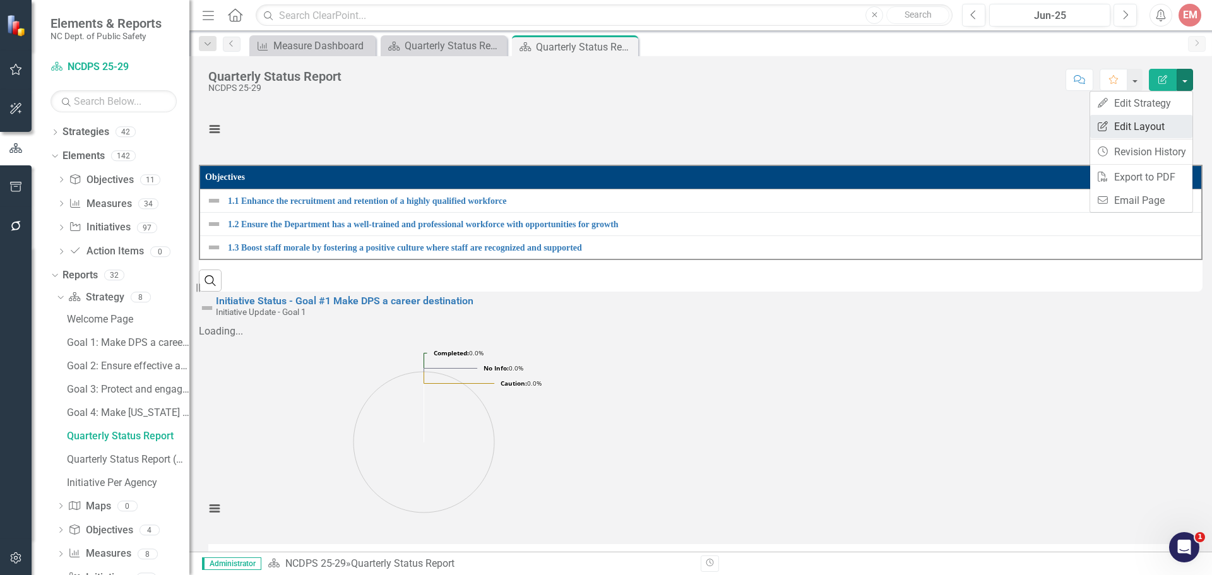
click at [1144, 125] on link "Edit Report Edit Layout" at bounding box center [1142, 126] width 102 height 23
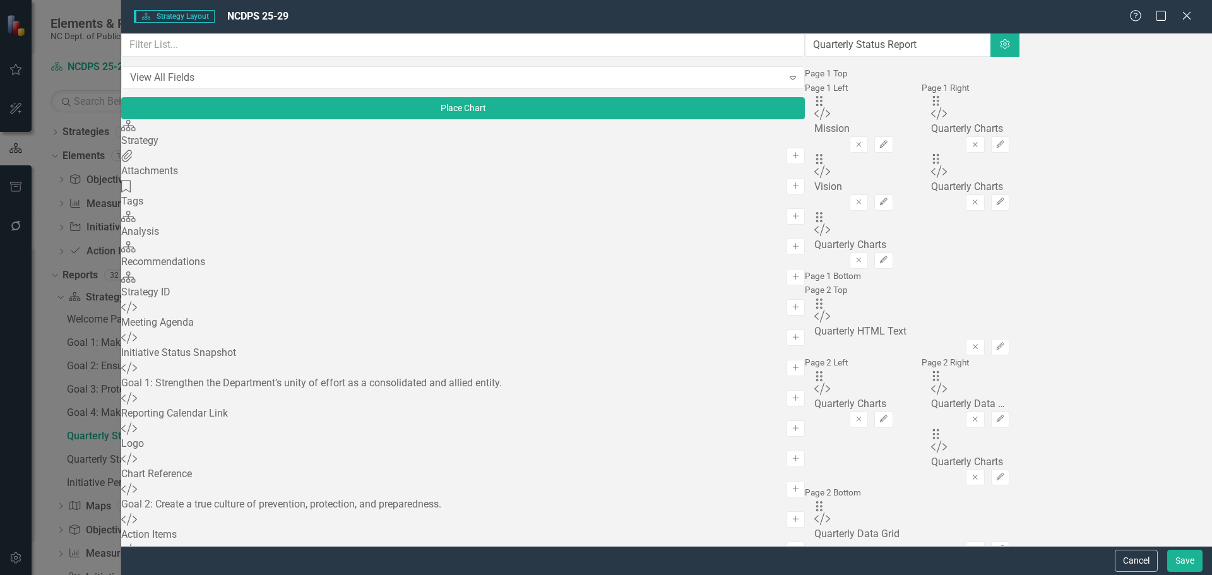
scroll to position [126, 0]
click at [879, 416] on icon "Edit" at bounding box center [883, 420] width 9 height 8
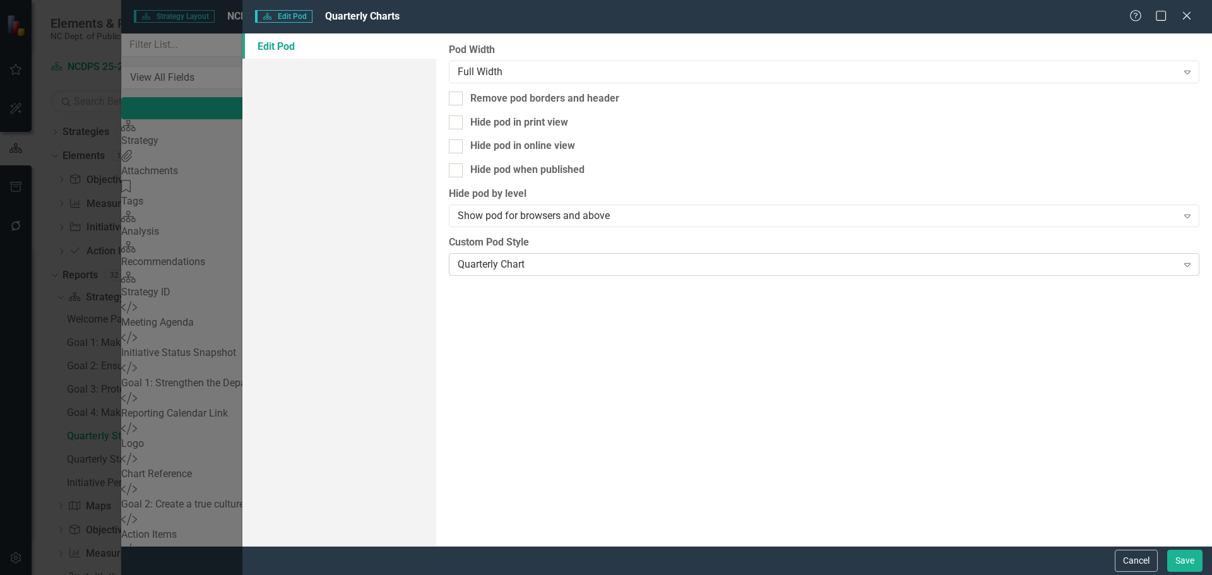
click at [1185, 260] on icon "Expand" at bounding box center [1188, 265] width 13 height 10
click at [352, 287] on div "Edit Pod" at bounding box center [339, 289] width 194 height 513
click at [1190, 20] on icon "Close" at bounding box center [1187, 15] width 16 height 12
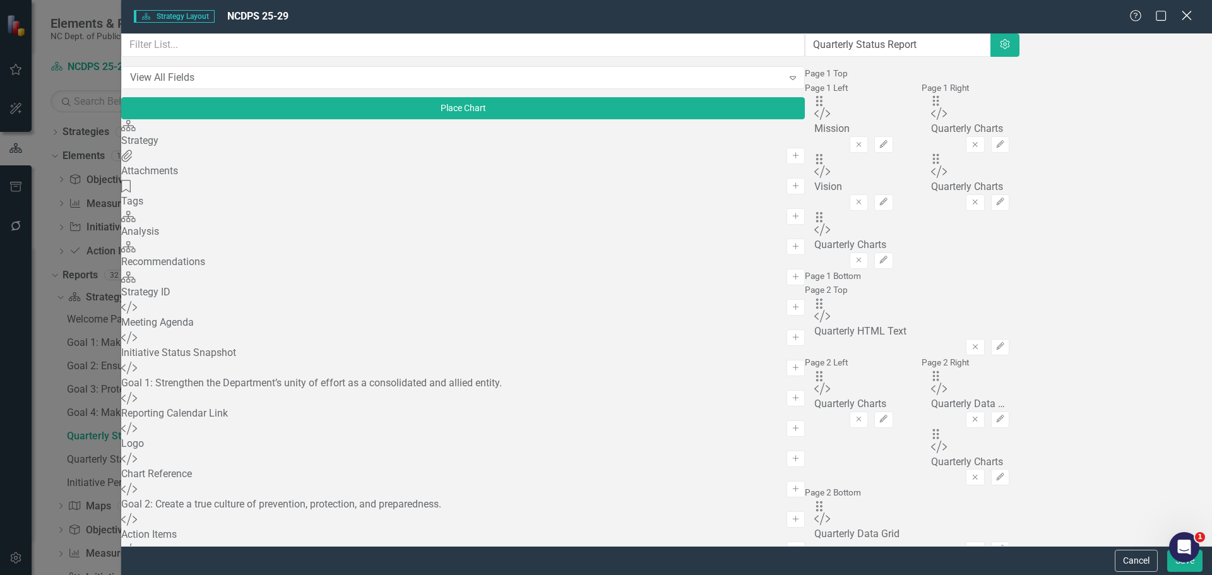
click at [1192, 19] on icon "Close" at bounding box center [1187, 15] width 16 height 12
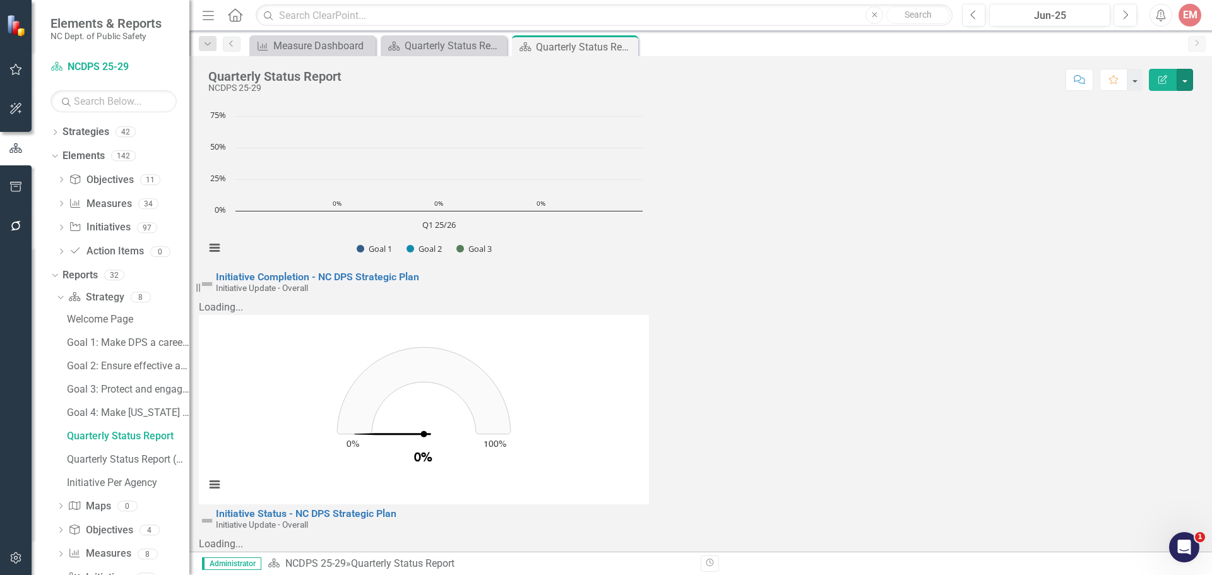
scroll to position [189, 0]
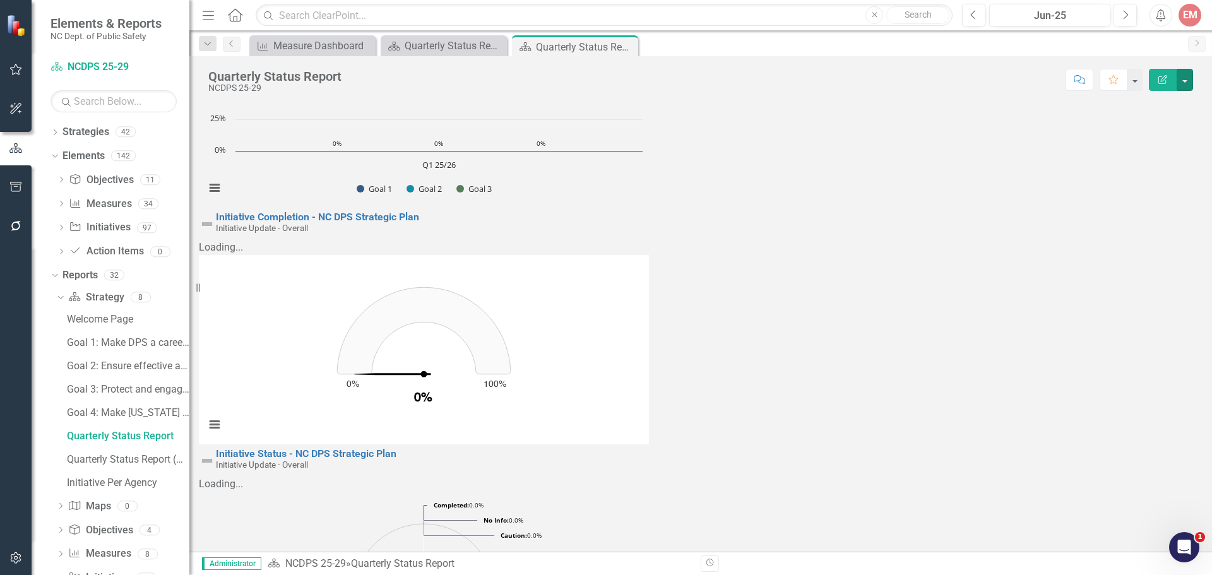
click at [649, 491] on rect "Interactive chart" at bounding box center [424, 585] width 450 height 189
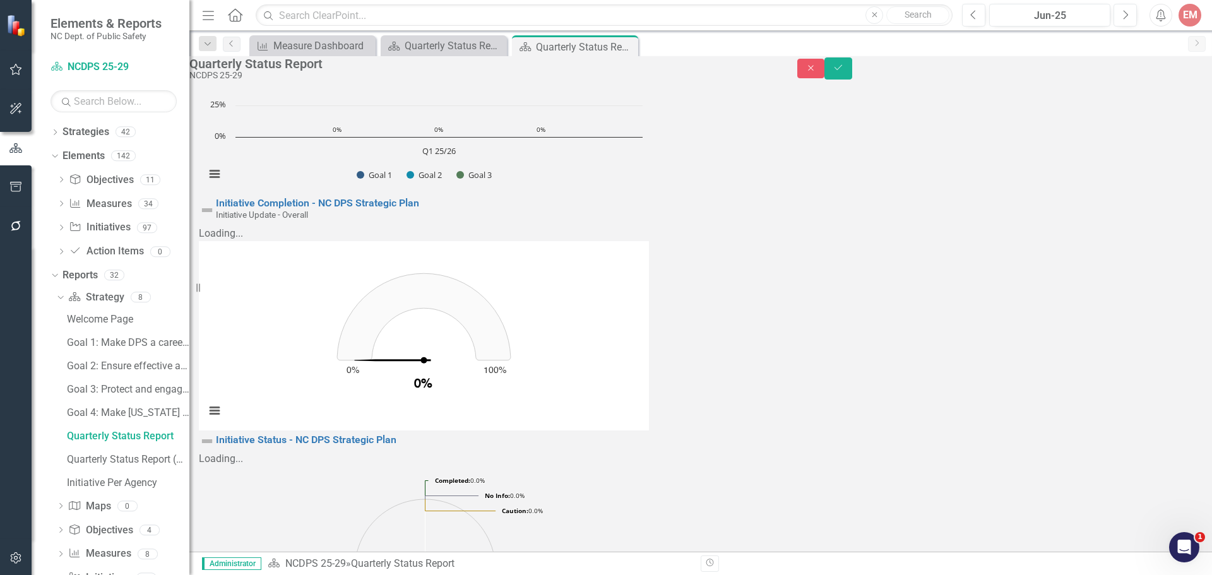
click at [652, 467] on rect "Interactive chart" at bounding box center [425, 561] width 453 height 189
click at [817, 69] on icon "Close" at bounding box center [811, 68] width 11 height 9
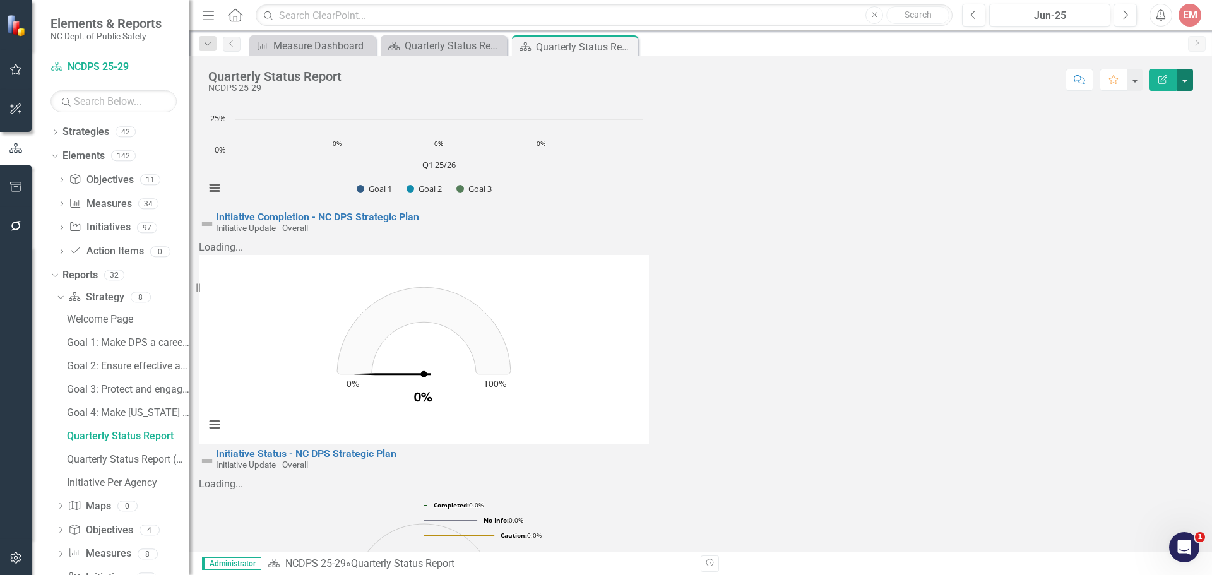
click at [1185, 80] on button "button" at bounding box center [1185, 80] width 16 height 22
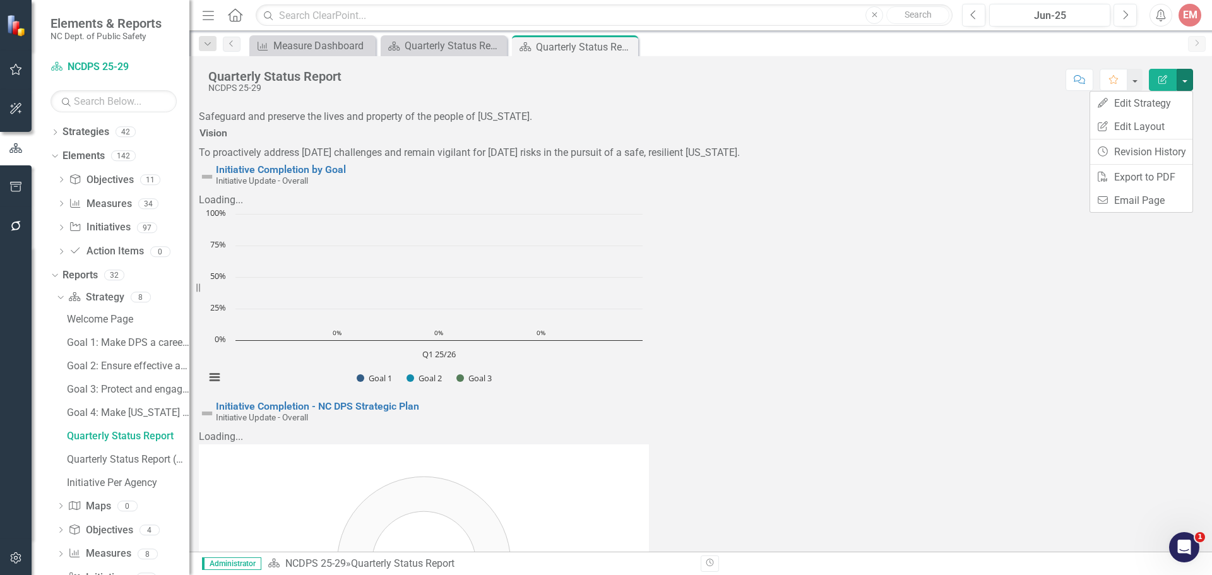
click at [23, 549] on button "button" at bounding box center [16, 559] width 28 height 27
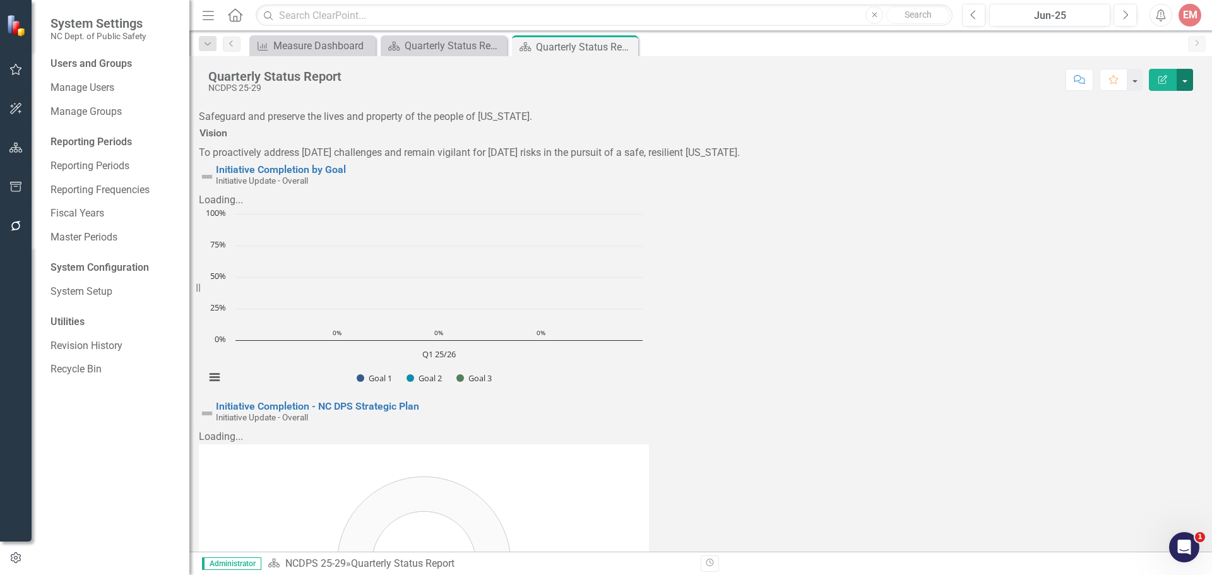
click at [1185, 86] on button "button" at bounding box center [1185, 80] width 16 height 22
click at [80, 292] on link "System Setup" at bounding box center [114, 292] width 126 height 15
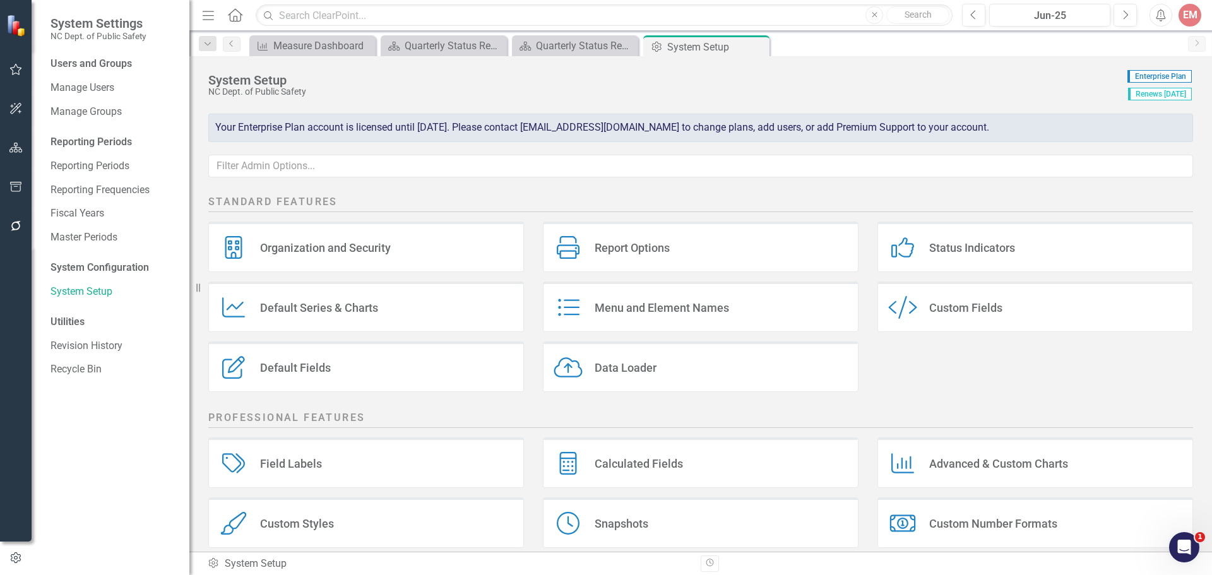
click at [355, 521] on div "Custom Styles Custom Styles" at bounding box center [366, 523] width 316 height 51
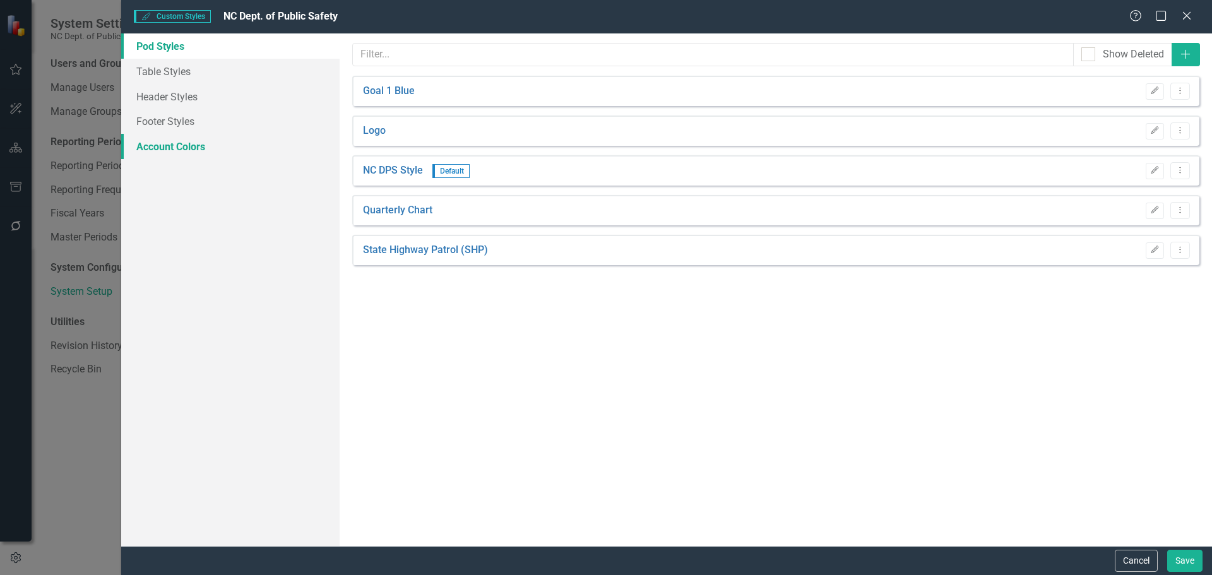
click at [193, 143] on link "Account Colors" at bounding box center [230, 146] width 218 height 25
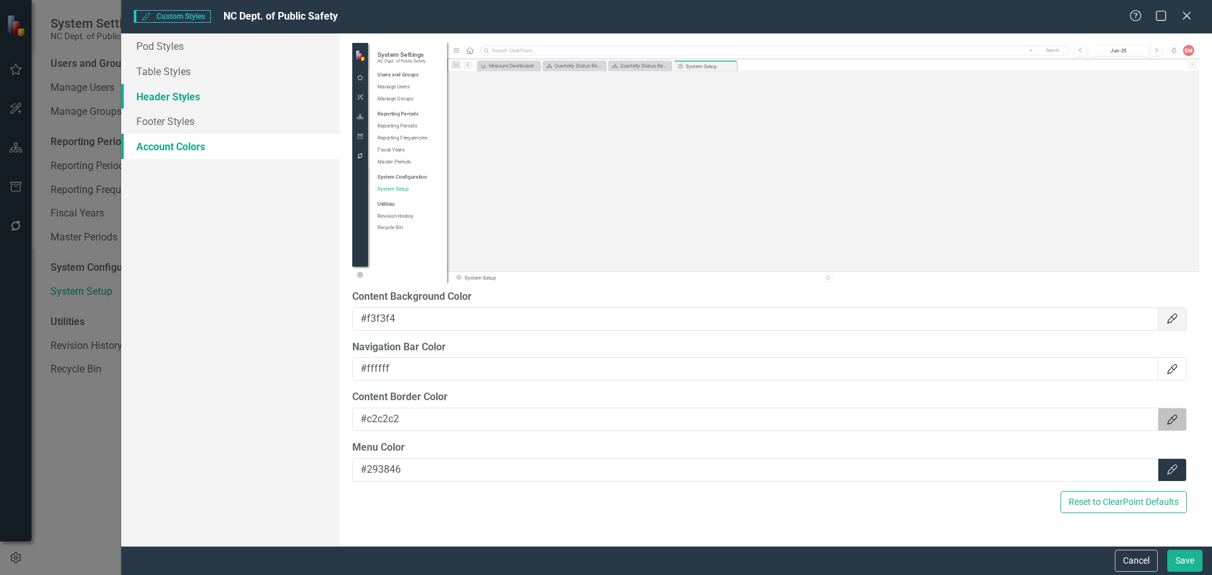
click at [181, 97] on link "Header Styles" at bounding box center [230, 96] width 218 height 25
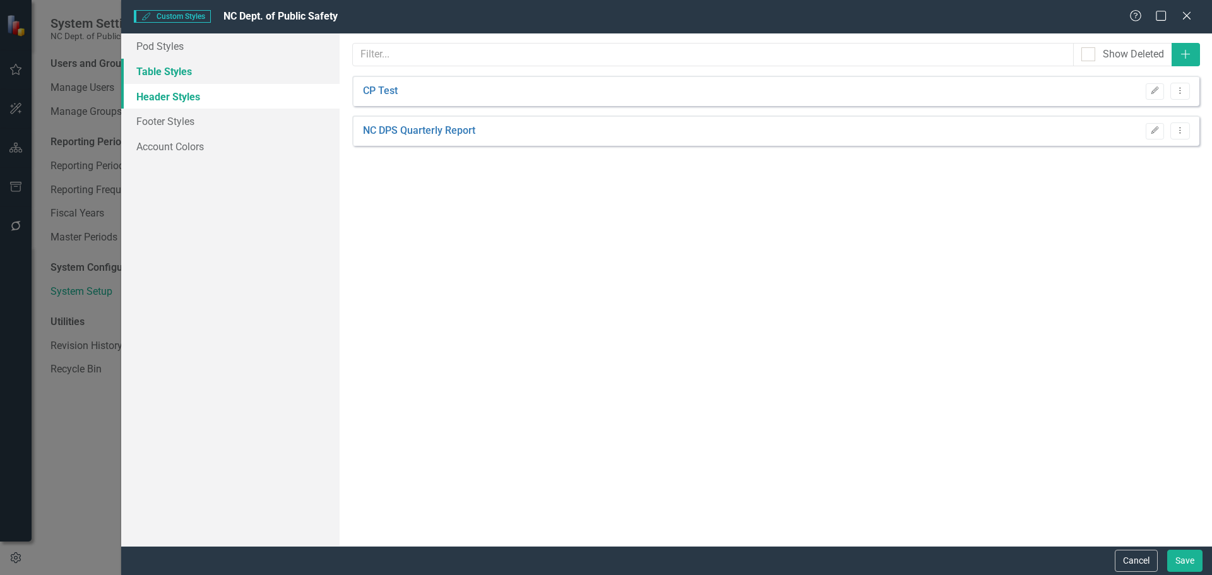
click at [181, 83] on link "Table Styles" at bounding box center [230, 71] width 218 height 25
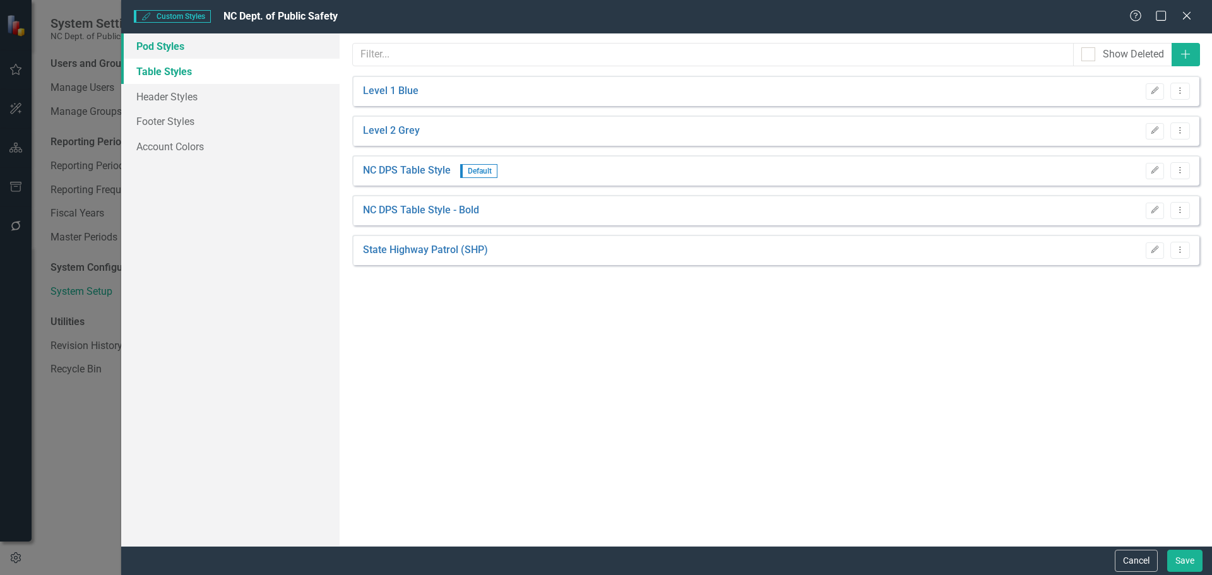
click at [176, 51] on link "Pod Styles" at bounding box center [230, 45] width 218 height 25
click at [1152, 213] on icon "Edit" at bounding box center [1155, 211] width 9 height 8
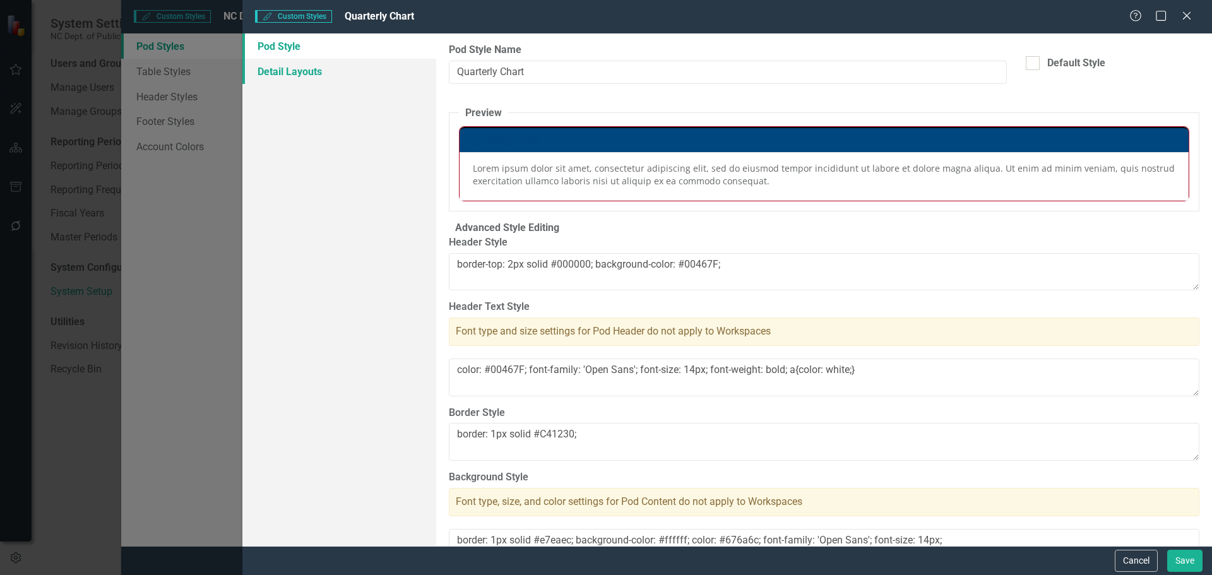
click at [280, 77] on link "Detail Layouts" at bounding box center [339, 71] width 194 height 25
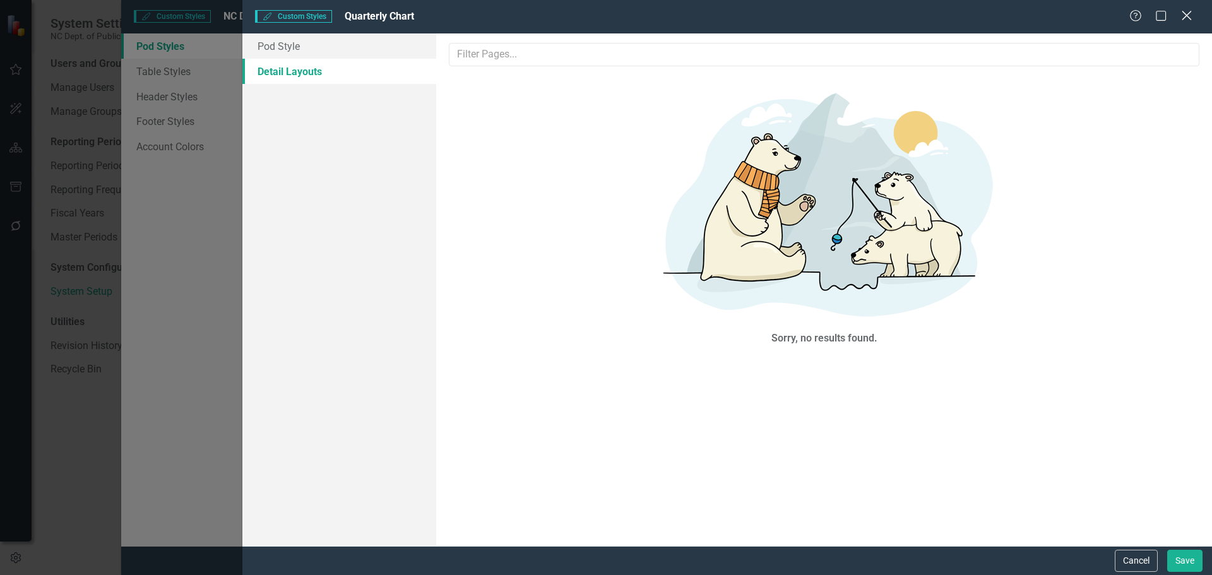
click at [1186, 15] on icon at bounding box center [1186, 15] width 9 height 9
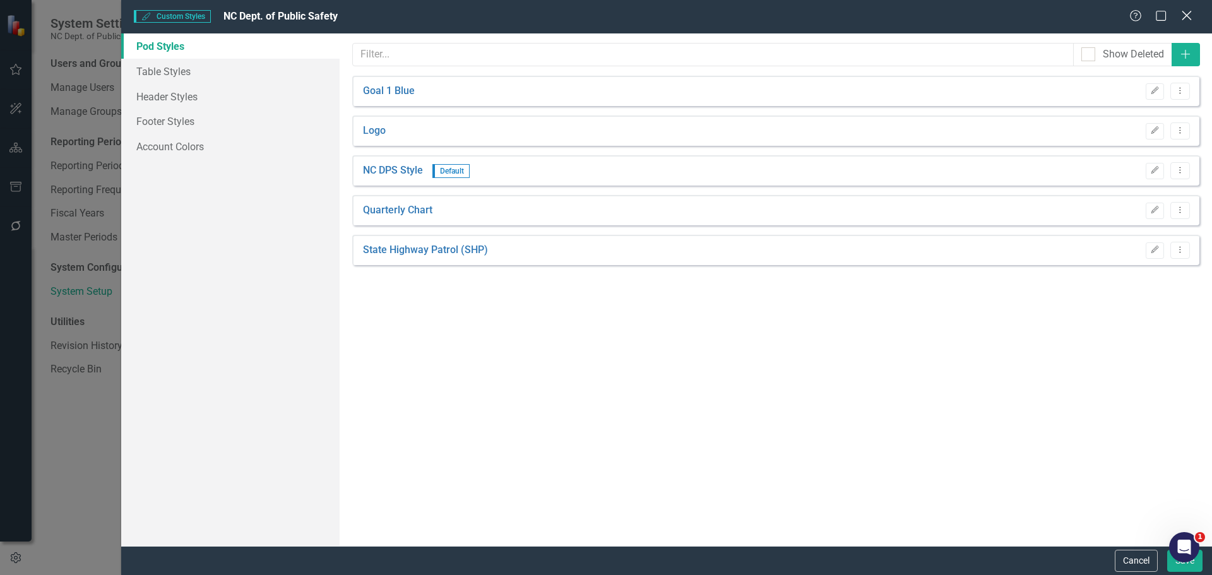
click at [1188, 19] on icon "Close" at bounding box center [1187, 15] width 16 height 12
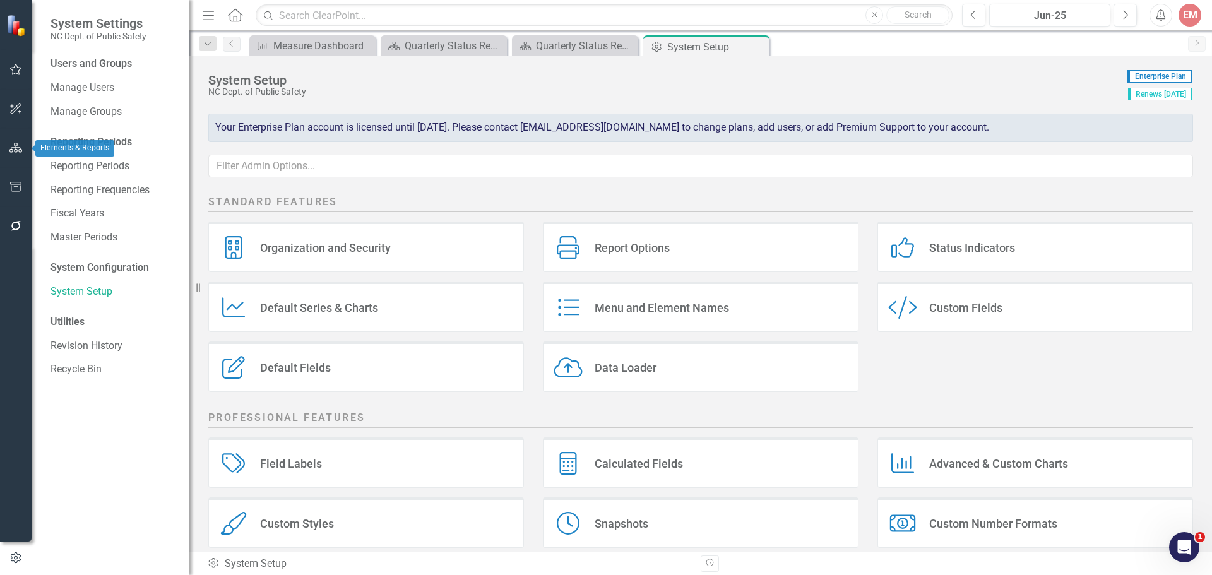
click at [17, 159] on button "button" at bounding box center [16, 148] width 28 height 27
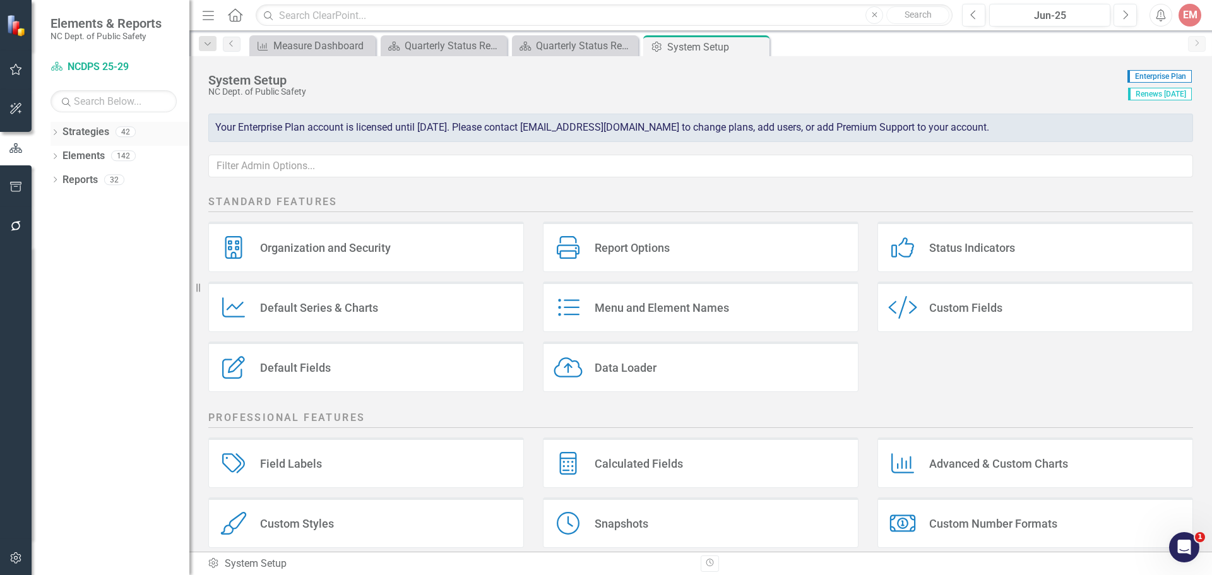
click at [97, 128] on link "Strategies" at bounding box center [86, 132] width 47 height 15
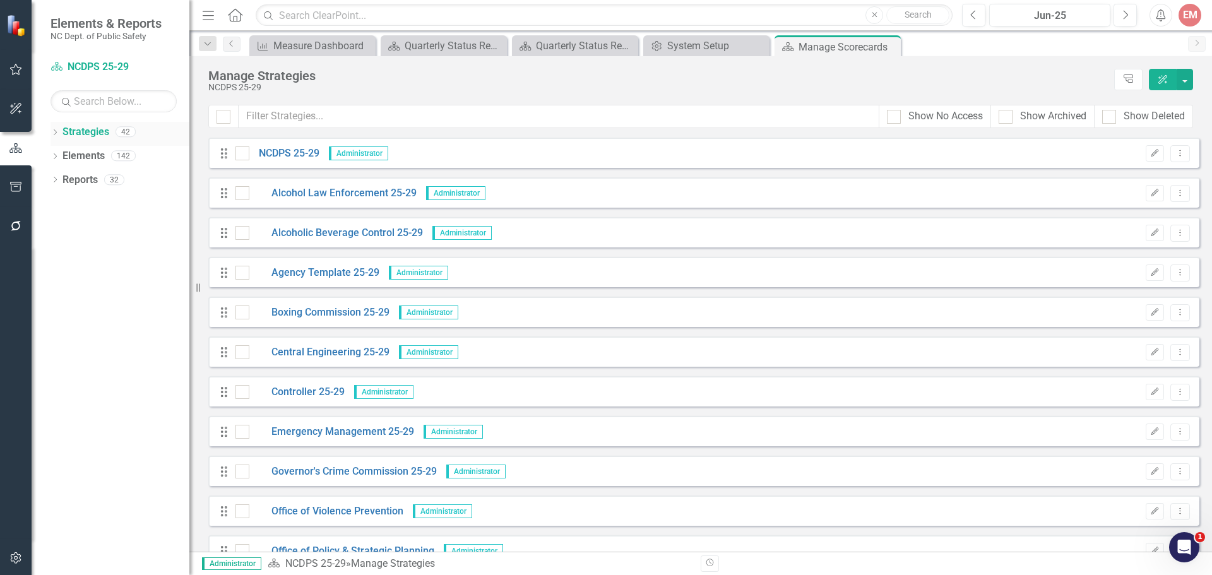
click at [61, 133] on div "Dropdown Strategies 42" at bounding box center [120, 134] width 139 height 24
click at [57, 131] on icon "Dropdown" at bounding box center [55, 133] width 9 height 7
click at [88, 157] on link "NCDPS 25-29" at bounding box center [129, 156] width 120 height 15
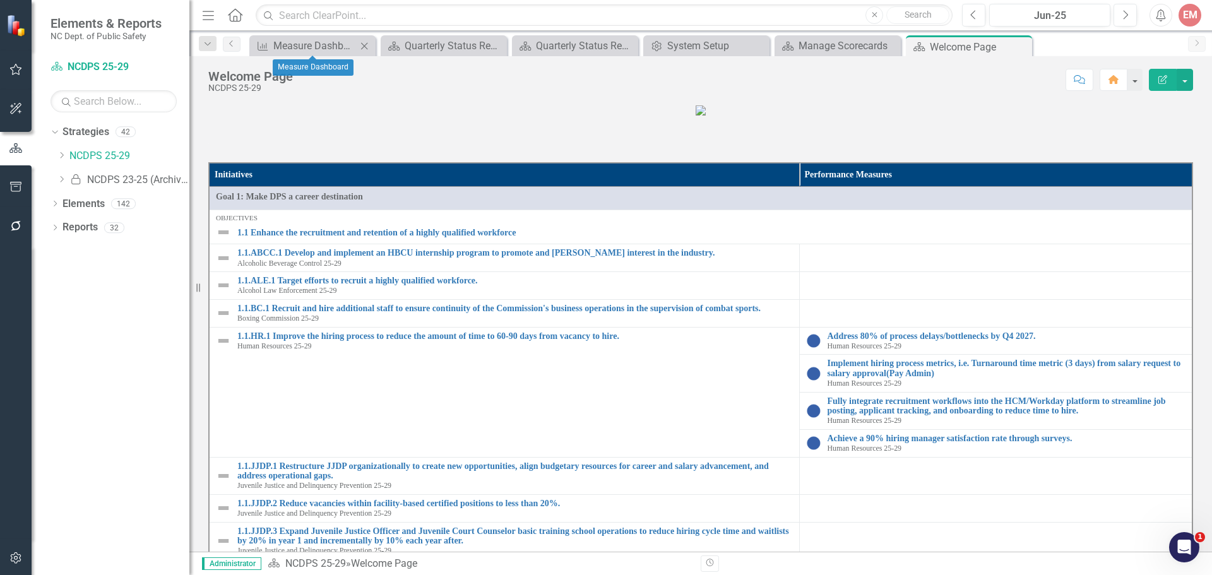
click at [366, 47] on icon at bounding box center [364, 45] width 7 height 7
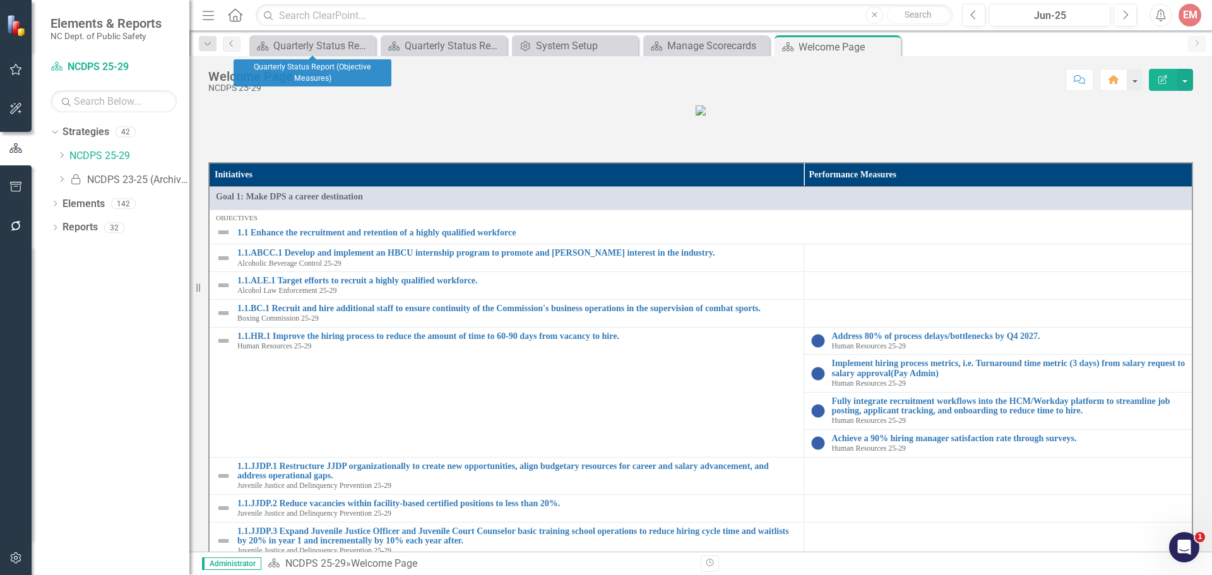
click at [0, 0] on icon at bounding box center [0, 0] width 0 height 0
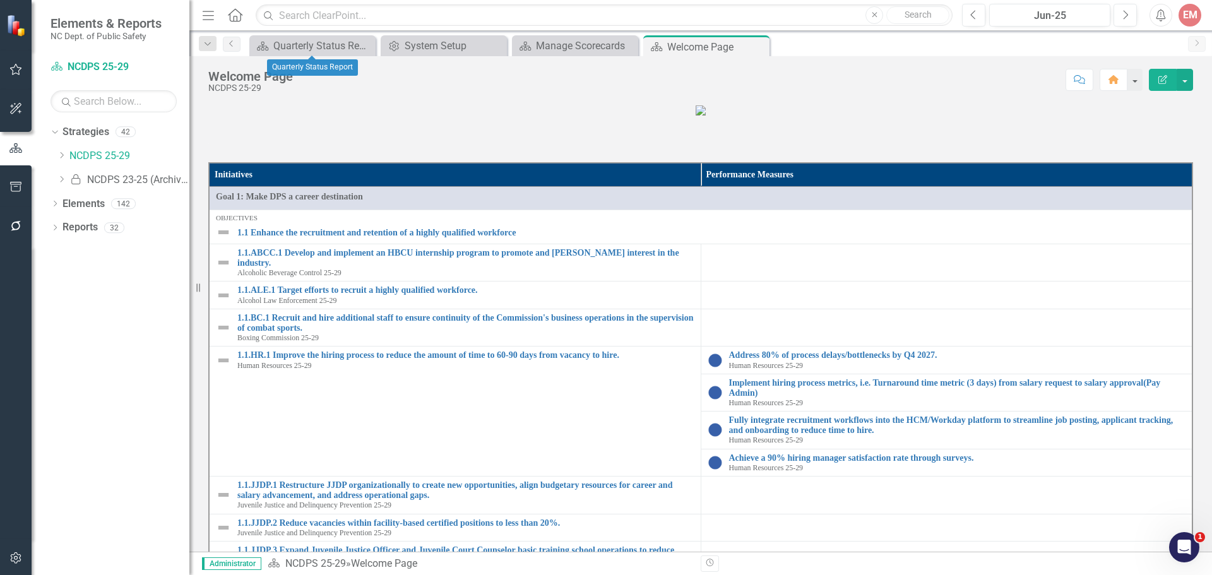
click at [0, 0] on icon at bounding box center [0, 0] width 0 height 0
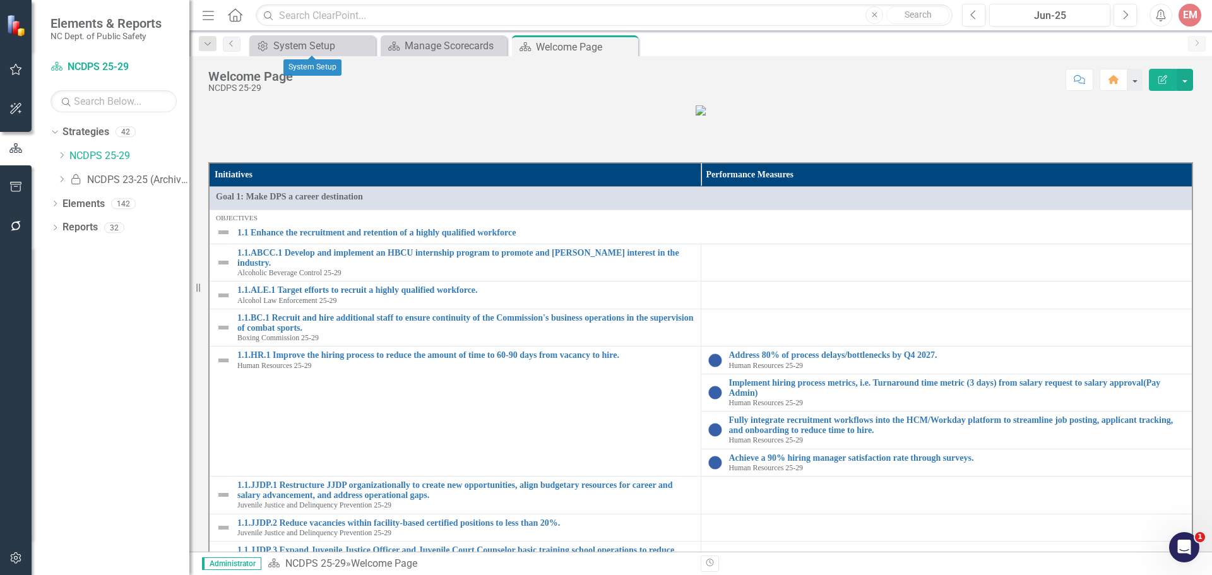
click at [0, 0] on icon at bounding box center [0, 0] width 0 height 0
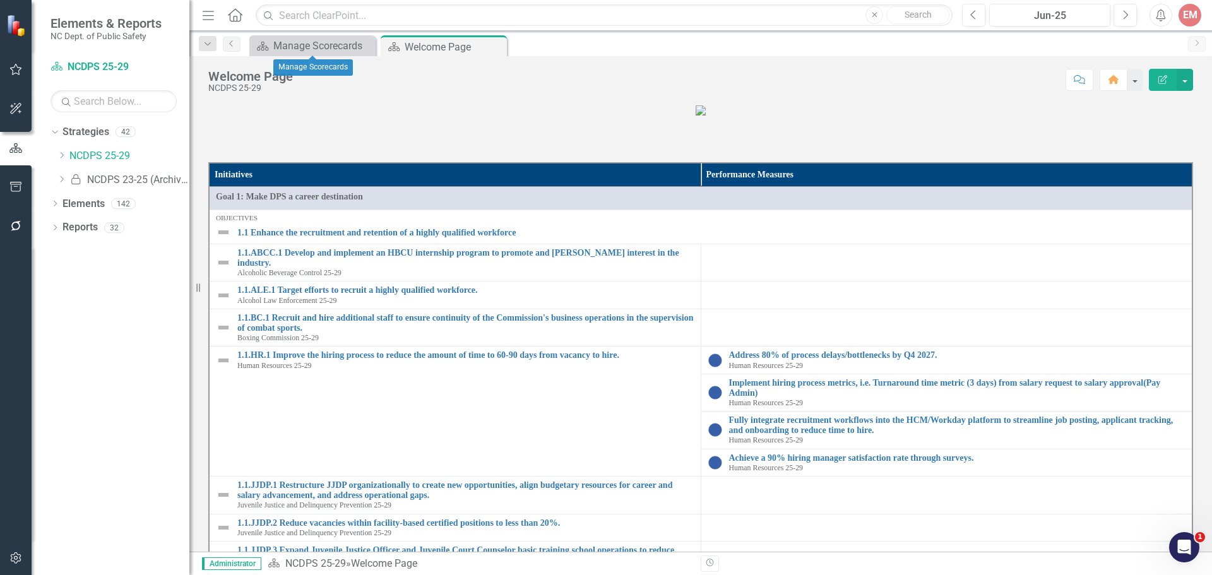
click at [0, 0] on icon at bounding box center [0, 0] width 0 height 0
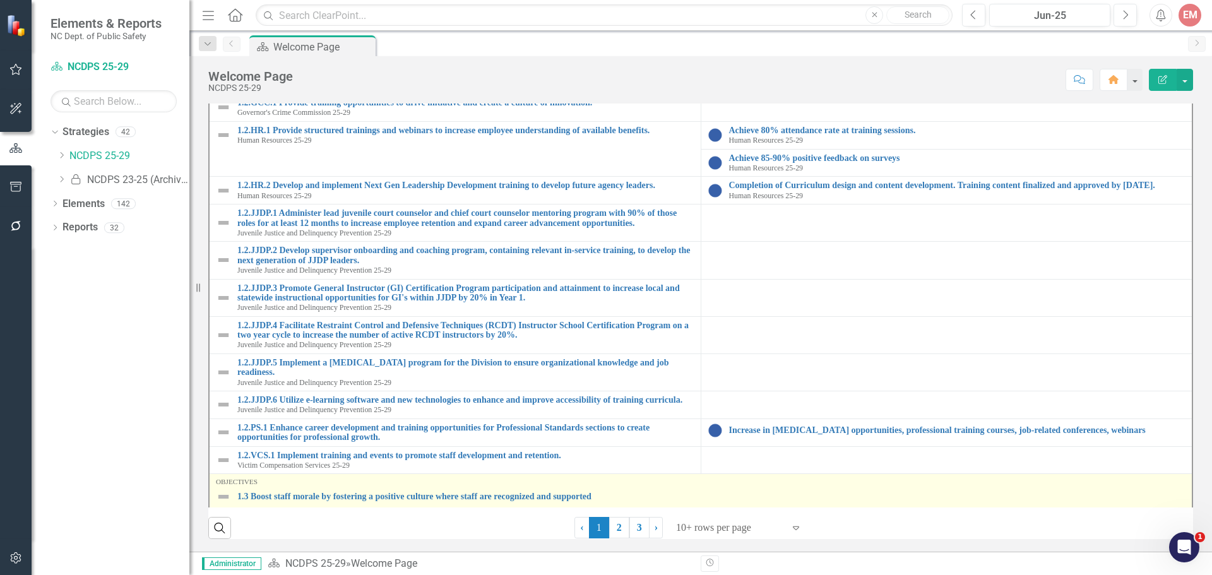
scroll to position [916, 0]
